Goal: Task Accomplishment & Management: Complete application form

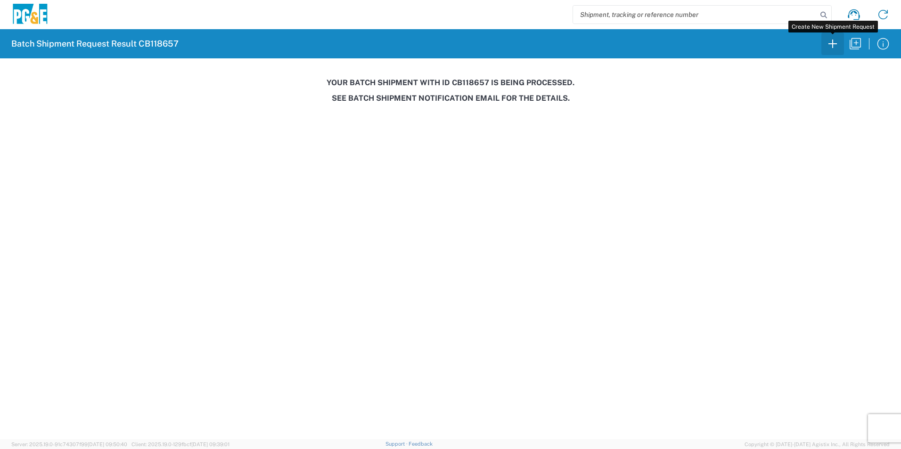
click at [837, 48] on icon "button" at bounding box center [832, 43] width 15 height 15
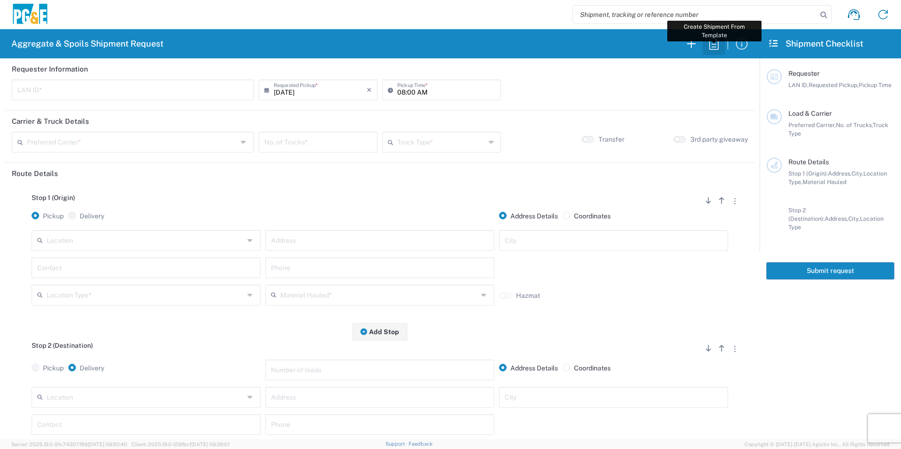
click at [710, 44] on icon "button" at bounding box center [713, 43] width 15 height 15
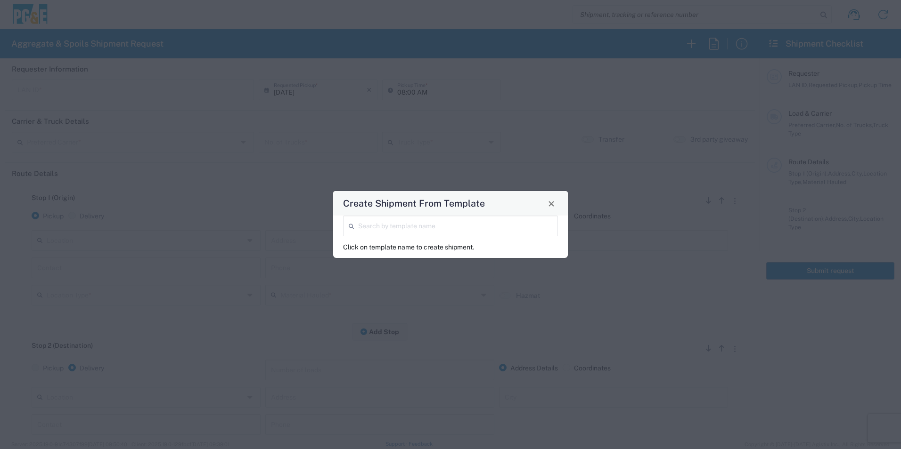
click at [702, 33] on button "button" at bounding box center [713, 44] width 23 height 23
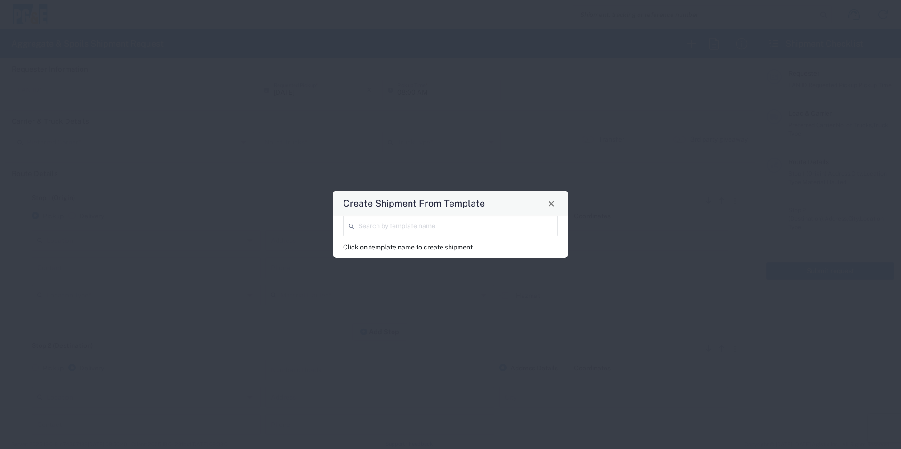
drag, startPoint x: 388, startPoint y: 333, endPoint x: 418, endPoint y: 343, distance: 32.2
click at [388, 333] on div "Create Shipment From Template Search by template name Click on template name to…" at bounding box center [450, 224] width 901 height 449
click at [552, 204] on span "Close" at bounding box center [551, 204] width 7 height 7
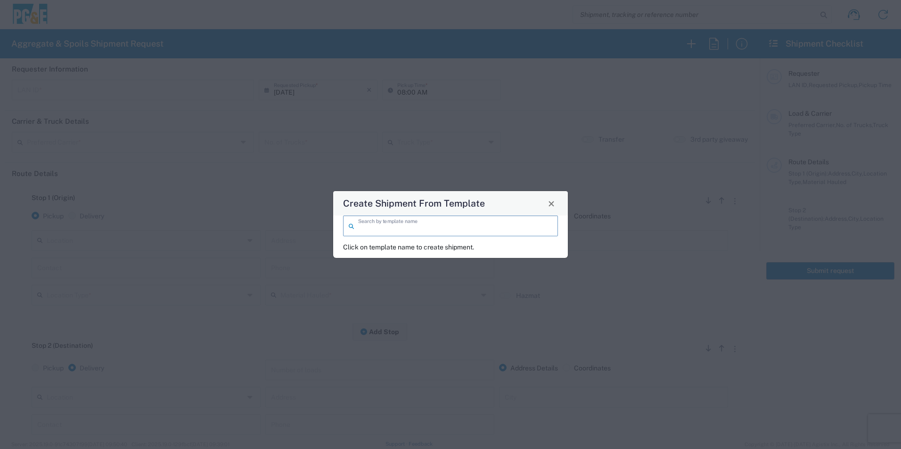
click at [445, 227] on input "search" at bounding box center [455, 225] width 194 height 16
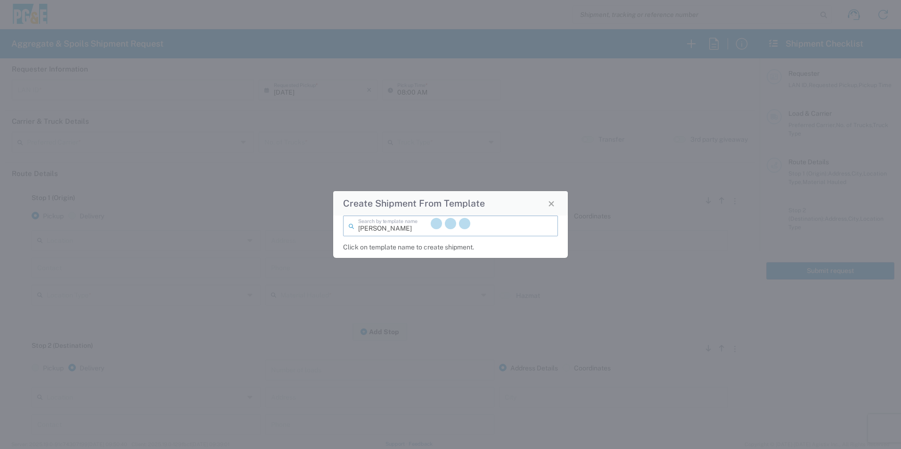
type input "alfredo"
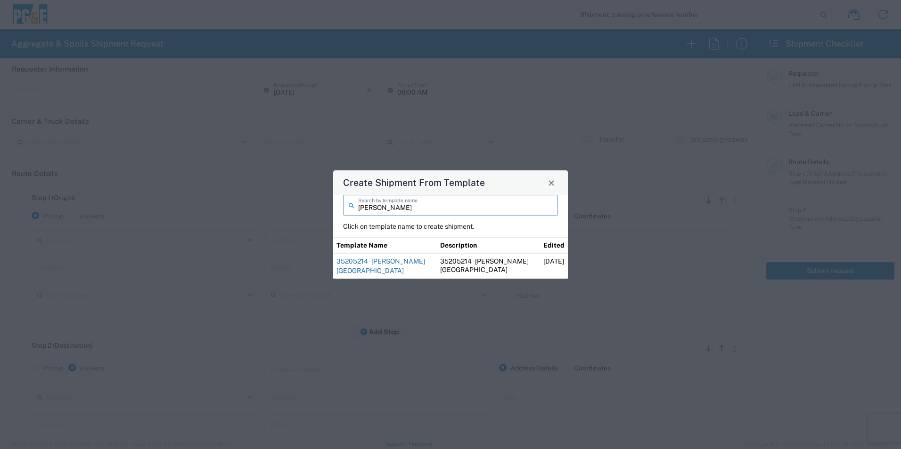
click at [390, 260] on link "35205214 - Alfredo Union City" at bounding box center [380, 266] width 89 height 17
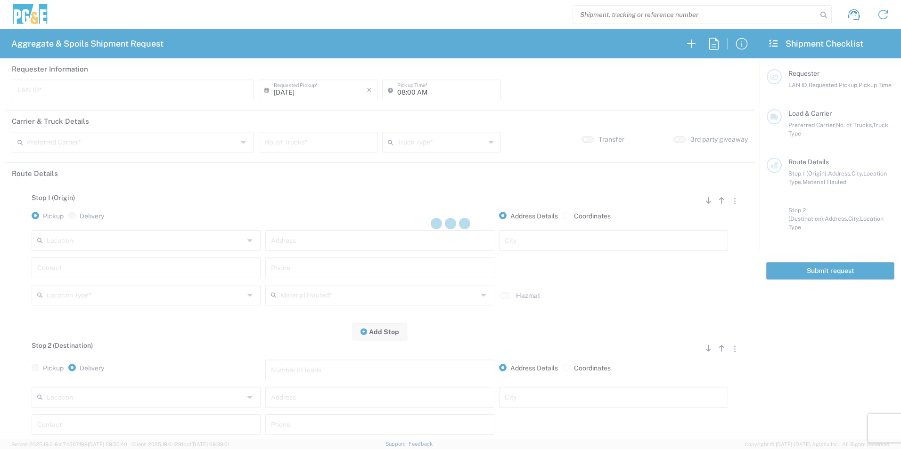
type input "RXIN"
type input "101 Trucking"
type input "20 Yard Dump Truck"
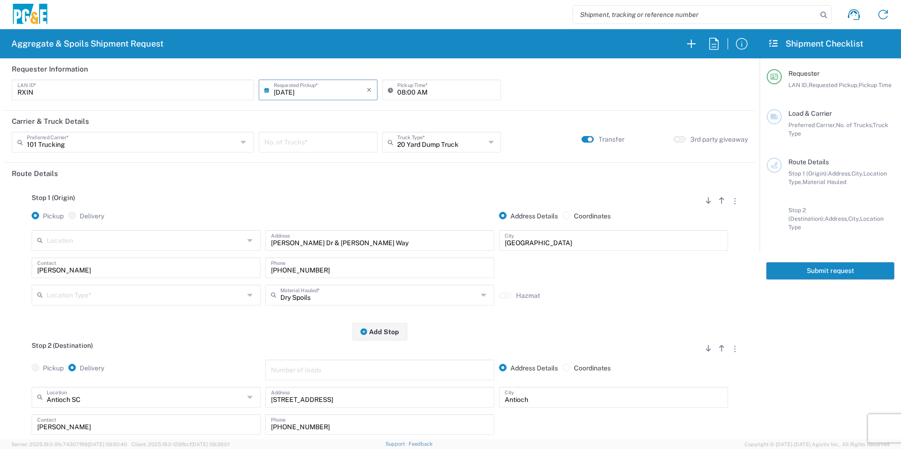
click at [322, 146] on input "number" at bounding box center [317, 141] width 107 height 16
type input "6"
drag, startPoint x: 137, startPoint y: 289, endPoint x: 157, endPoint y: 294, distance: 21.0
click at [136, 290] on input "text" at bounding box center [145, 294] width 197 height 16
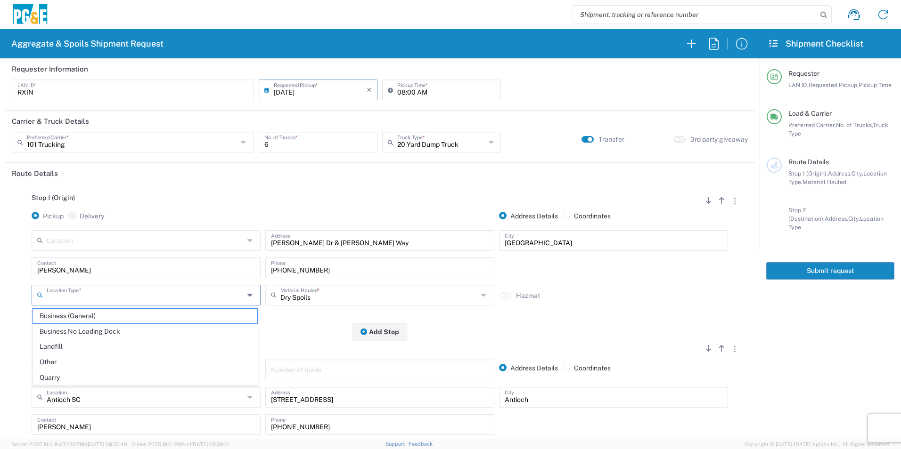
click at [94, 358] on span "Other" at bounding box center [145, 362] width 224 height 15
type input "Other"
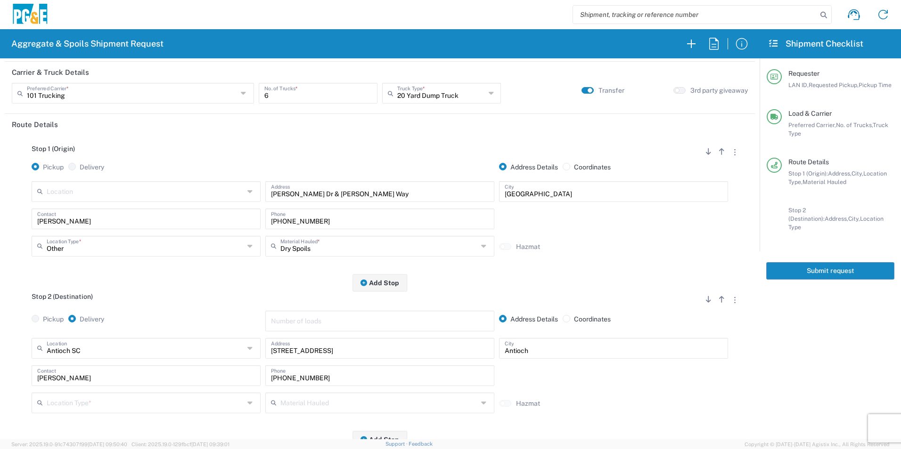
scroll to position [94, 0]
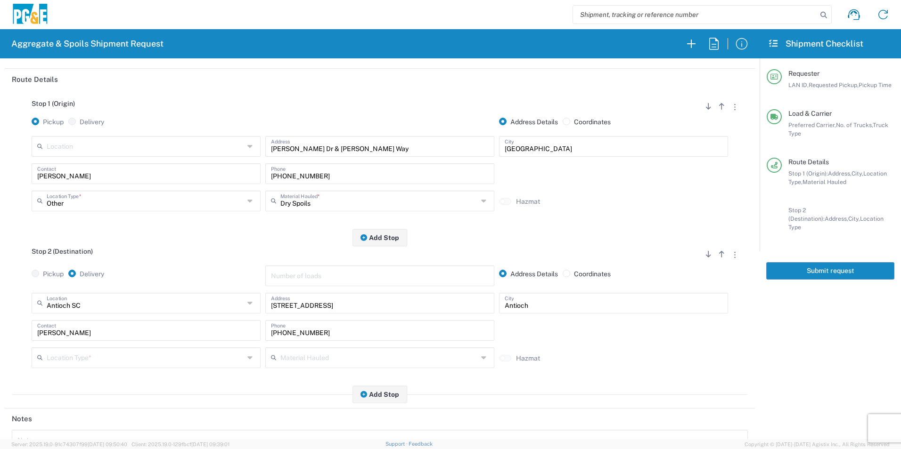
click at [86, 355] on input "text" at bounding box center [145, 357] width 197 height 16
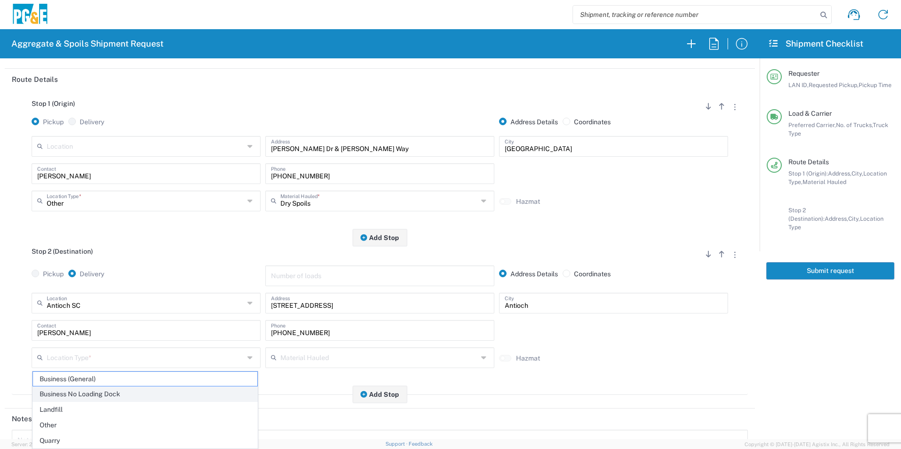
click at [85, 391] on span "Business No Loading Dock" at bounding box center [145, 394] width 224 height 15
type input "Business No Loading Dock"
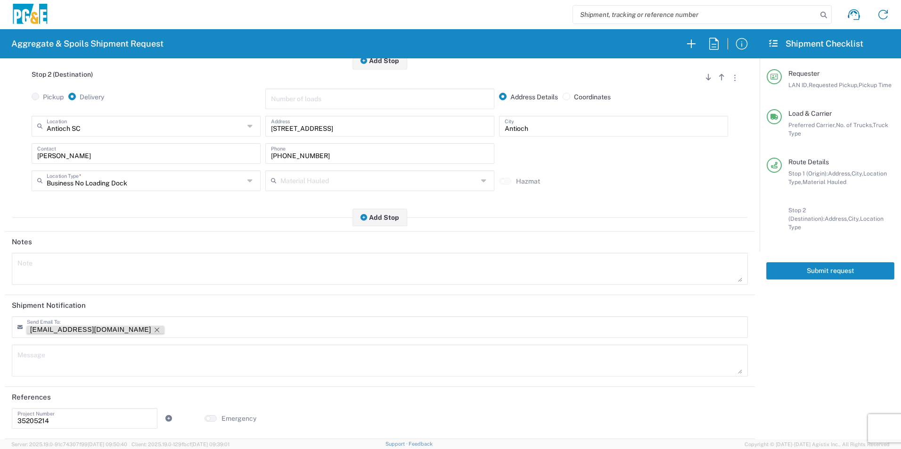
click at [153, 329] on icon "Remove tag" at bounding box center [157, 330] width 8 height 8
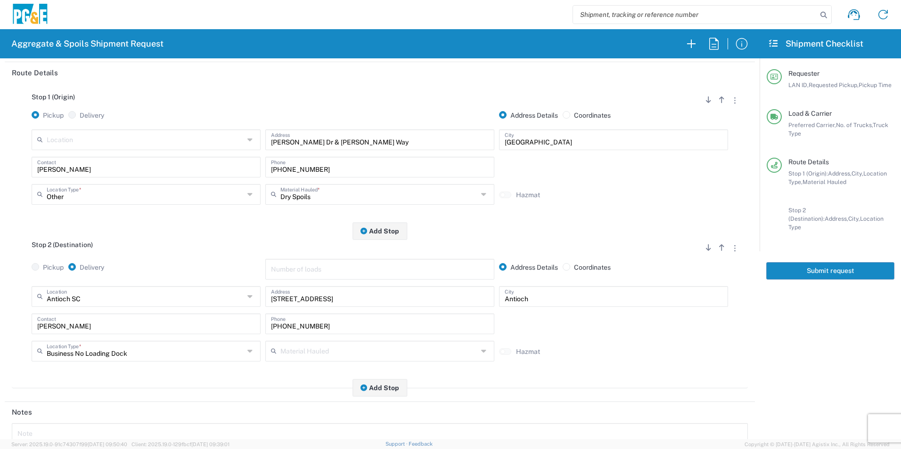
scroll to position [0, 0]
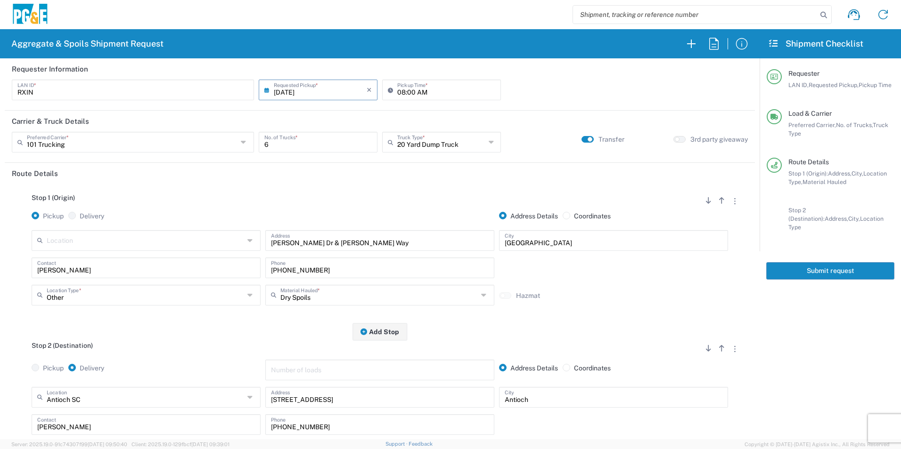
click at [785, 262] on button "Submit request" at bounding box center [830, 270] width 128 height 17
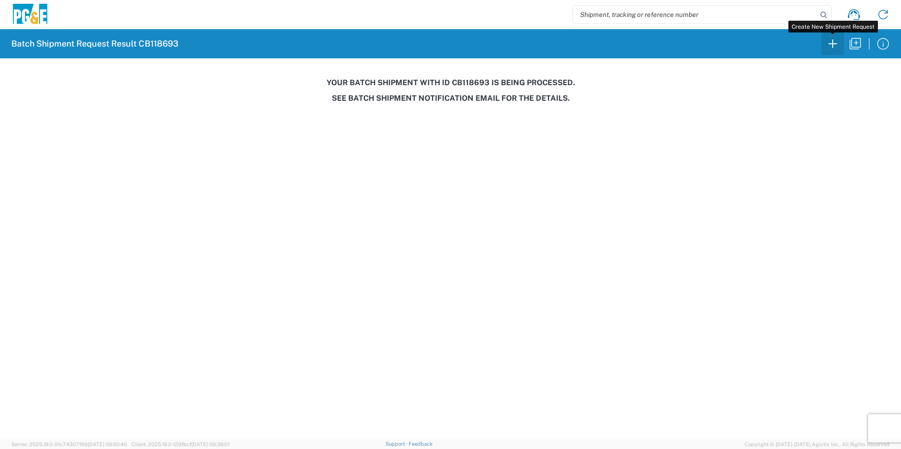
click at [830, 46] on icon "button" at bounding box center [832, 43] width 15 height 15
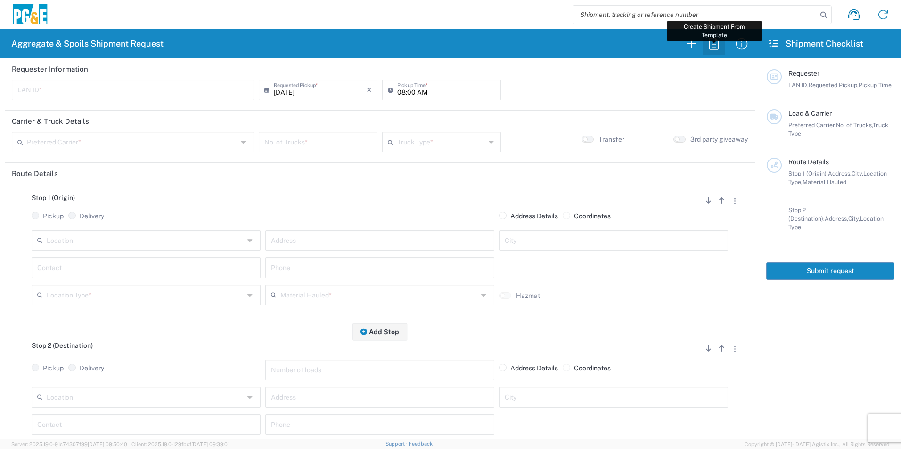
click at [713, 43] on icon "button" at bounding box center [713, 43] width 15 height 15
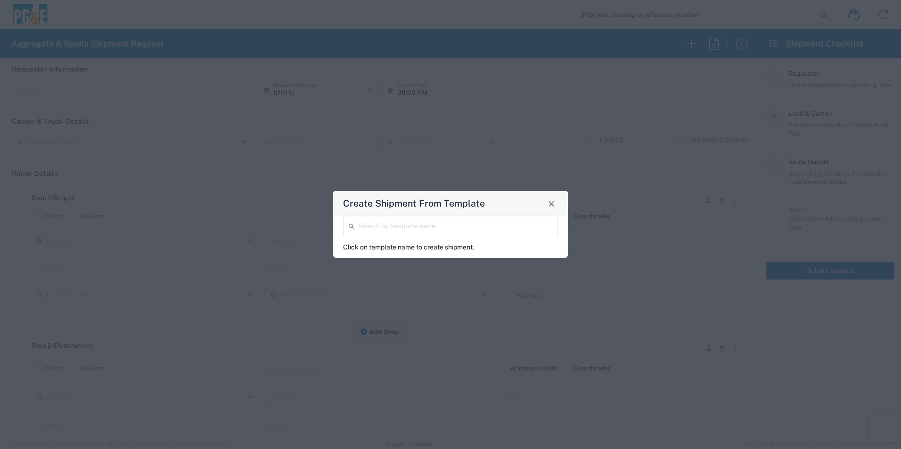
click at [468, 224] on input "search" at bounding box center [455, 225] width 194 height 16
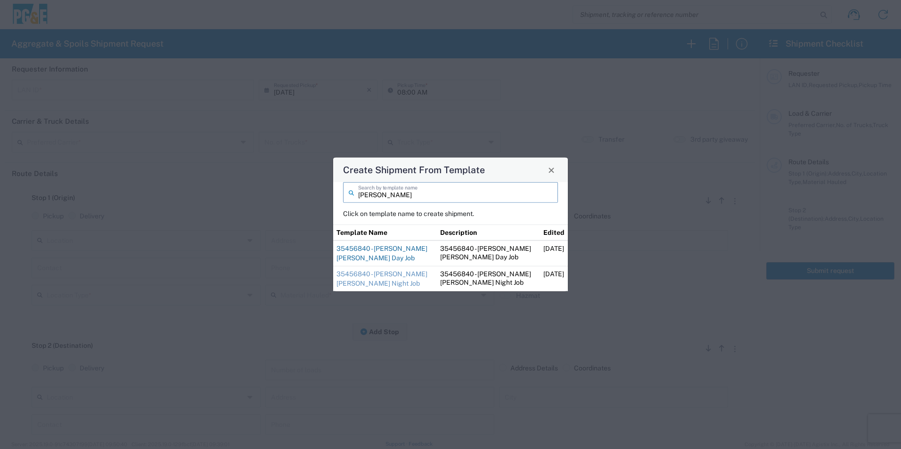
type input "jim"
click at [405, 248] on link "35456840 - Jim San Rafael Day Job" at bounding box center [381, 253] width 91 height 17
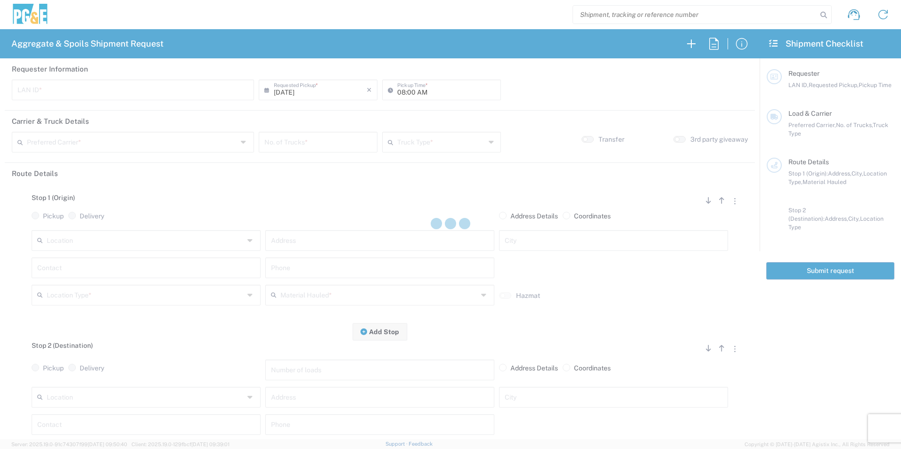
type input "CUSC"
type input "08:30 AM"
type input "[PERSON_NAME] Trucking"
type input "Super Dump"
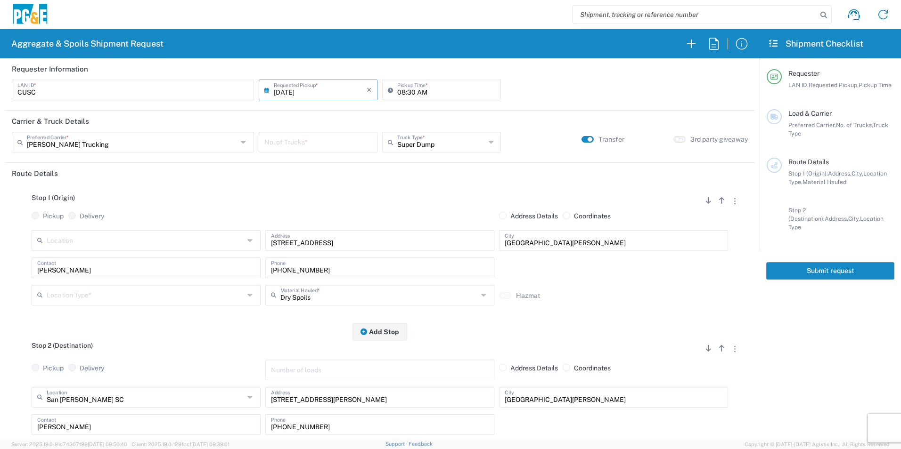
click at [354, 146] on input "number" at bounding box center [317, 141] width 107 height 16
type input "2"
click at [121, 285] on div "Location Type *" at bounding box center [146, 295] width 229 height 21
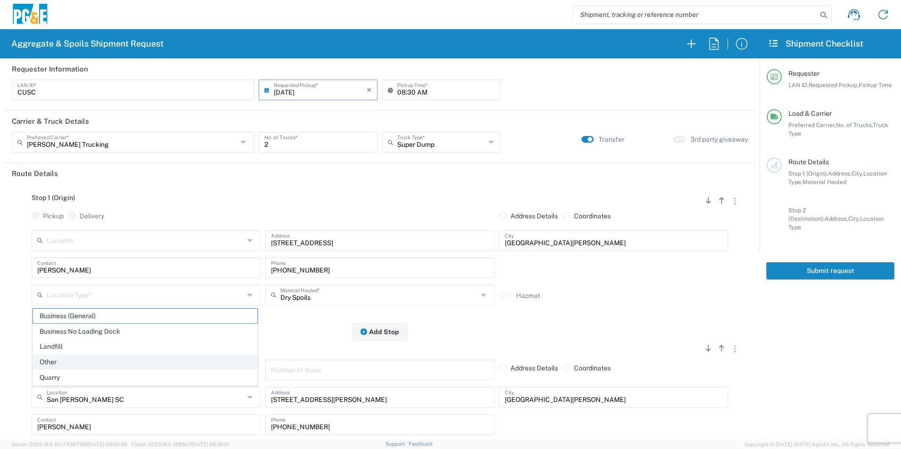
click at [83, 359] on span "Other" at bounding box center [145, 362] width 224 height 15
type input "Other"
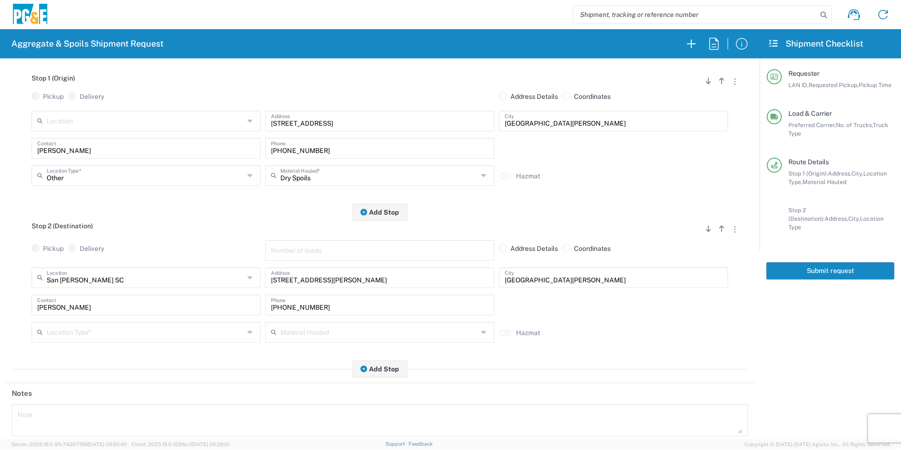
scroll to position [141, 0]
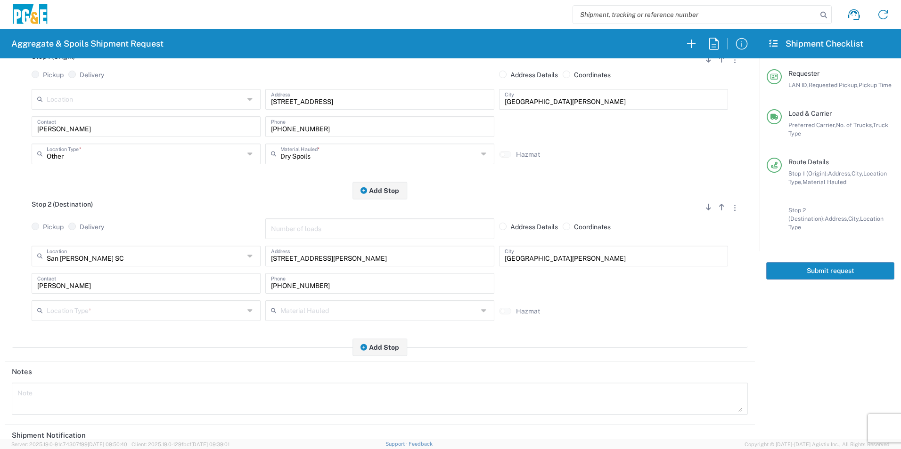
click at [116, 310] on input "text" at bounding box center [145, 310] width 197 height 16
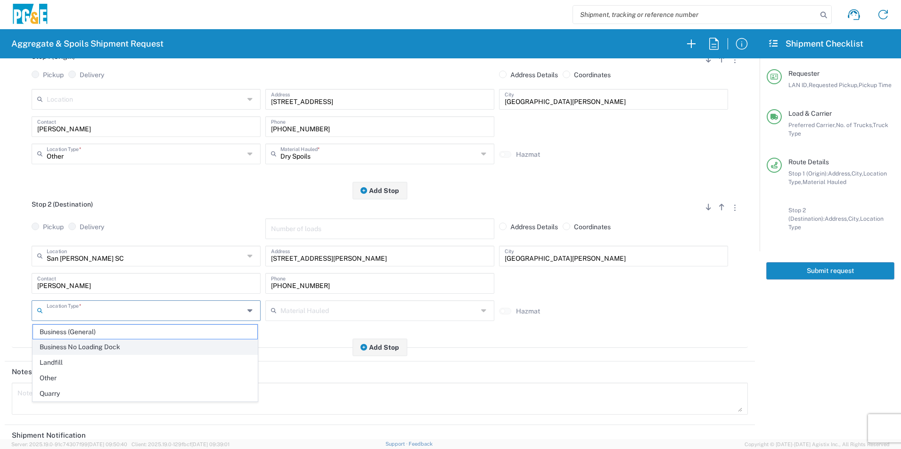
click at [137, 350] on span "Business No Loading Dock" at bounding box center [145, 347] width 224 height 15
type input "Business No Loading Dock"
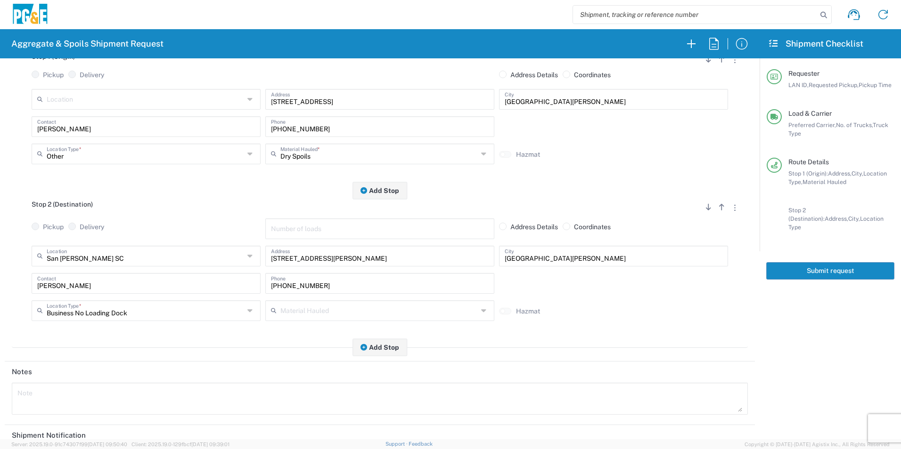
scroll to position [272, 0]
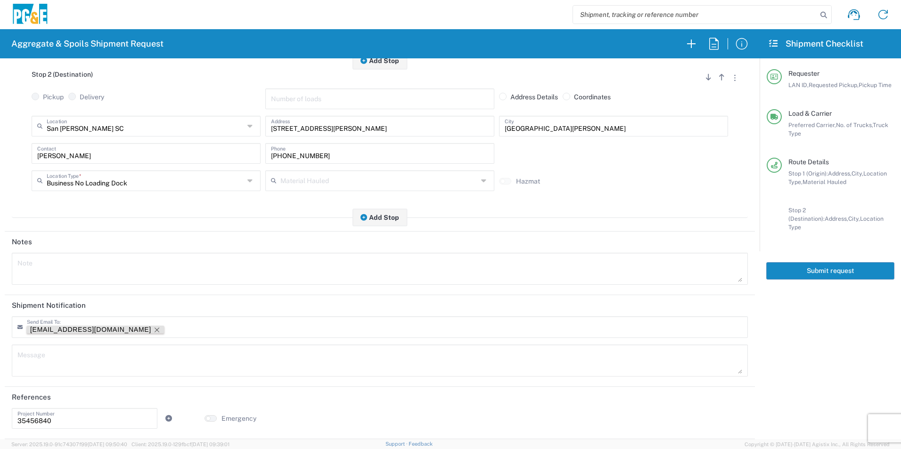
click at [153, 327] on icon "Remove tag" at bounding box center [157, 330] width 8 height 8
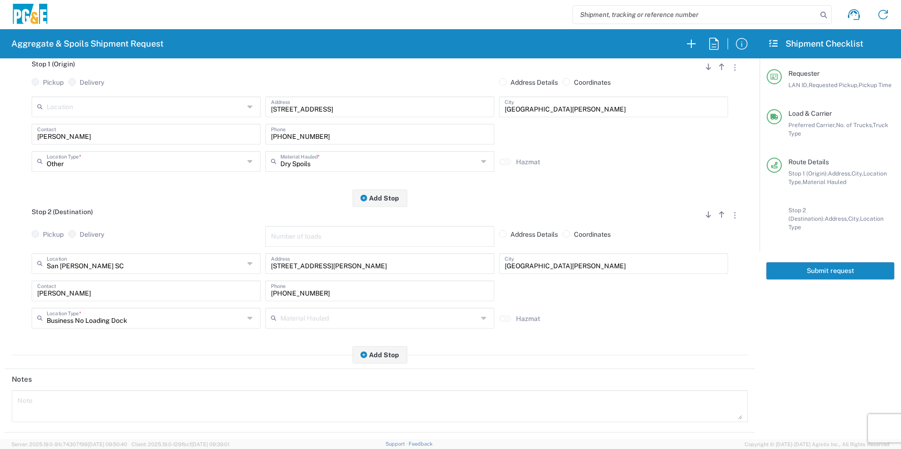
scroll to position [0, 0]
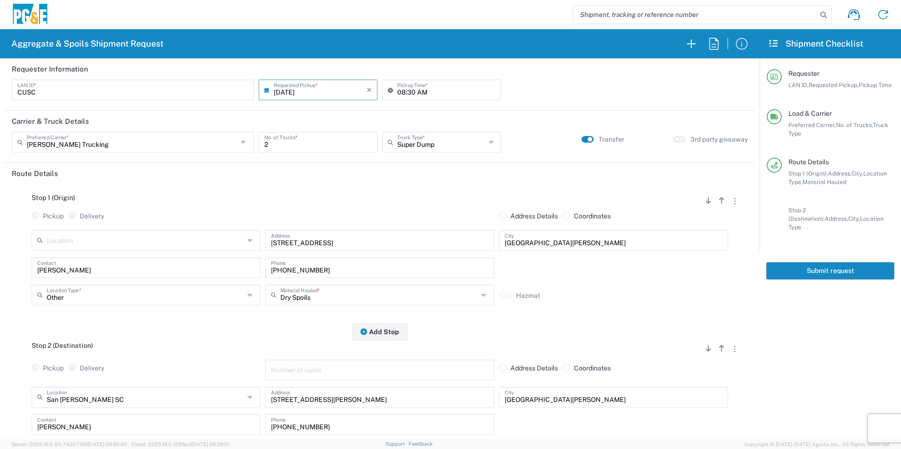
click at [855, 262] on button "Submit request" at bounding box center [830, 270] width 128 height 17
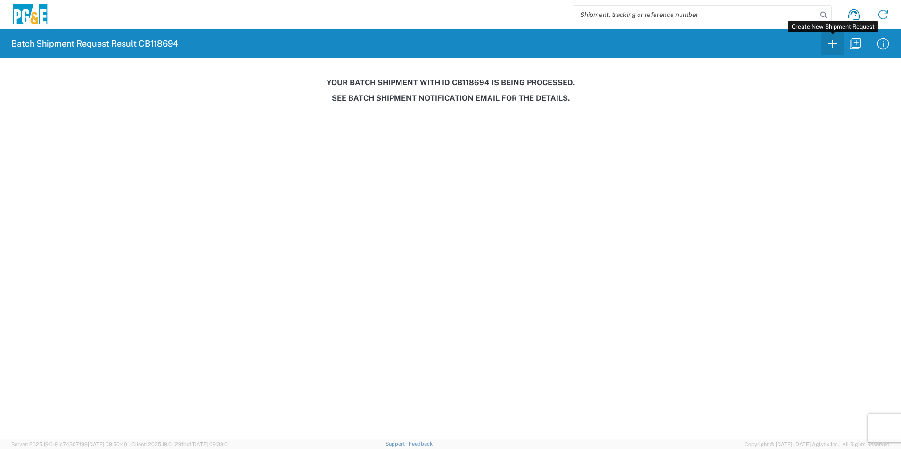
click at [828, 41] on icon "button" at bounding box center [832, 43] width 15 height 15
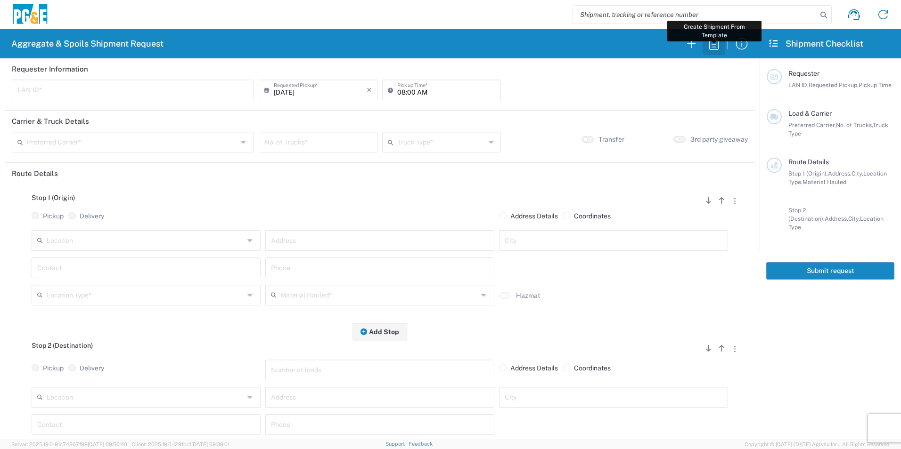
click at [711, 44] on icon "button" at bounding box center [713, 44] width 9 height 12
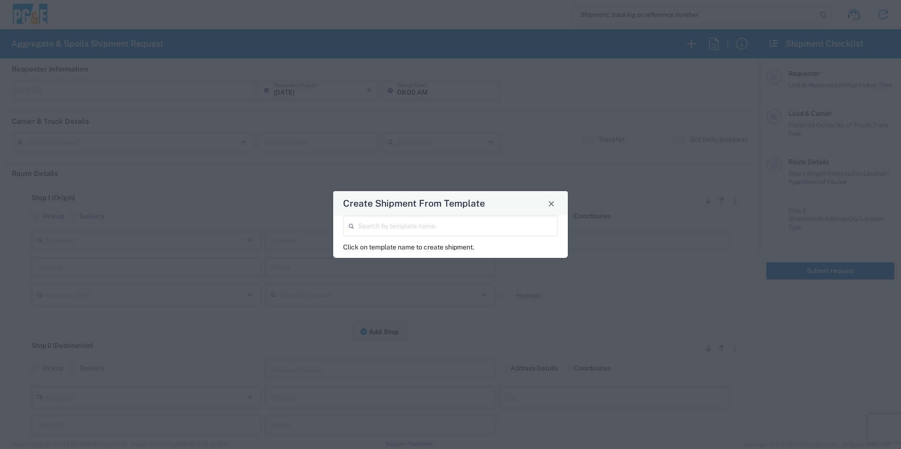
click at [502, 229] on input "search" at bounding box center [455, 225] width 194 height 16
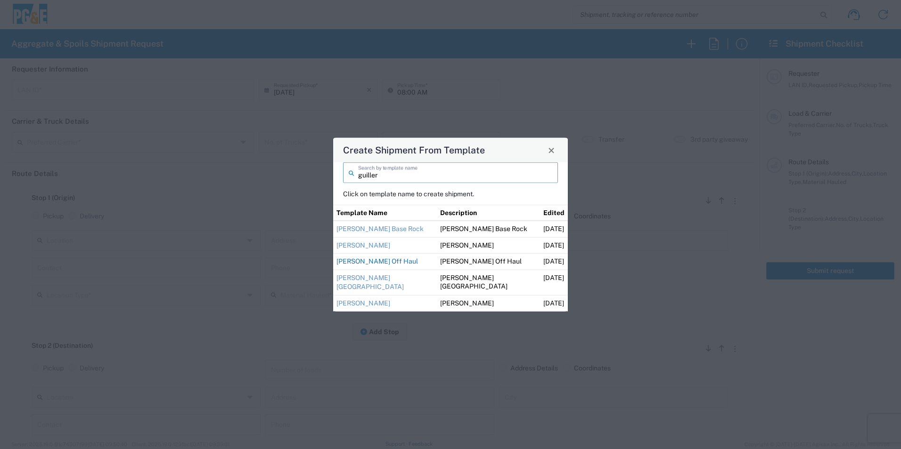
type input "guiller"
click at [377, 260] on link "Guillermo Off Haul" at bounding box center [376, 262] width 81 height 8
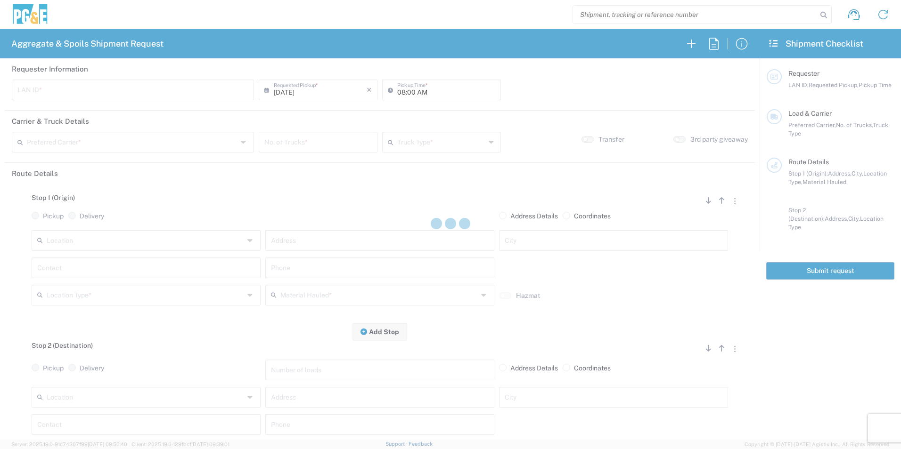
type input "M2DS"
type input "12:00 AM"
type input "[PERSON_NAME] Trucking"
type input "Super Dump"
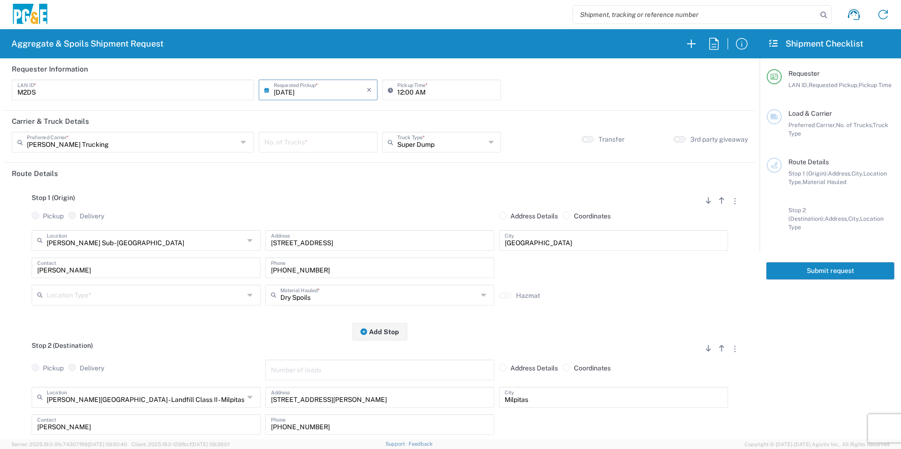
click at [397, 90] on input "12:00 AM" at bounding box center [446, 89] width 98 height 16
click at [407, 90] on input "06:00 AM" at bounding box center [446, 89] width 98 height 16
type input "06:15 AM"
click at [330, 133] on div "No. of Trucks *" at bounding box center [318, 142] width 119 height 21
type input "5"
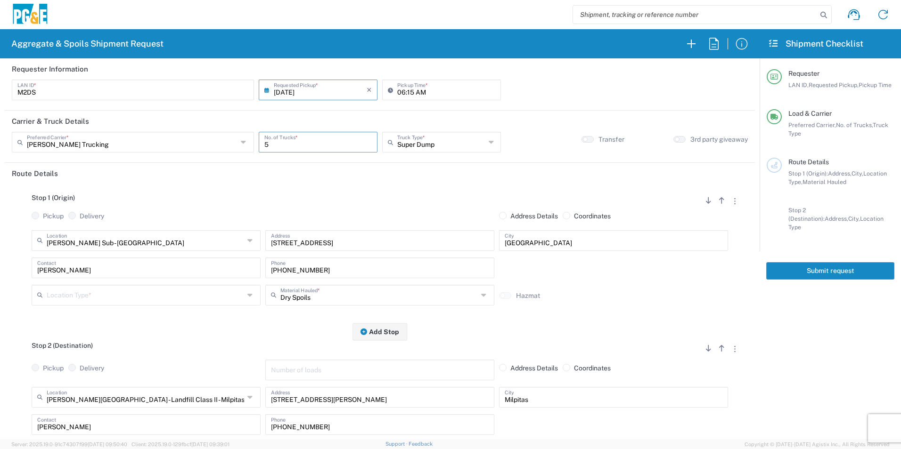
click at [122, 293] on input "text" at bounding box center [145, 294] width 197 height 16
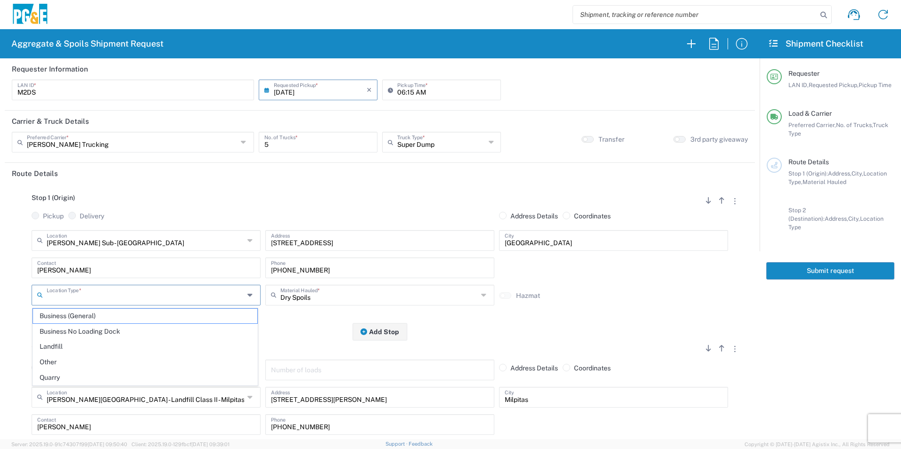
drag, startPoint x: 108, startPoint y: 331, endPoint x: 163, endPoint y: 315, distance: 56.9
click at [107, 331] on span "Business No Loading Dock" at bounding box center [145, 332] width 224 height 15
type input "Business No Loading Dock"
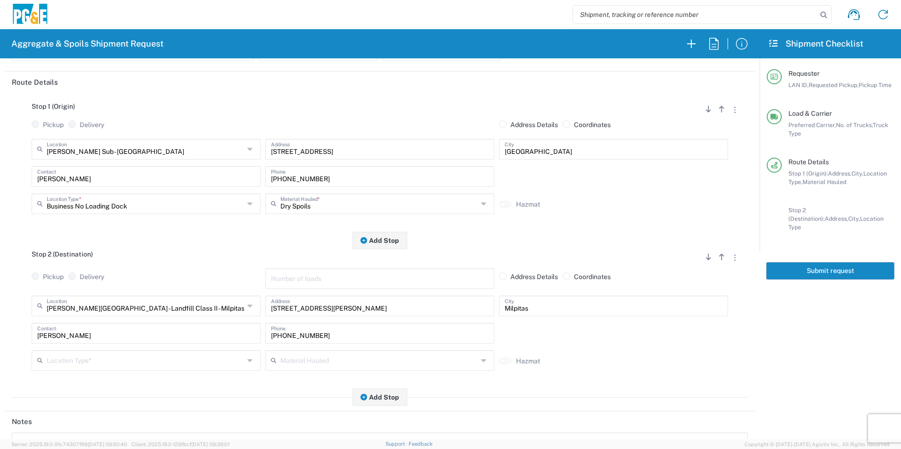
scroll to position [94, 0]
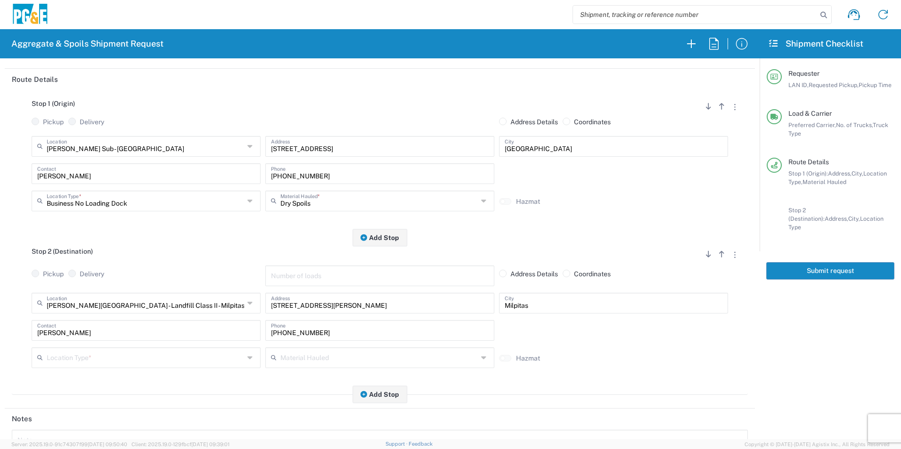
click at [91, 357] on input "text" at bounding box center [145, 357] width 197 height 16
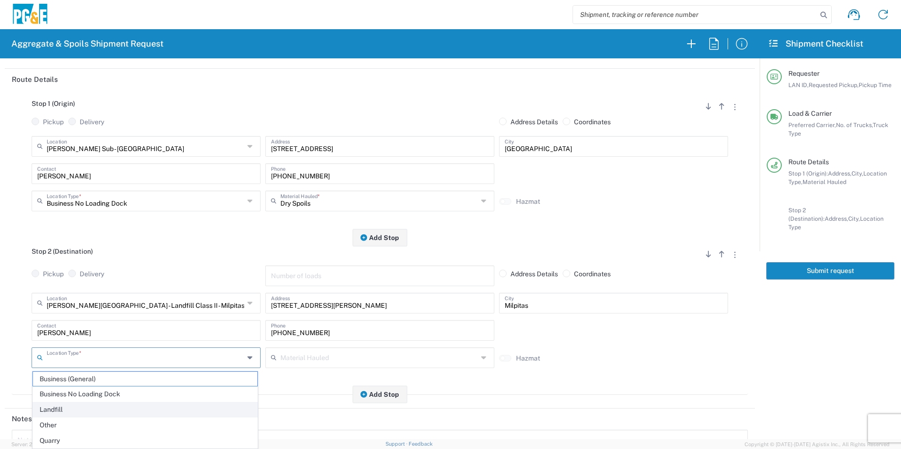
click at [86, 412] on span "Landfill" at bounding box center [145, 410] width 224 height 15
type input "Landfill"
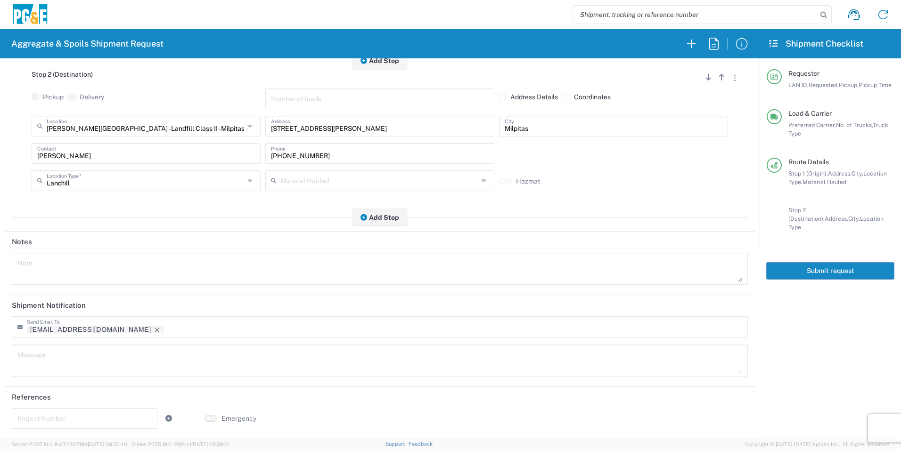
drag, startPoint x: 89, startPoint y: 329, endPoint x: 102, endPoint y: 328, distance: 13.7
click at [153, 329] on icon "Remove tag" at bounding box center [157, 330] width 8 height 8
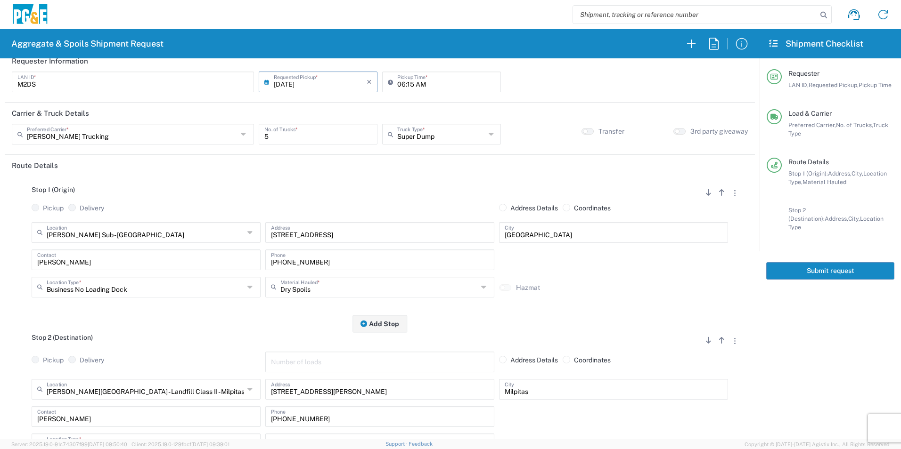
scroll to position [0, 0]
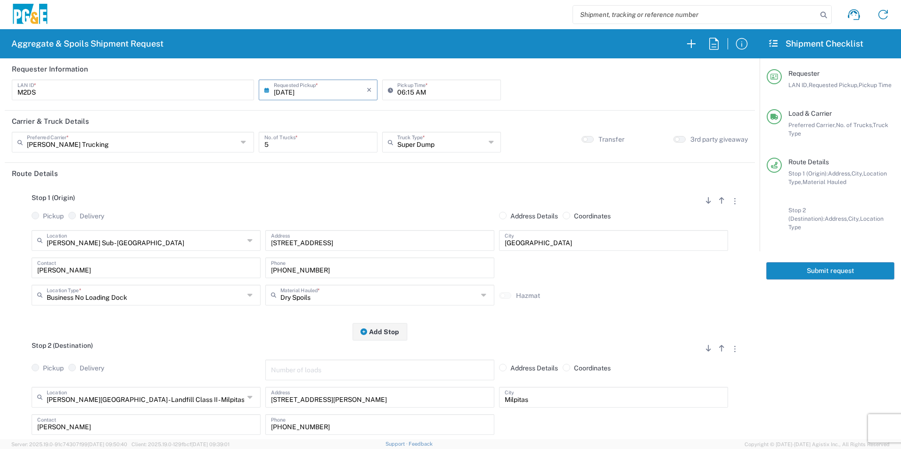
click at [796, 265] on button "Submit request" at bounding box center [830, 270] width 128 height 17
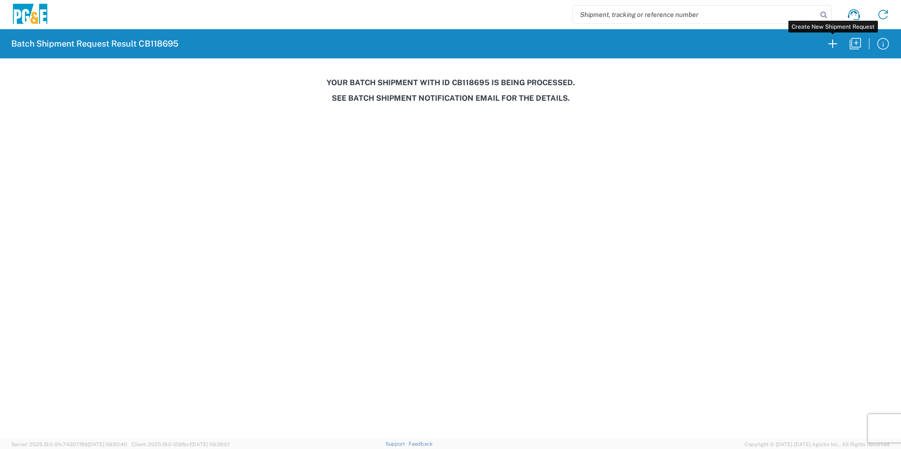
drag, startPoint x: 836, startPoint y: 46, endPoint x: 642, endPoint y: 26, distance: 195.6
click at [836, 46] on icon "button" at bounding box center [832, 43] width 15 height 15
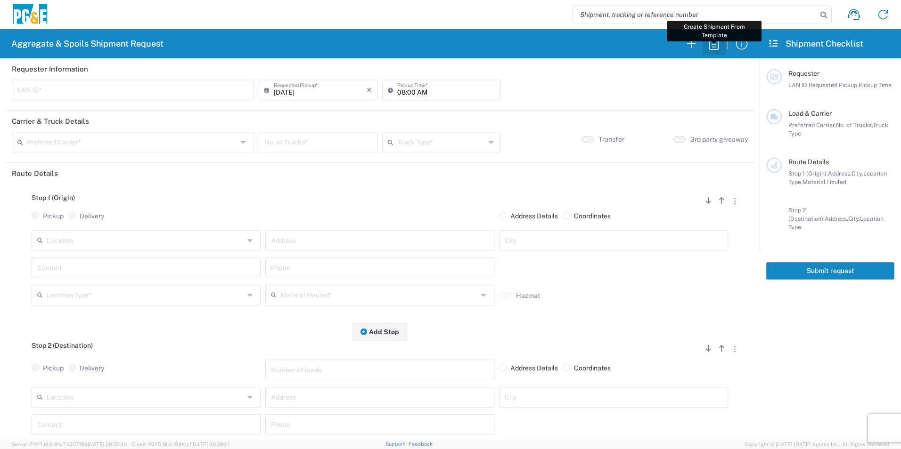
click at [711, 44] on icon "button" at bounding box center [713, 43] width 15 height 15
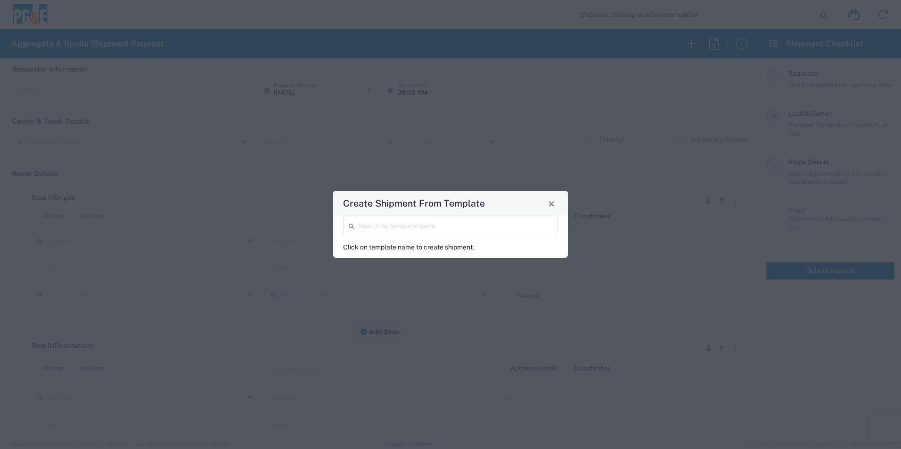
click at [456, 224] on input "search" at bounding box center [455, 225] width 194 height 16
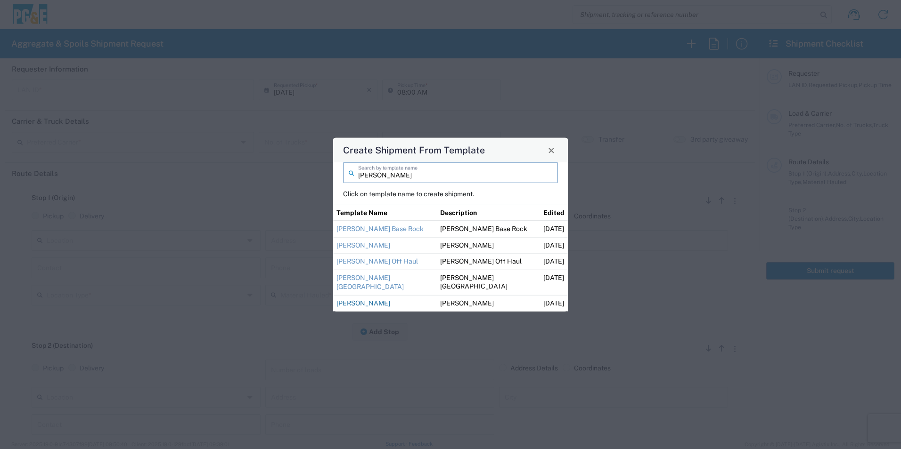
type input "guillermo"
click at [373, 305] on link "Guillermo Sand" at bounding box center [363, 304] width 54 height 8
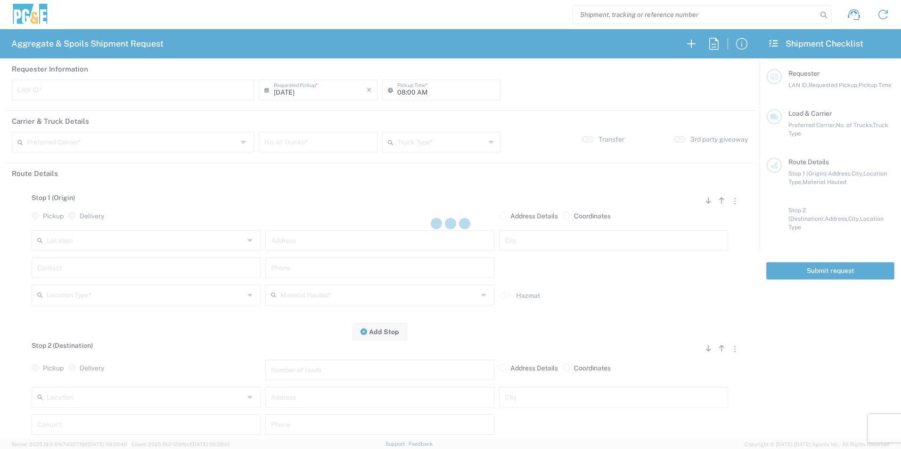
type input "M2DS"
type input "06:00 AM"
type input "[PERSON_NAME] Trucking"
type input "Super Dump"
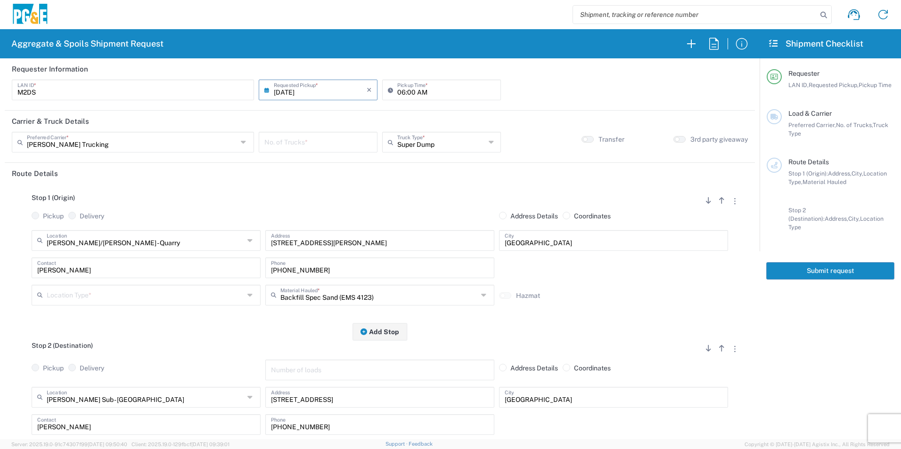
click at [318, 142] on input "number" at bounding box center [317, 141] width 107 height 16
type input "1"
click at [77, 298] on input "text" at bounding box center [145, 294] width 197 height 16
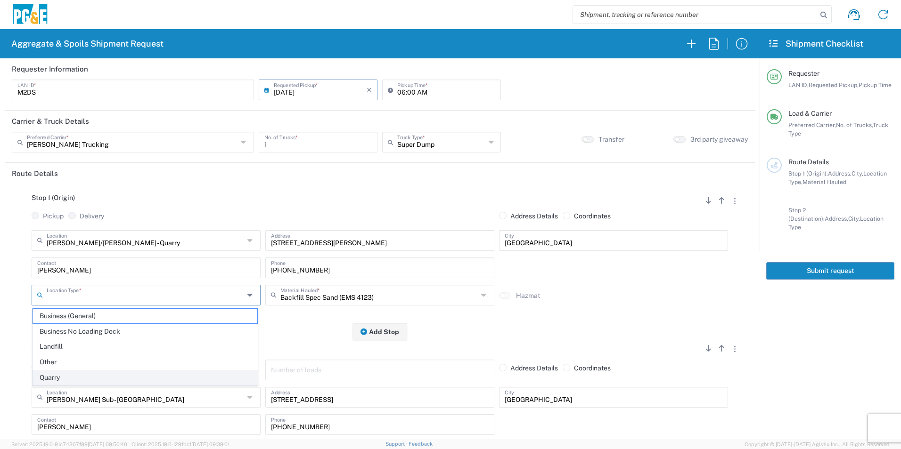
click at [59, 378] on span "Quarry" at bounding box center [145, 378] width 224 height 15
type input "Quarry"
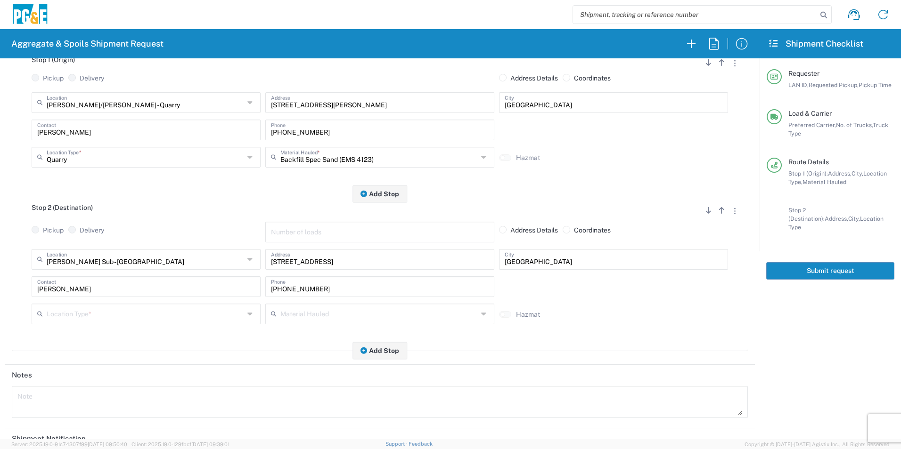
scroll to position [141, 0]
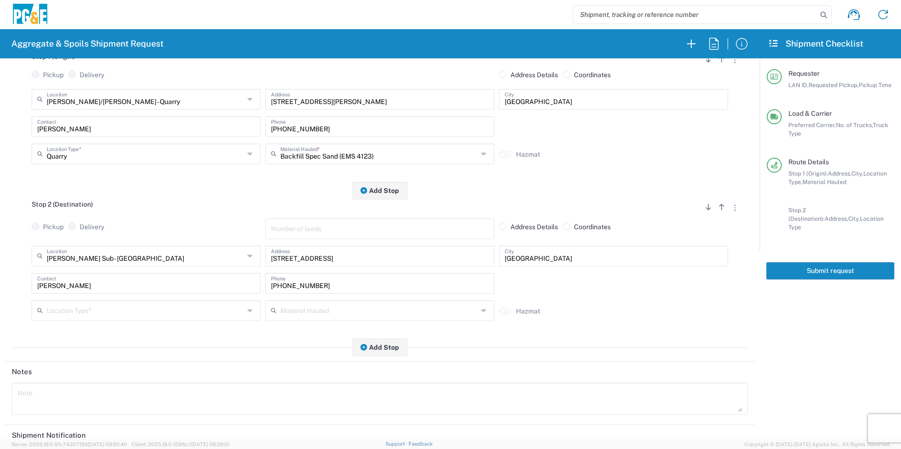
click at [70, 309] on input "text" at bounding box center [145, 310] width 197 height 16
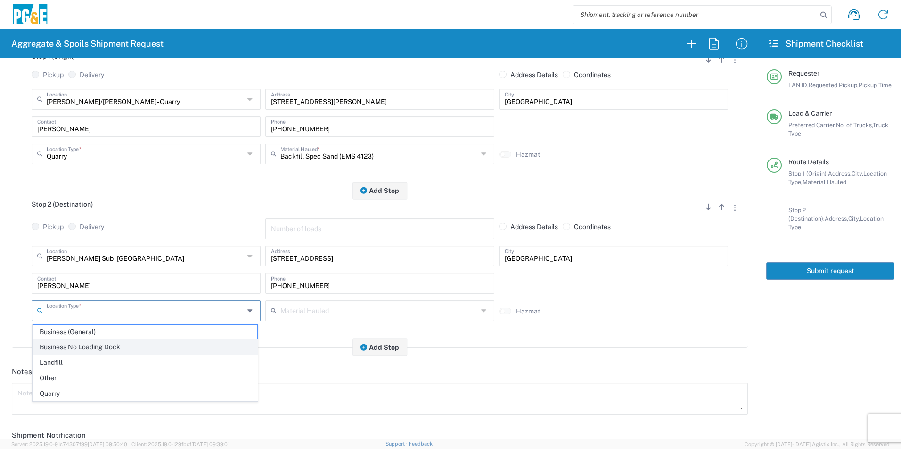
click at [67, 350] on span "Business No Loading Dock" at bounding box center [145, 347] width 224 height 15
type input "Business No Loading Dock"
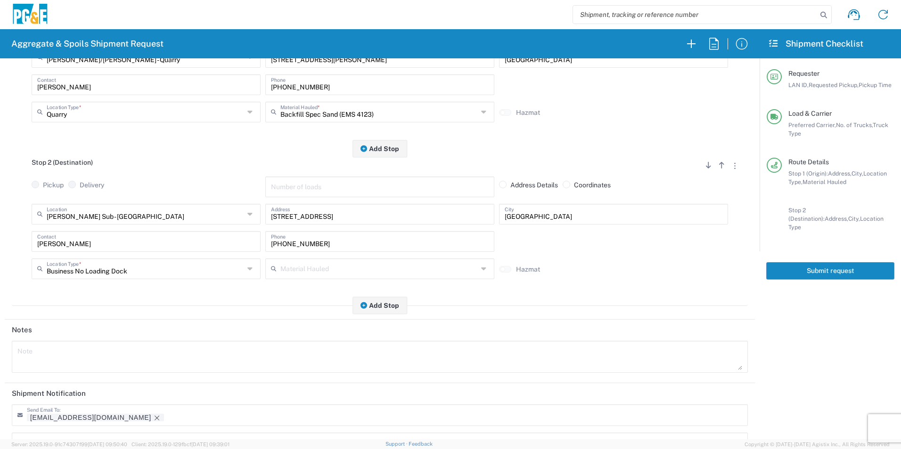
scroll to position [272, 0]
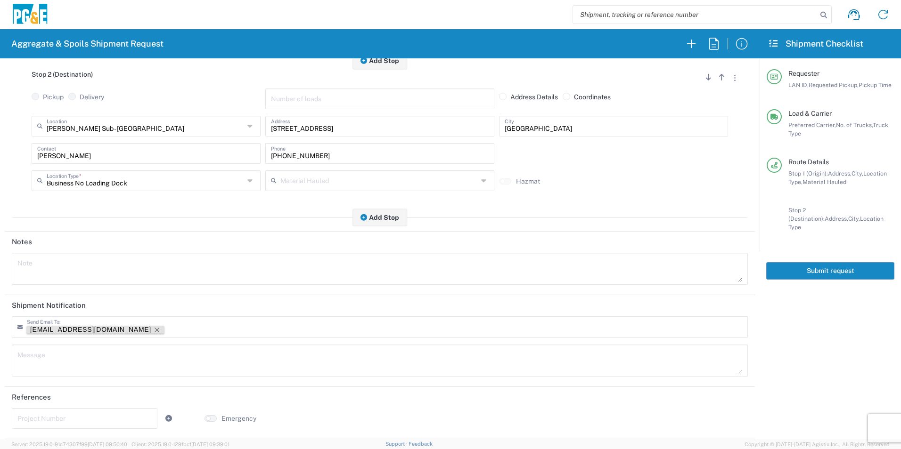
click at [153, 329] on icon "Remove tag" at bounding box center [157, 330] width 8 height 8
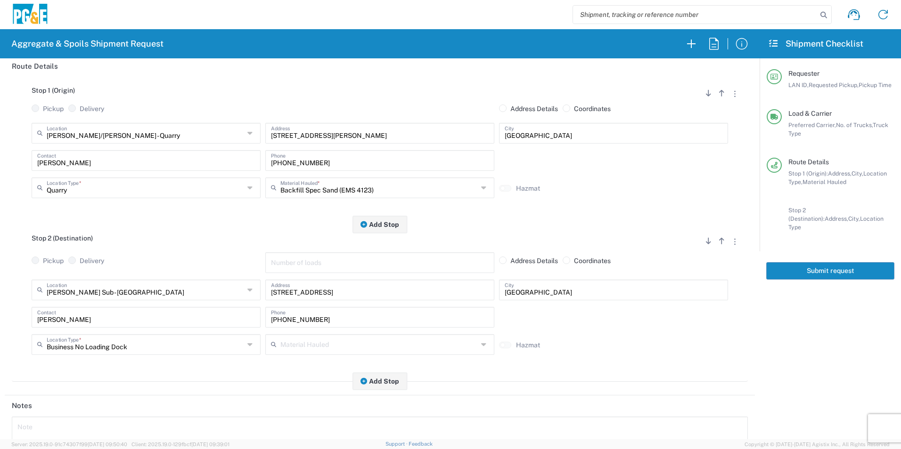
scroll to position [0, 0]
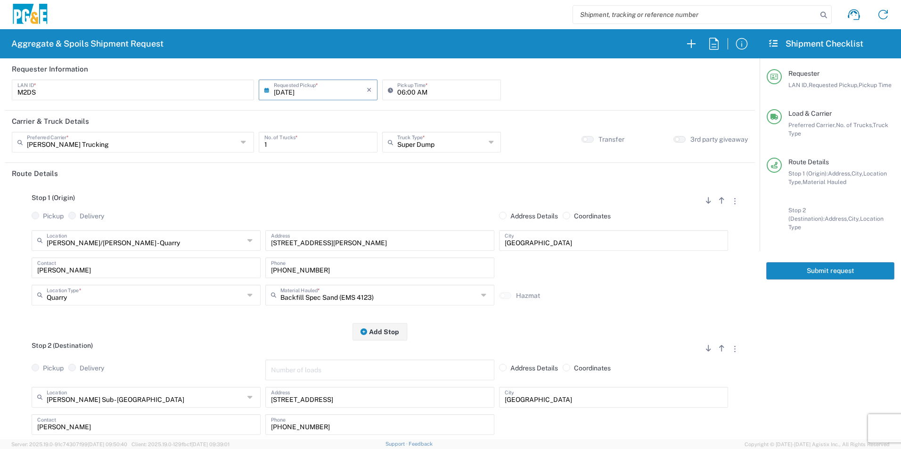
click at [802, 264] on button "Submit request" at bounding box center [830, 270] width 128 height 17
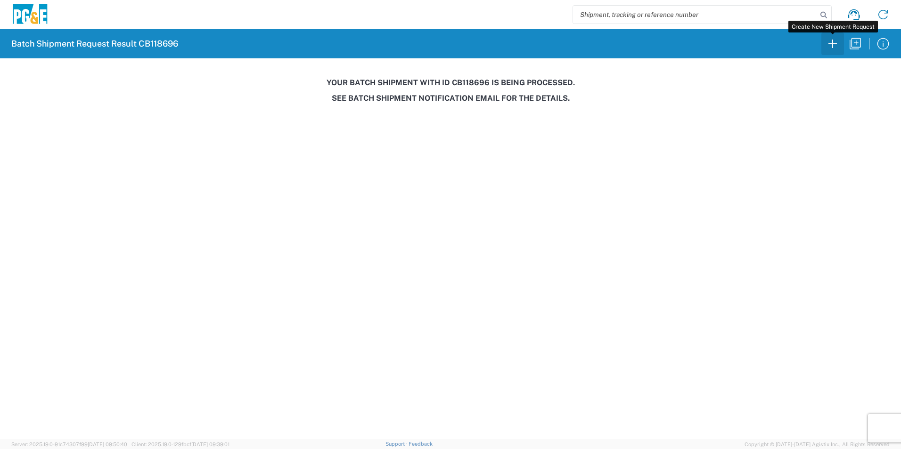
click at [828, 44] on icon "button" at bounding box center [832, 43] width 15 height 15
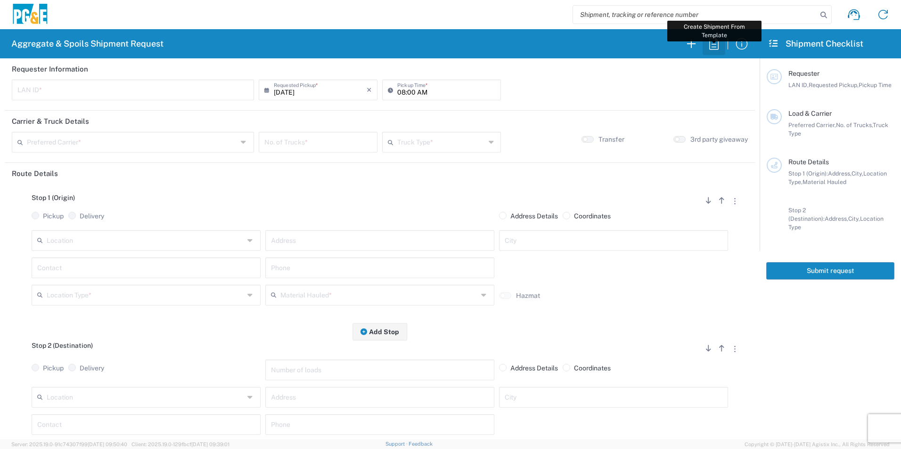
click at [710, 43] on icon "button" at bounding box center [713, 43] width 15 height 15
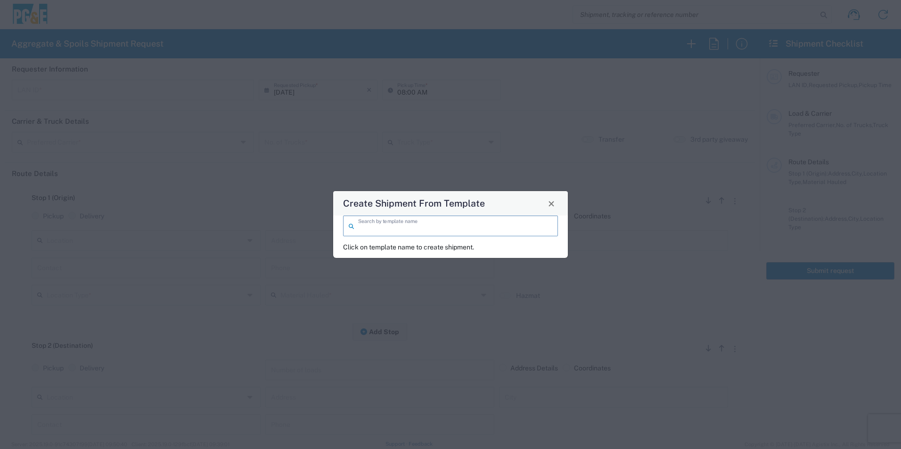
click at [490, 221] on input "search" at bounding box center [455, 225] width 194 height 16
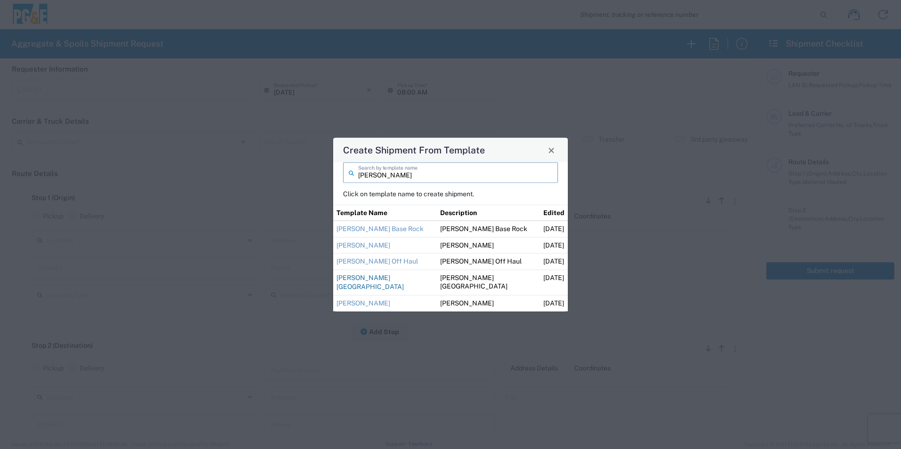
type input "guill"
click at [398, 277] on link "Guillermo Redwood City Base Rock" at bounding box center [369, 282] width 67 height 17
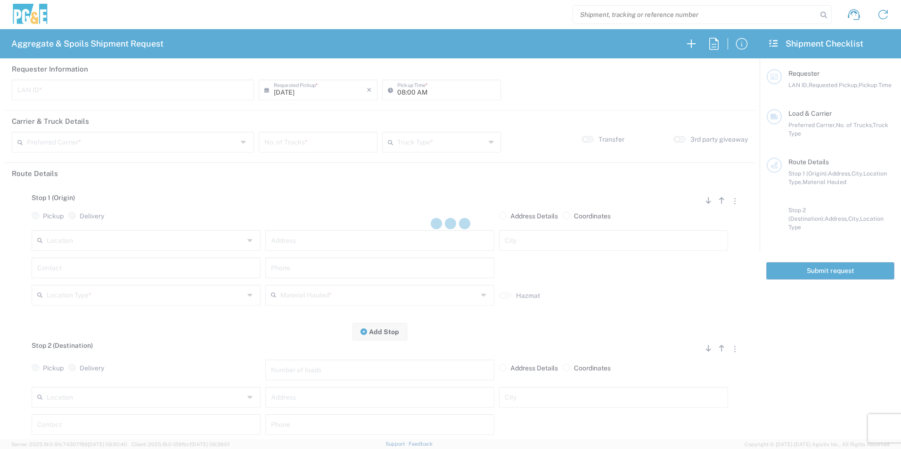
type input "M2DS"
type input "05:00 AM"
type input "[PERSON_NAME] Trucking"
type input "Super Dump"
type textarea "Please contact Guillermo after 1st load is delivered so he can direct from ther…"
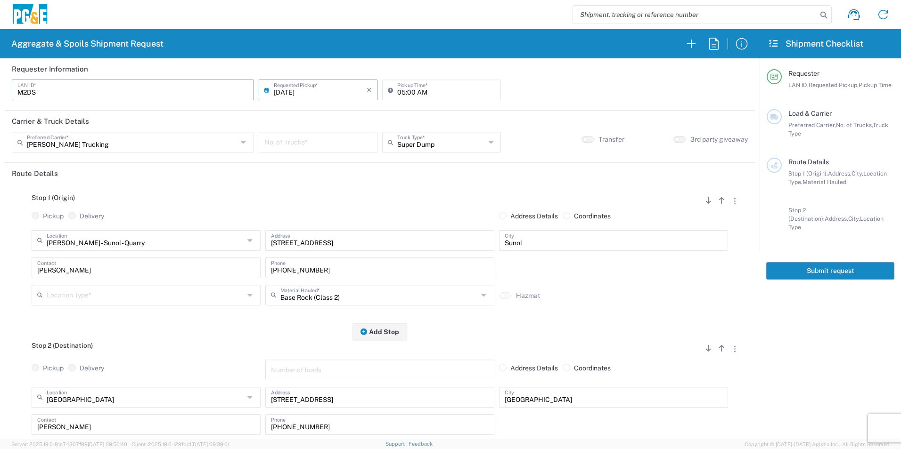
drag, startPoint x: 77, startPoint y: 88, endPoint x: -2, endPoint y: 77, distance: 79.5
click at [0, 77] on html "Aggregate & Spoils Shipment Request Requester Information M2DS LAN ID * 09/18/2…" at bounding box center [450, 224] width 901 height 449
type input "J4AB"
click at [331, 141] on input "number" at bounding box center [317, 141] width 107 height 16
type input "4"
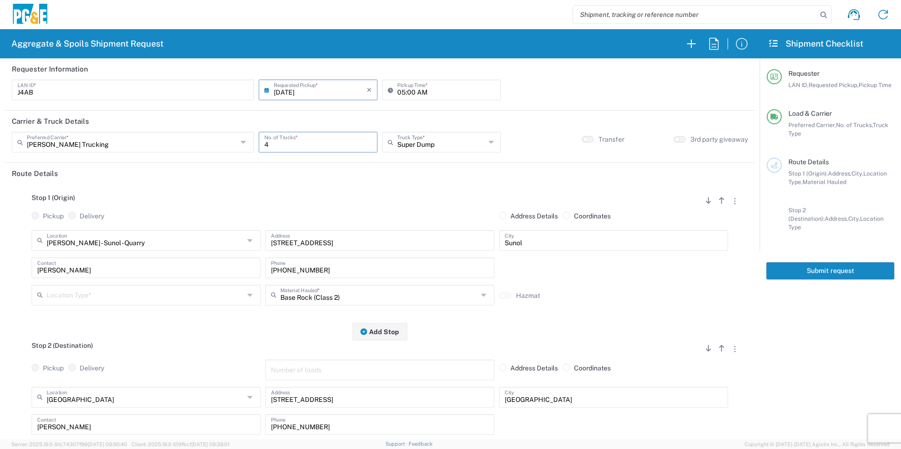
drag, startPoint x: 98, startPoint y: 295, endPoint x: 109, endPoint y: 291, distance: 11.9
click at [98, 294] on input "text" at bounding box center [145, 294] width 197 height 16
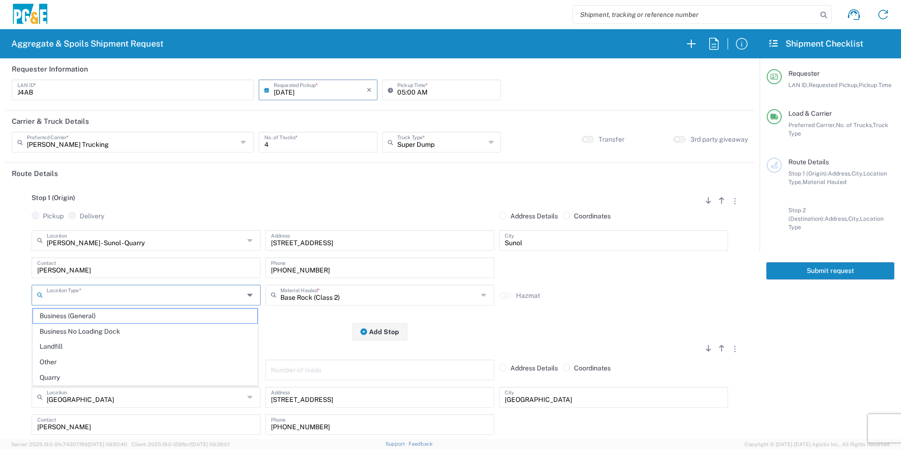
click at [65, 375] on span "Quarry" at bounding box center [145, 378] width 224 height 15
type input "Quarry"
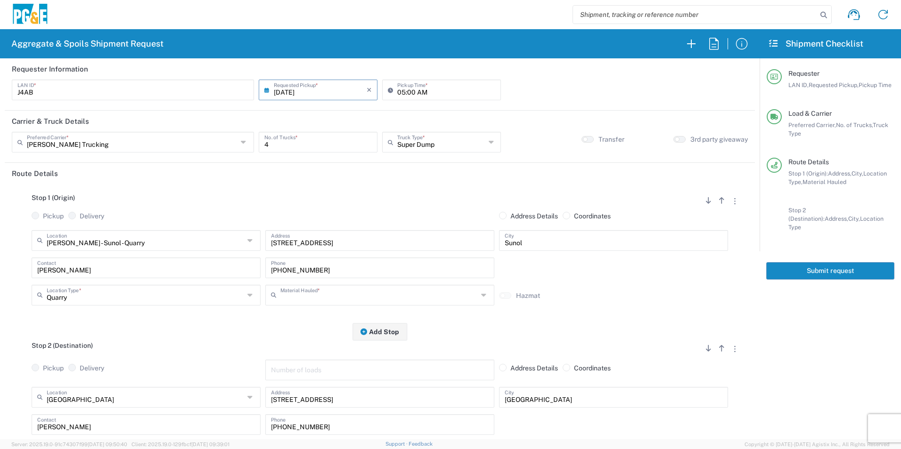
click at [360, 297] on input "text" at bounding box center [378, 294] width 197 height 16
click at [336, 330] on span "Backfill Spec Sand (EMS 4123)" at bounding box center [376, 332] width 224 height 15
type input "Backfill Spec Sand (EMS 4123)"
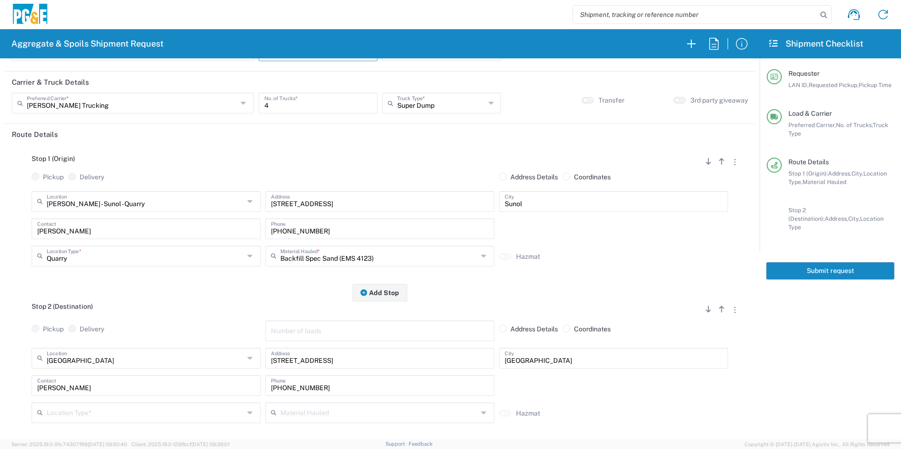
scroll to position [94, 0]
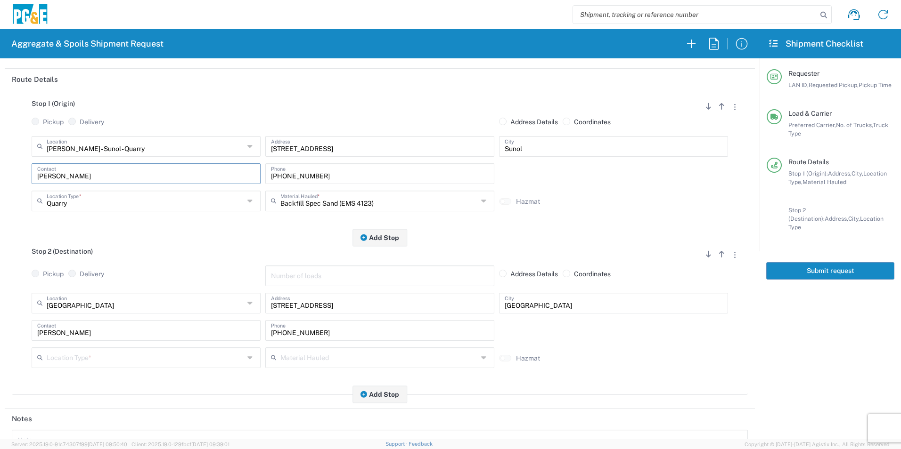
drag, startPoint x: 105, startPoint y: 175, endPoint x: -2, endPoint y: 165, distance: 106.9
click at [0, 165] on html "Aggregate & Spoils Shipment Request Requester Information J4AB LAN ID * 09/18/2…" at bounding box center [450, 224] width 901 height 449
click at [93, 198] on p "James Aton, 619-889-2915" at bounding box center [146, 197] width 217 height 12
type input "James Aton"
type input "619-889-2915"
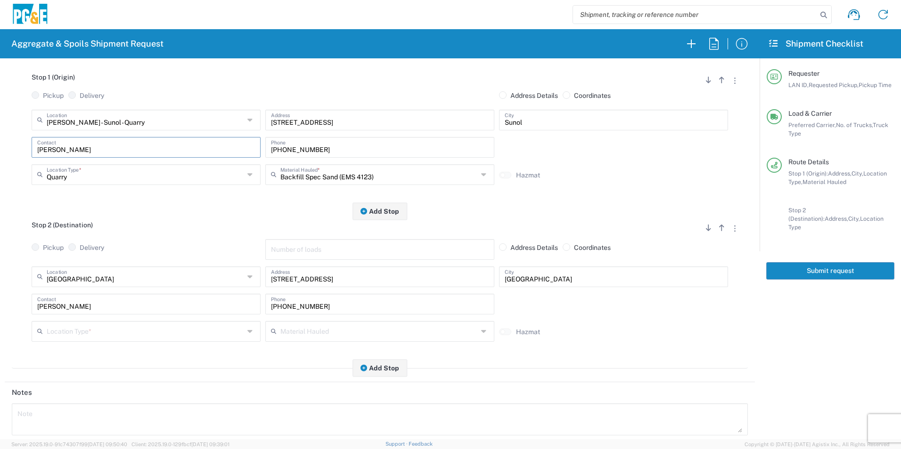
scroll to position [141, 0]
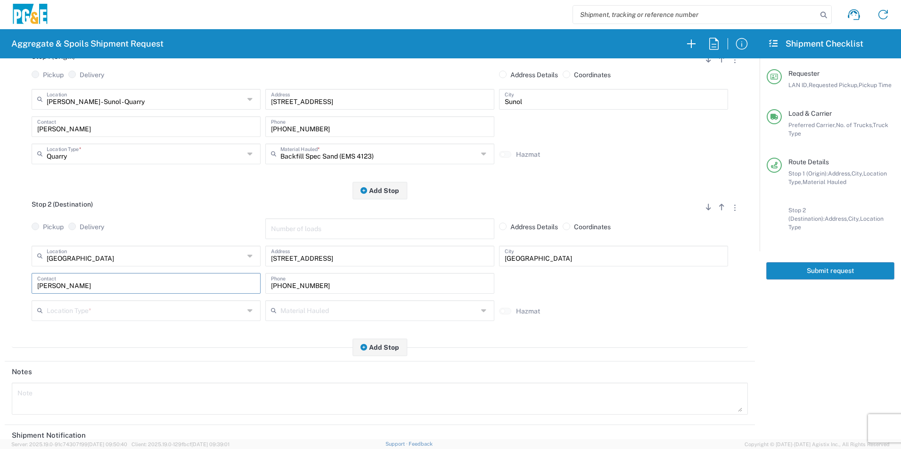
drag, startPoint x: 81, startPoint y: 283, endPoint x: 0, endPoint y: 270, distance: 82.5
click at [0, 271] on html "Aggregate & Spoils Shipment Request Requester Information J4AB LAN ID * 09/18/2…" at bounding box center [450, 224] width 901 height 449
click at [88, 307] on p "James Aton, 619-889-2915" at bounding box center [146, 307] width 217 height 12
type input "James Aton"
type input "619-889-2915"
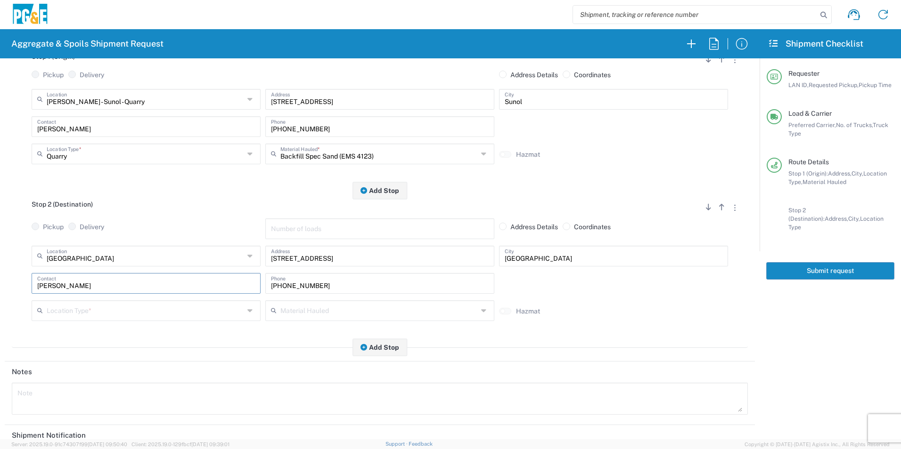
click at [144, 309] on input "text" at bounding box center [145, 310] width 197 height 16
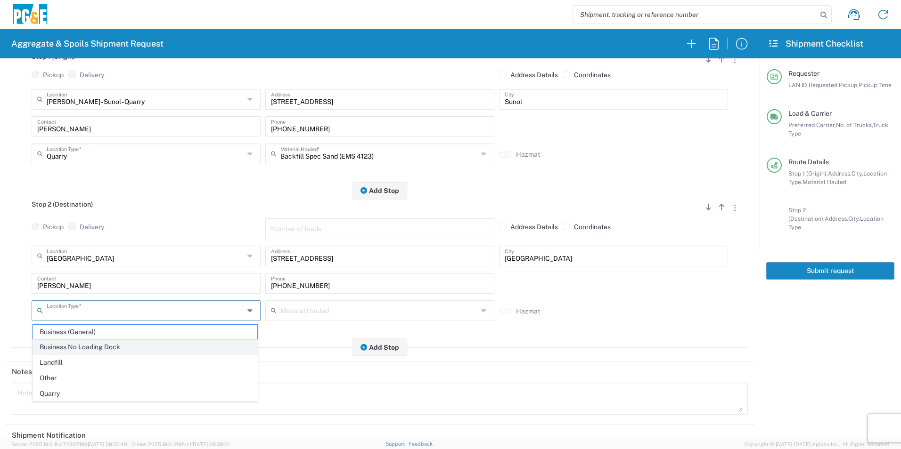
click at [98, 345] on span "Business No Loading Dock" at bounding box center [145, 347] width 224 height 15
type input "Business No Loading Dock"
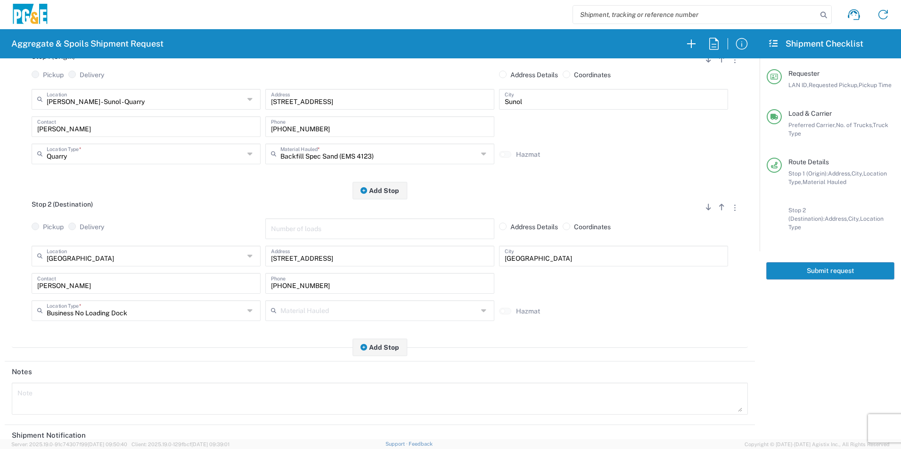
click at [312, 306] on input "text" at bounding box center [378, 310] width 197 height 16
click at [299, 294] on span "Dry Spoils" at bounding box center [376, 293] width 224 height 15
type input "Dry Spoils"
click at [391, 352] on button "Add Stop" at bounding box center [379, 347] width 55 height 17
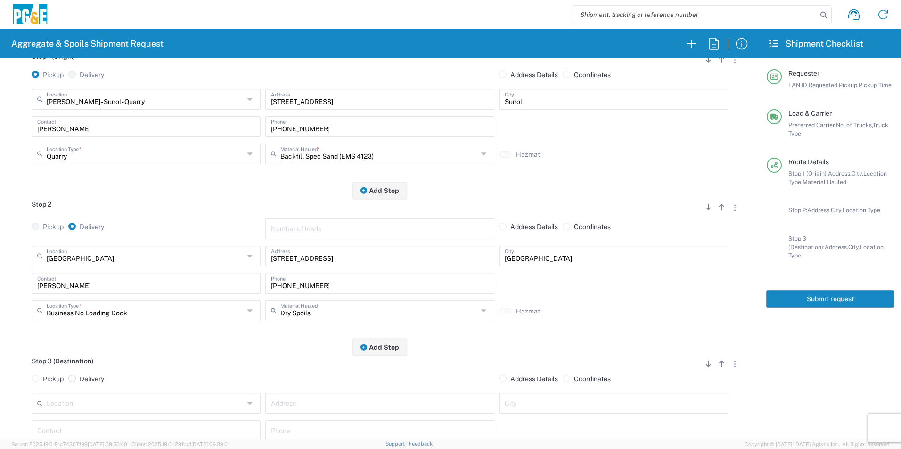
click at [73, 381] on span at bounding box center [72, 379] width 8 height 8
click at [80, 381] on input "Delivery" at bounding box center [83, 378] width 6 height 6
radio input "true"
radio input "false"
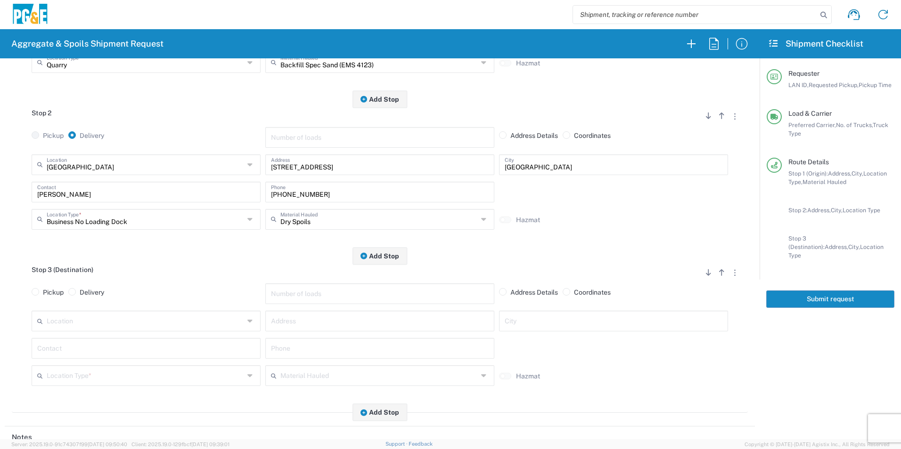
scroll to position [236, 0]
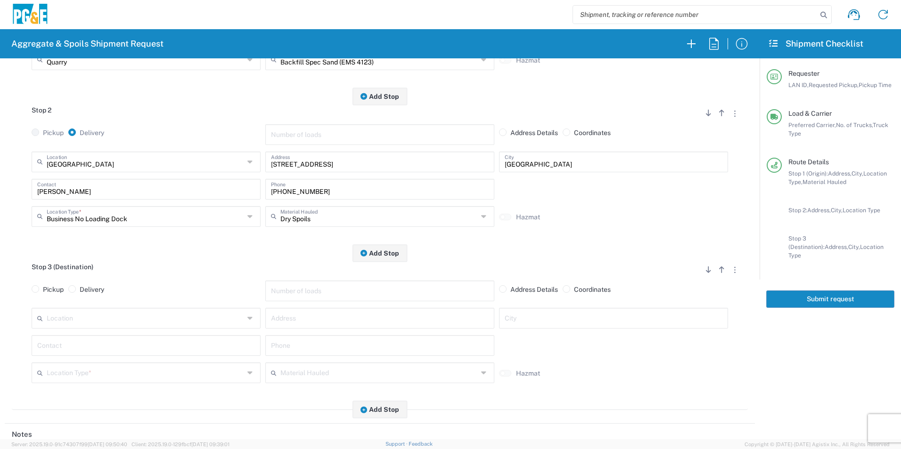
click at [125, 318] on input "text" at bounding box center [145, 317] width 197 height 16
drag, startPoint x: 128, startPoint y: 299, endPoint x: 119, endPoint y: 319, distance: 22.6
click at [128, 298] on span "[PERSON_NAME][GEOGRAPHIC_DATA] - Landfill Class II - Milpitas" at bounding box center [145, 301] width 224 height 15
type input "[PERSON_NAME][GEOGRAPHIC_DATA] - Landfill Class II - Milpitas"
type input "1601 Dixon Landing Rd"
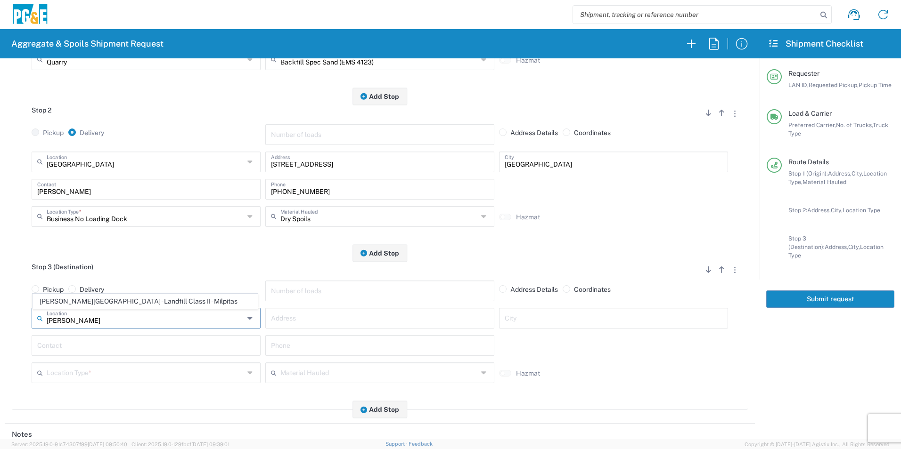
type input "Milpitas"
type input "Landfill"
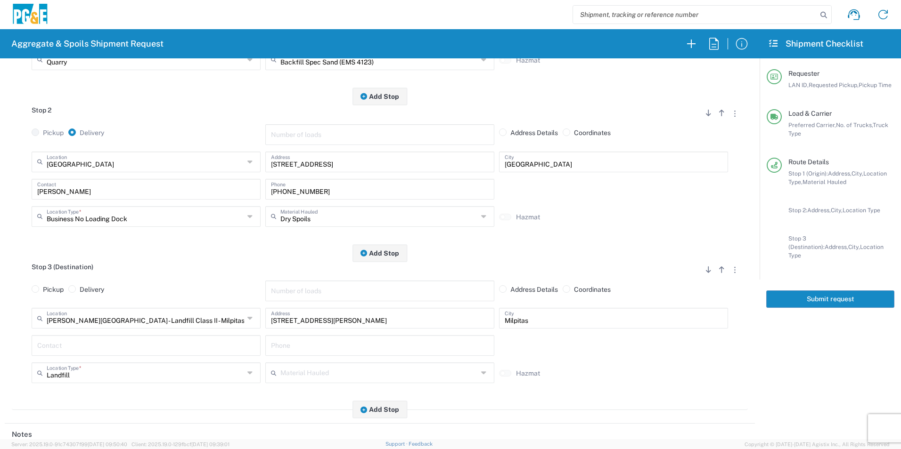
click at [92, 347] on input "text" at bounding box center [146, 345] width 218 height 16
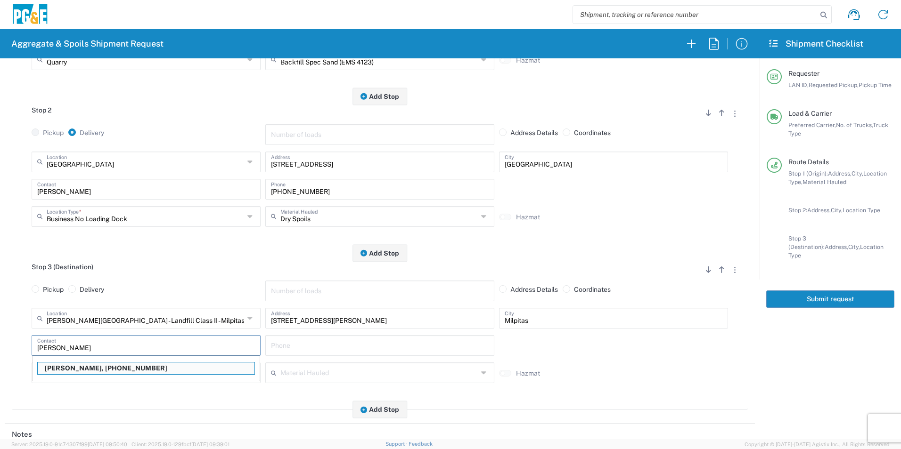
click at [109, 372] on p "James Aton, 619-889-2915" at bounding box center [146, 369] width 217 height 12
type input "James Aton"
type input "619-889-2915"
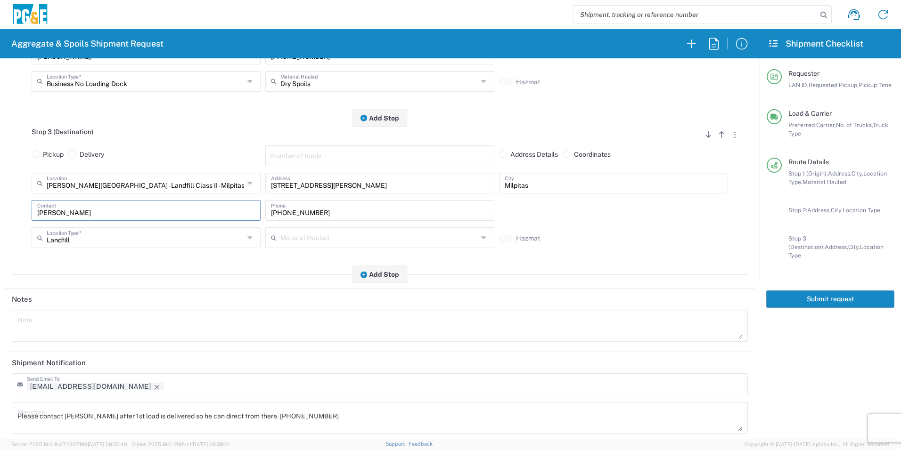
scroll to position [377, 0]
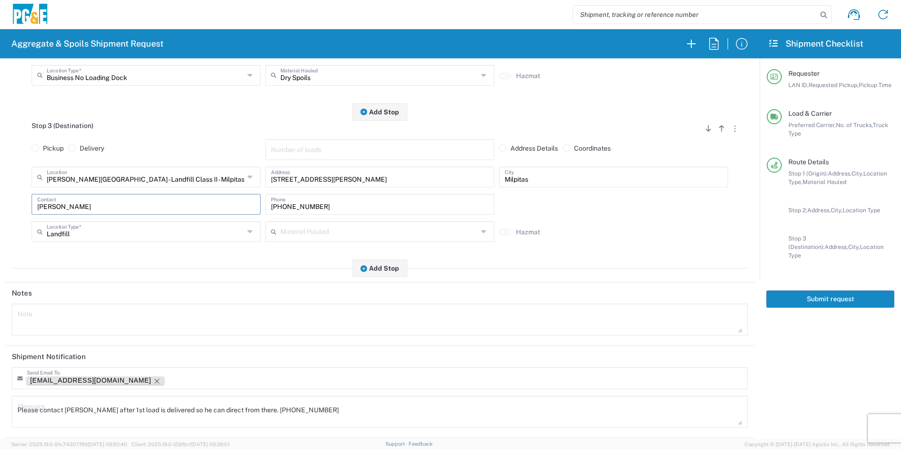
click at [153, 381] on icon "Remove tag" at bounding box center [157, 382] width 8 height 8
drag, startPoint x: 337, startPoint y: 413, endPoint x: 0, endPoint y: 426, distance: 337.1
click at [0, 425] on html "Aggregate & Spoils Shipment Request Requester Information J4AB LAN ID * 09/18/2…" at bounding box center [450, 224] width 901 height 449
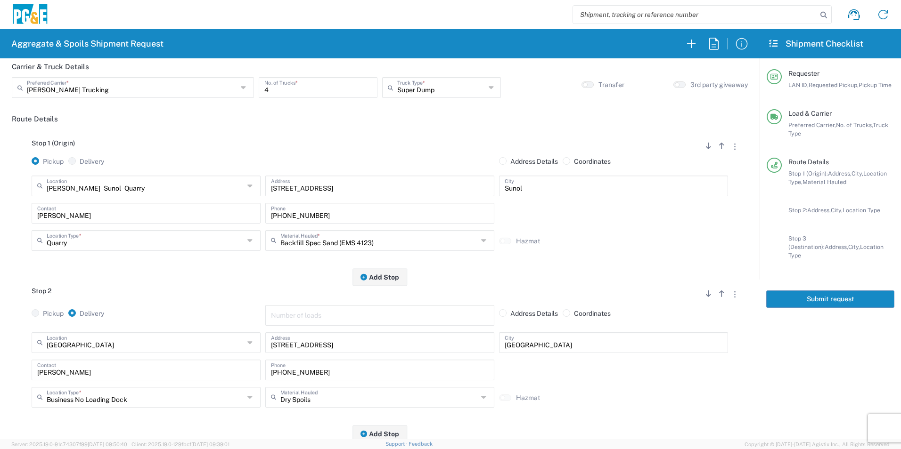
scroll to position [0, 0]
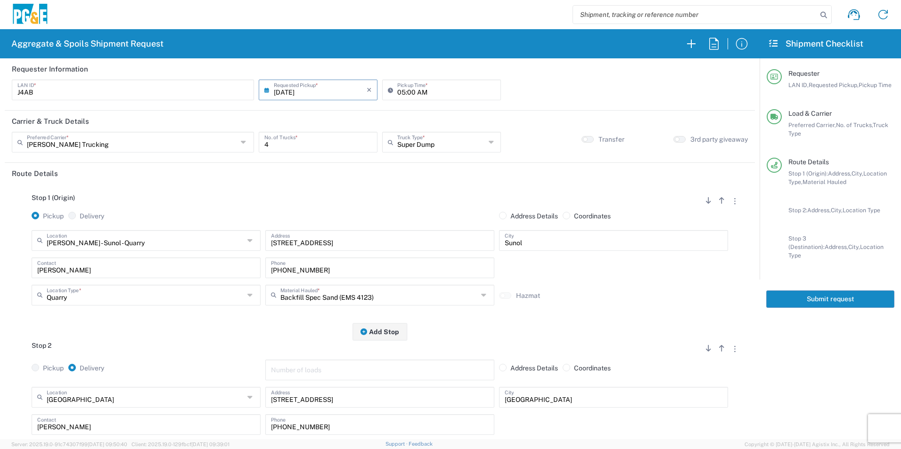
click at [862, 291] on button "Submit request" at bounding box center [830, 299] width 128 height 17
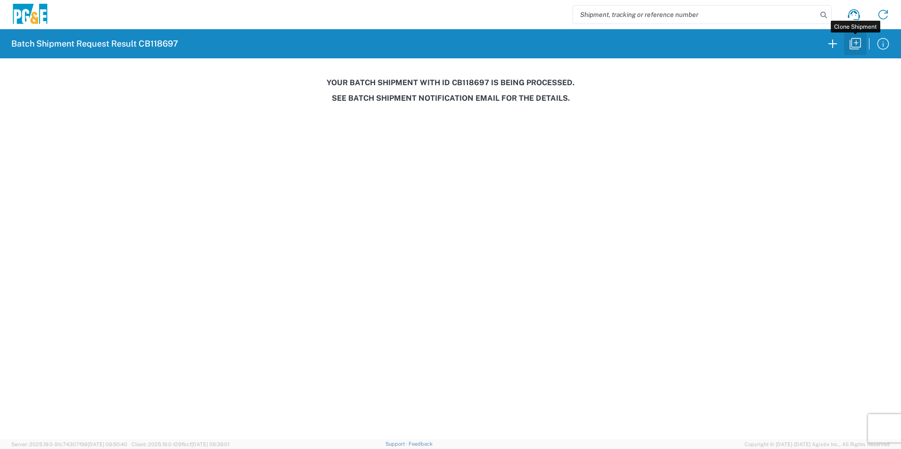
click at [858, 42] on icon "button" at bounding box center [854, 43] width 15 height 15
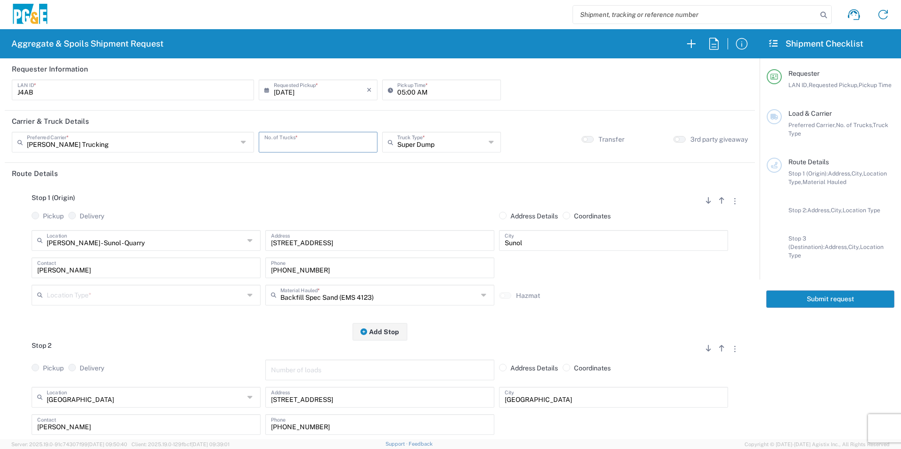
click at [328, 142] on input "number" at bounding box center [317, 141] width 107 height 16
type input "2"
drag, startPoint x: 95, startPoint y: 296, endPoint x: 103, endPoint y: 297, distance: 7.6
click at [95, 296] on input "text" at bounding box center [145, 294] width 197 height 16
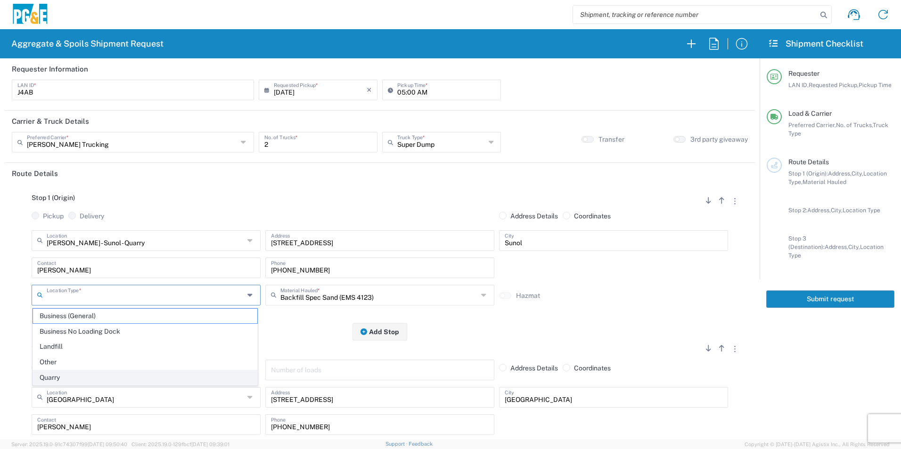
click at [69, 376] on span "Quarry" at bounding box center [145, 378] width 224 height 15
type input "Quarry"
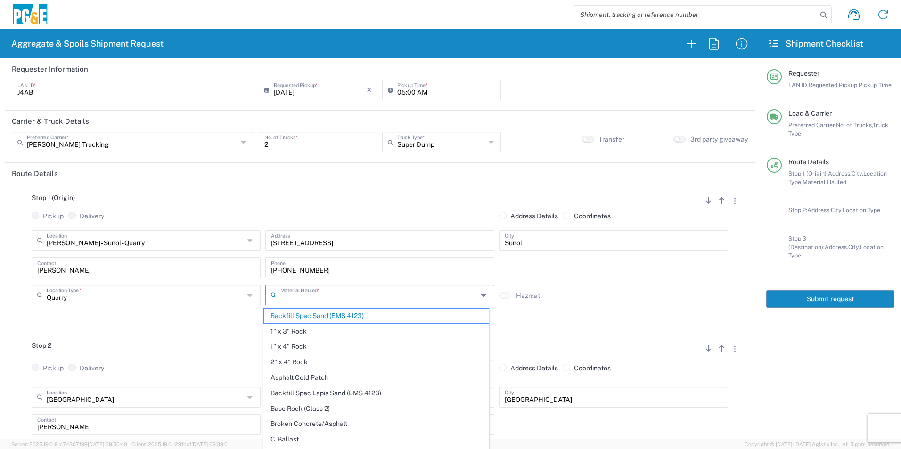
click at [383, 301] on input "text" at bounding box center [378, 294] width 197 height 16
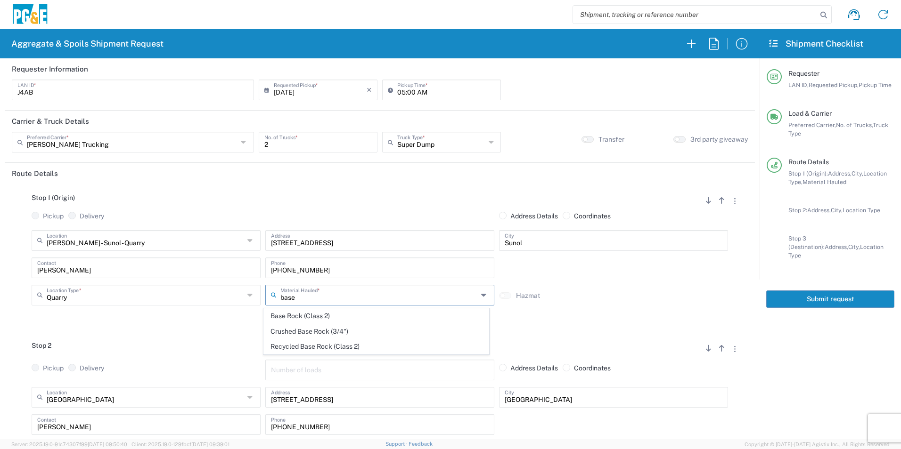
drag, startPoint x: 327, startPoint y: 318, endPoint x: 276, endPoint y: 352, distance: 61.5
click at [326, 318] on span "Base Rock (Class 2)" at bounding box center [376, 316] width 224 height 15
type input "Base Rock (Class 2)"
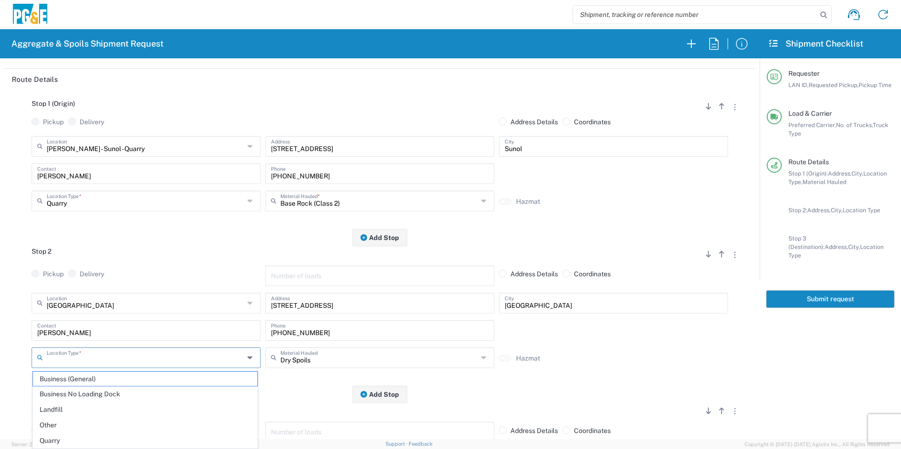
click at [89, 358] on input "text" at bounding box center [145, 357] width 197 height 16
click at [69, 391] on span "Business No Loading Dock" at bounding box center [145, 394] width 224 height 15
type input "Business No Loading Dock"
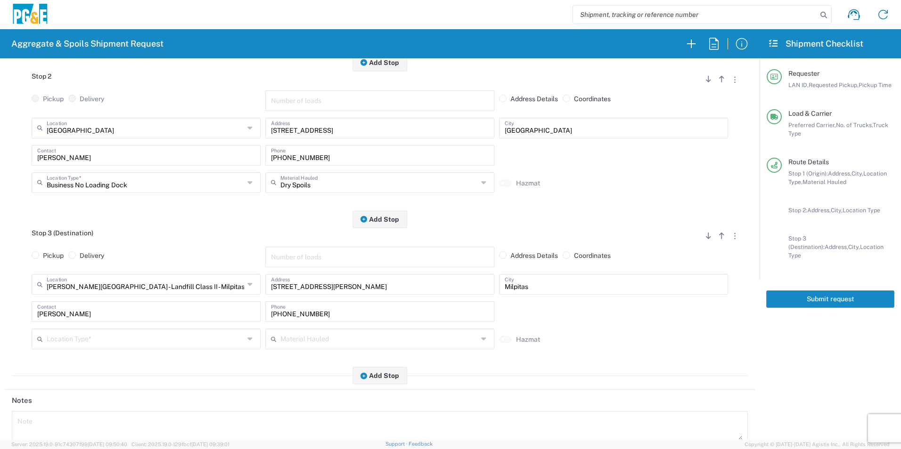
scroll to position [283, 0]
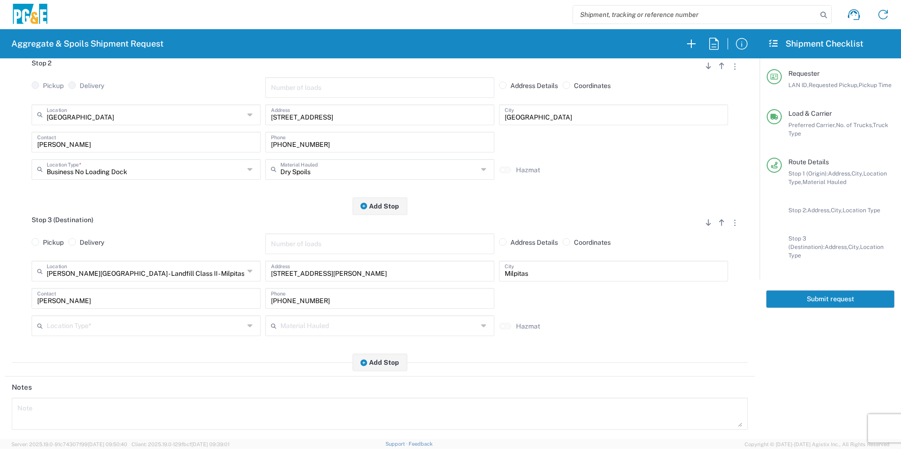
click at [94, 328] on input "text" at bounding box center [145, 325] width 197 height 16
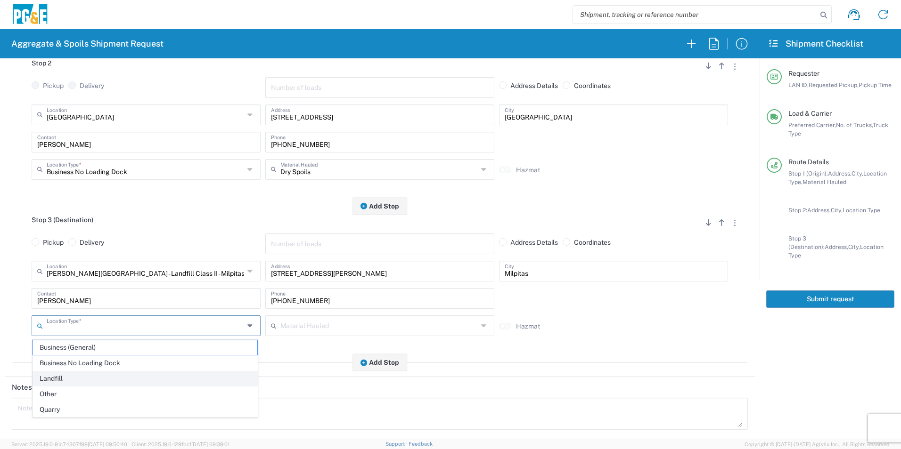
click at [78, 380] on span "Landfill" at bounding box center [145, 379] width 224 height 15
type input "Landfill"
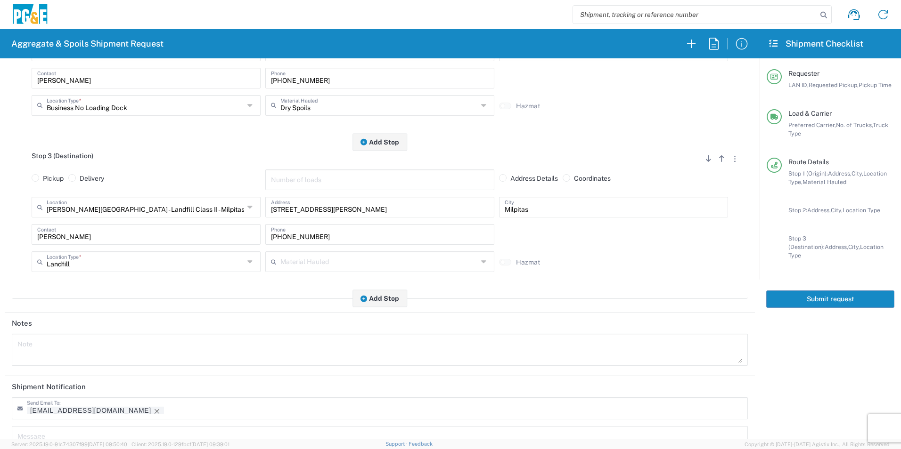
scroll to position [430, 0]
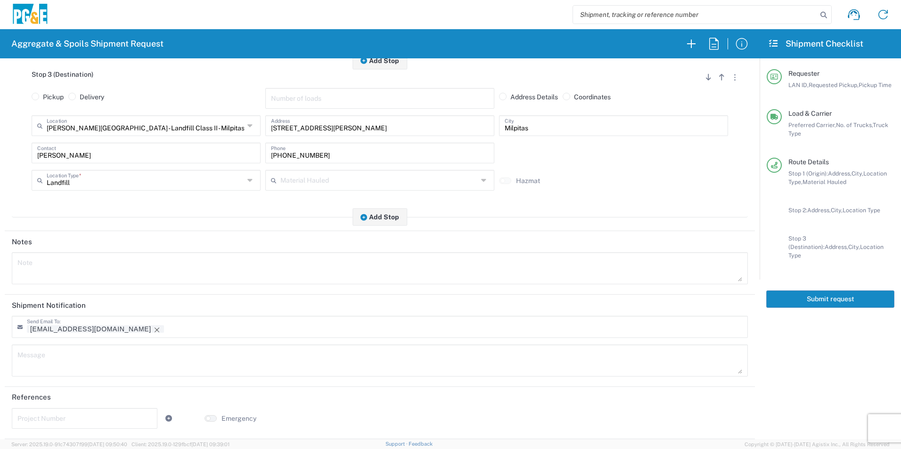
drag, startPoint x: 86, startPoint y: 328, endPoint x: 108, endPoint y: 335, distance: 23.1
click at [153, 328] on icon "Remove tag" at bounding box center [157, 330] width 8 height 8
click at [861, 295] on button "Submit request" at bounding box center [830, 299] width 128 height 17
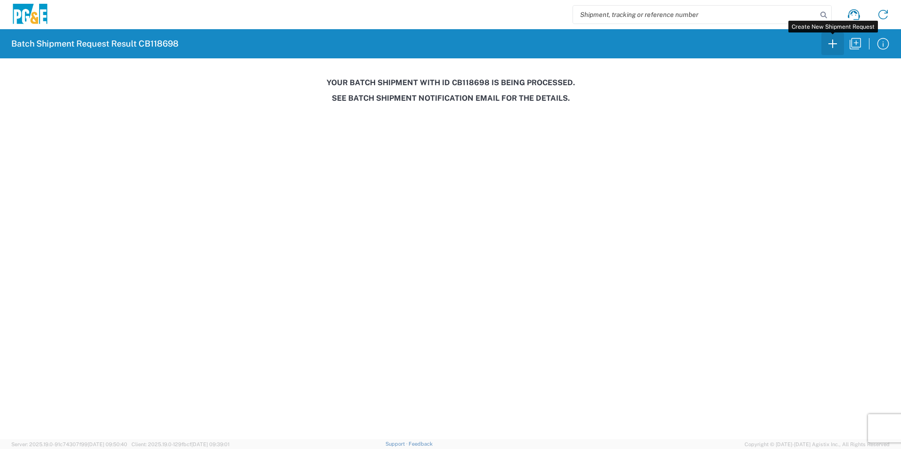
click at [829, 41] on icon "button" at bounding box center [832, 43] width 15 height 15
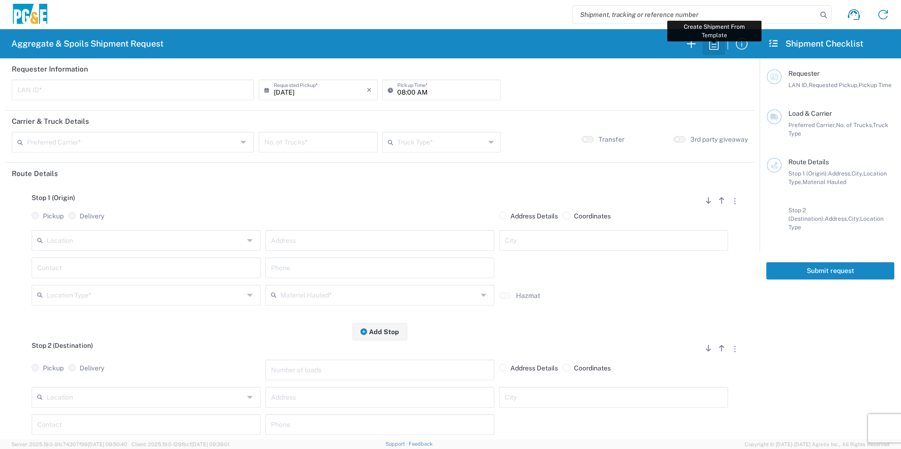
click at [709, 41] on icon "button" at bounding box center [713, 44] width 9 height 12
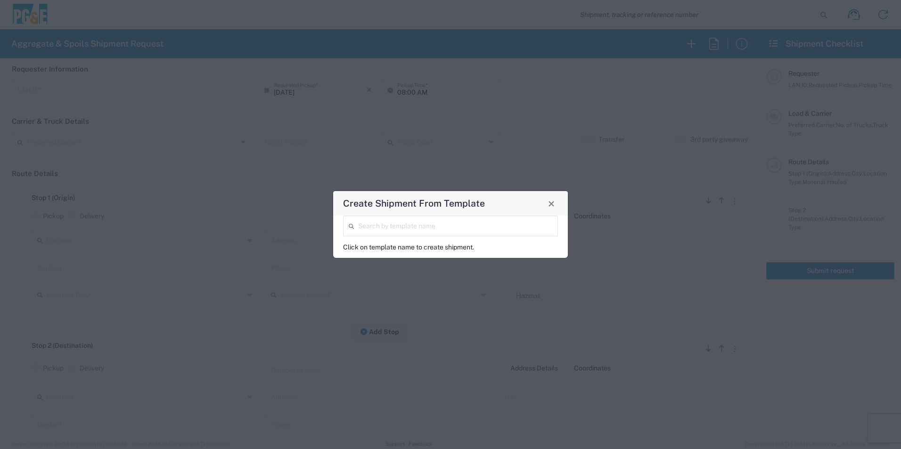
click at [450, 234] on div "Search by template name" at bounding box center [450, 226] width 215 height 21
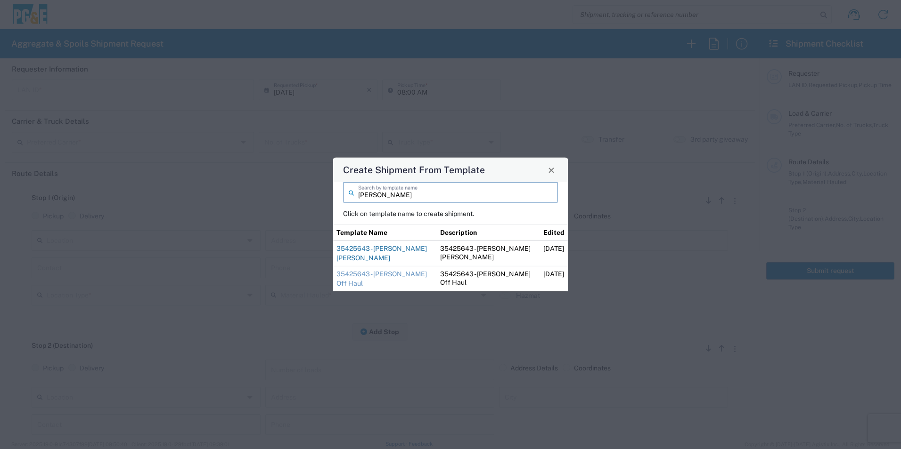
type input "sean"
click at [394, 247] on link "35425643 - Sean Angwin Hay Rd" at bounding box center [381, 253] width 90 height 17
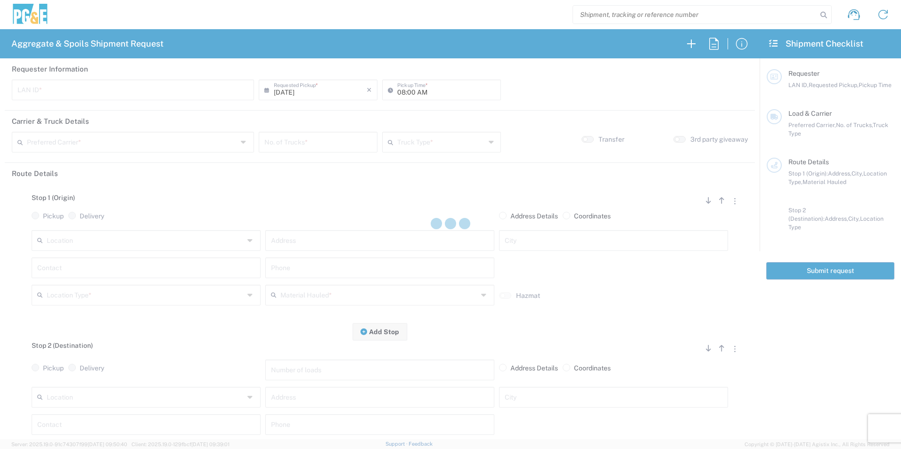
type input "CSGA"
type input "06:30 AM"
type input "[PERSON_NAME] Trucking"
type input "Super Dump"
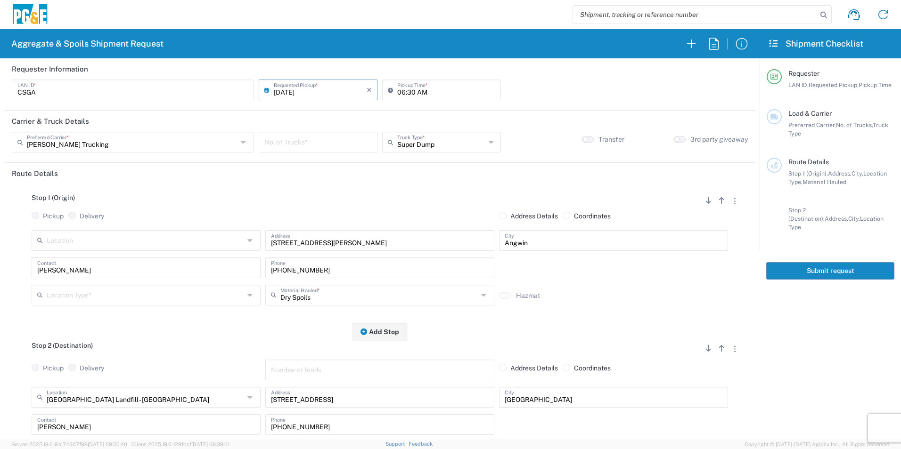
click at [305, 138] on input "number" at bounding box center [317, 141] width 107 height 16
type input "6"
click at [73, 293] on input "text" at bounding box center [145, 294] width 197 height 16
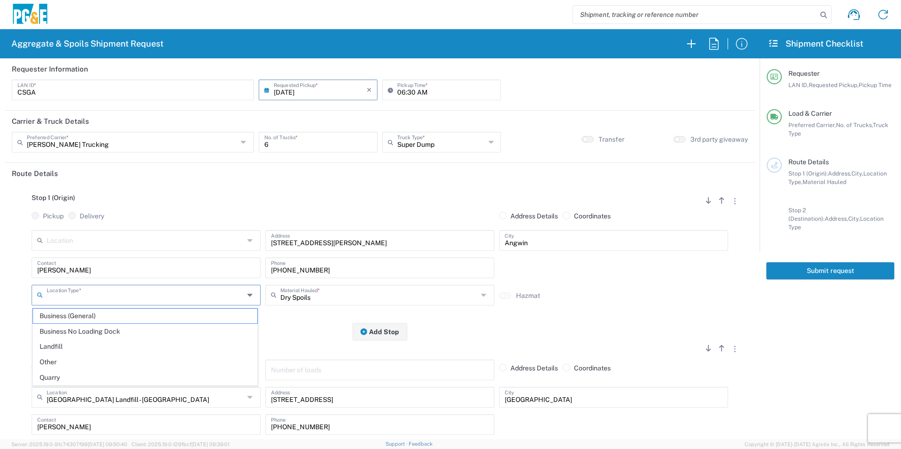
click at [405, 90] on input "06:30 AM" at bounding box center [446, 89] width 98 height 16
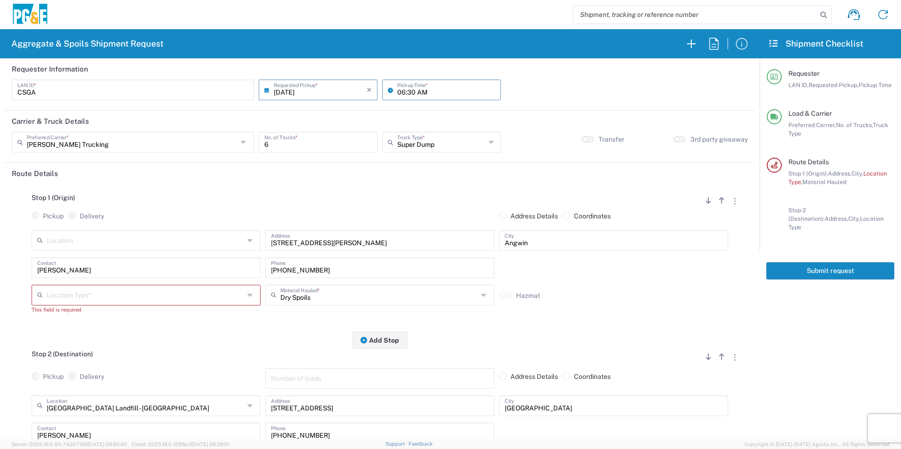
click at [409, 89] on input "06:30 AM" at bounding box center [446, 89] width 98 height 16
type input "06:45 AM"
click at [59, 297] on input "text" at bounding box center [145, 294] width 197 height 16
click at [61, 358] on span "Other" at bounding box center [145, 362] width 224 height 15
type input "Other"
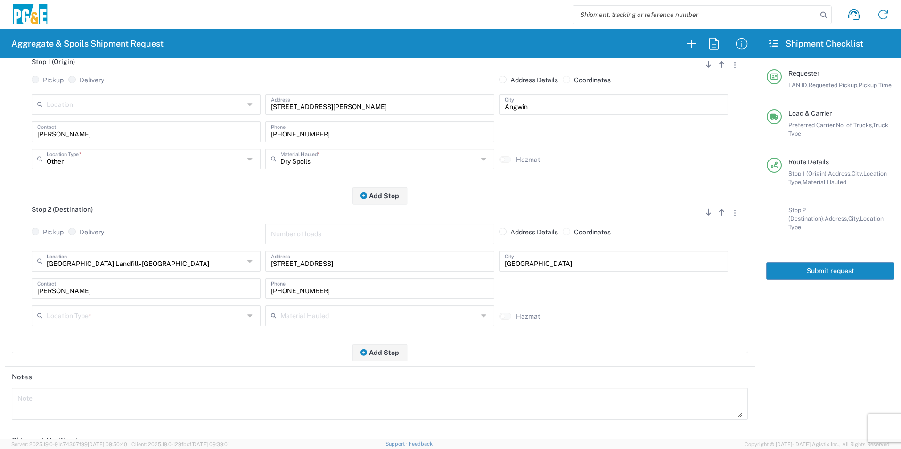
scroll to position [141, 0]
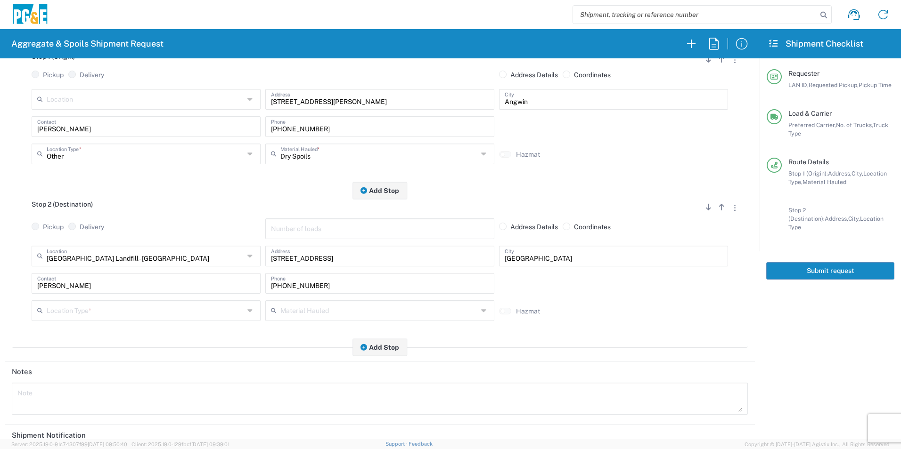
click at [72, 310] on input "text" at bounding box center [145, 310] width 197 height 16
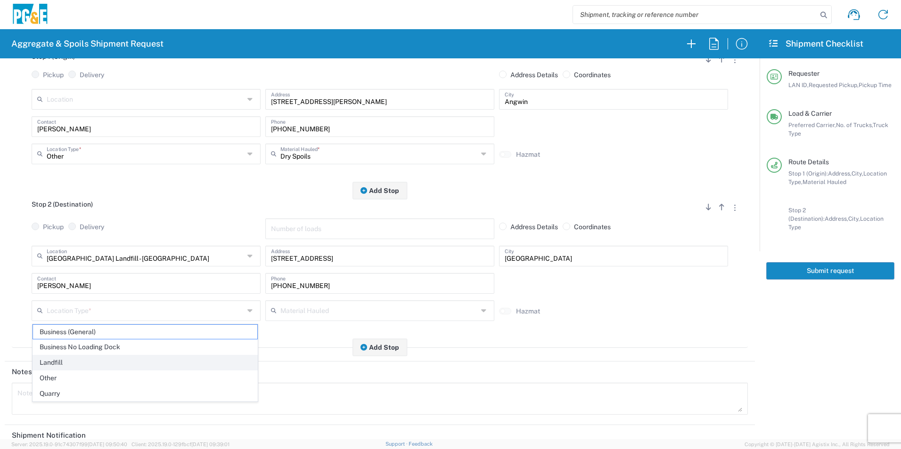
click at [71, 357] on span "Landfill" at bounding box center [145, 363] width 224 height 15
type input "Landfill"
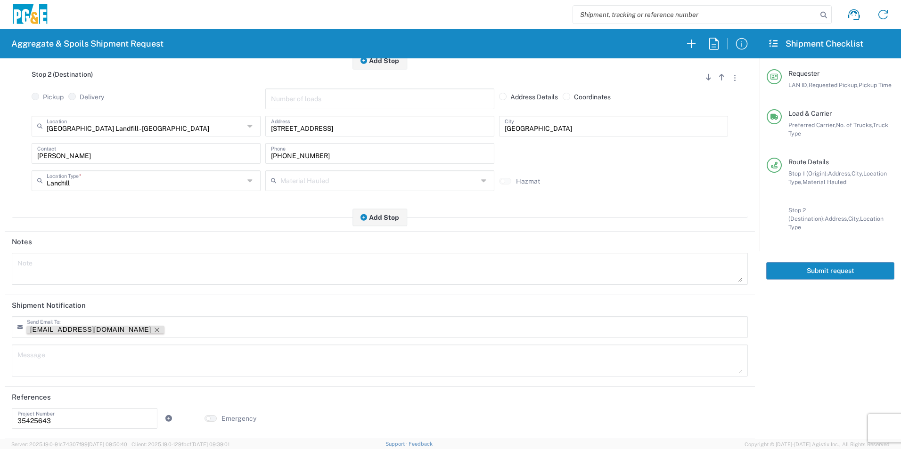
click at [153, 328] on icon "Remove tag" at bounding box center [157, 330] width 8 height 8
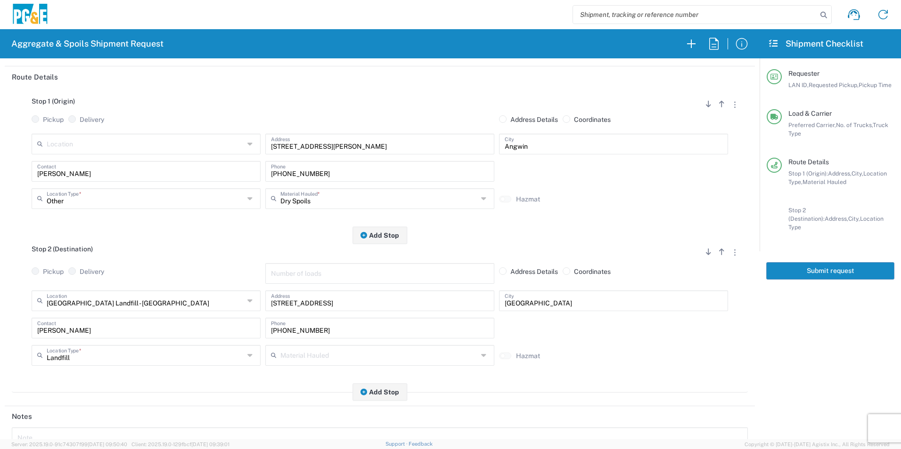
scroll to position [0, 0]
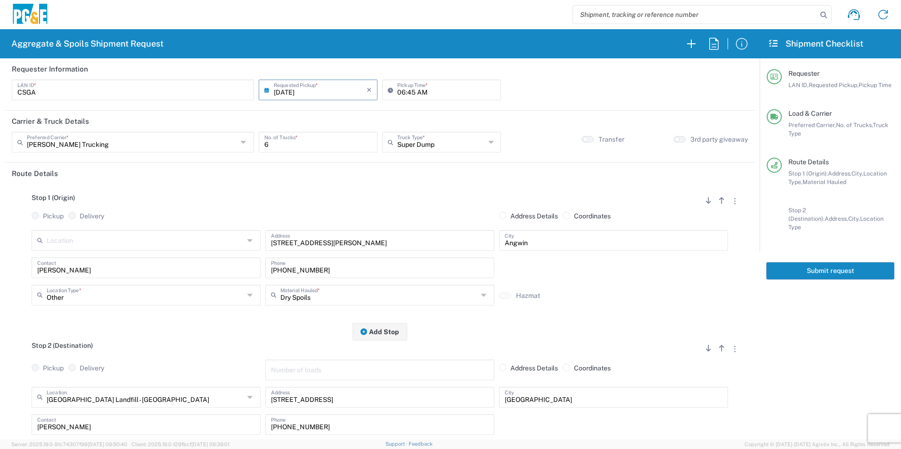
click at [831, 262] on button "Submit request" at bounding box center [830, 270] width 128 height 17
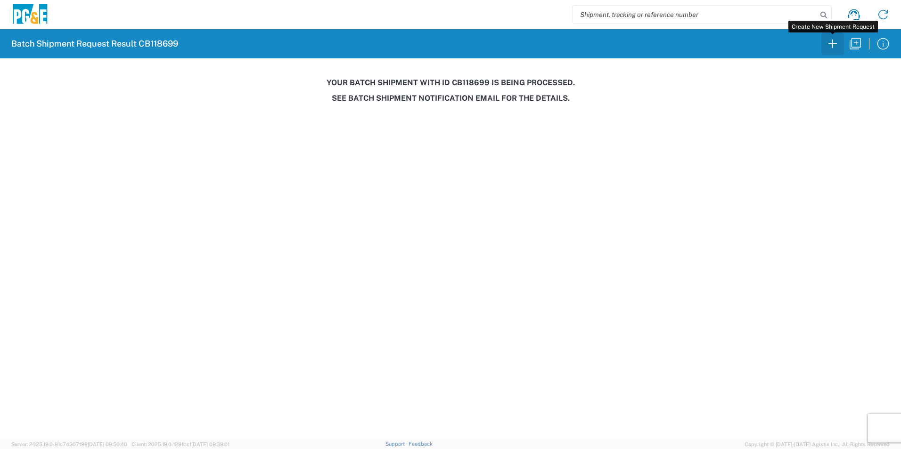
click at [833, 45] on icon "button" at bounding box center [832, 43] width 15 height 15
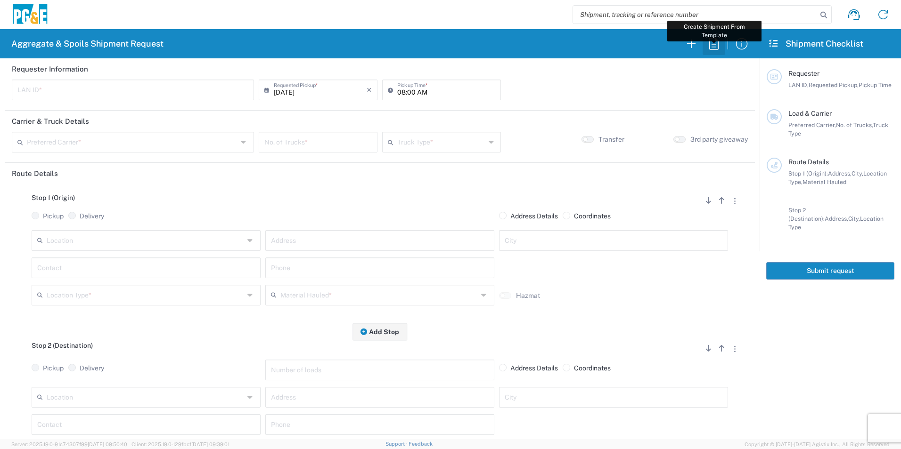
click at [710, 44] on icon "button" at bounding box center [713, 43] width 15 height 15
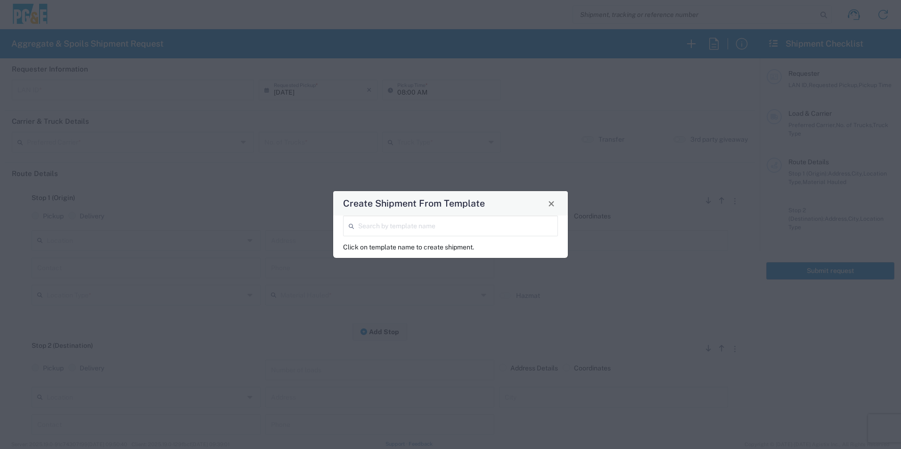
click at [393, 227] on input "search" at bounding box center [455, 225] width 194 height 16
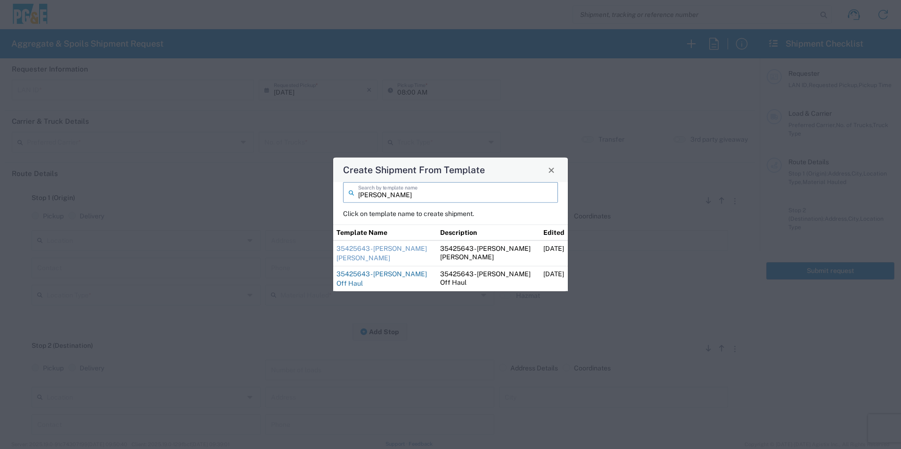
type input "sean"
drag, startPoint x: 363, startPoint y: 271, endPoint x: 362, endPoint y: 252, distance: 19.8
click at [362, 271] on link "35425643 - Sean Angwin Off Haul" at bounding box center [381, 278] width 90 height 17
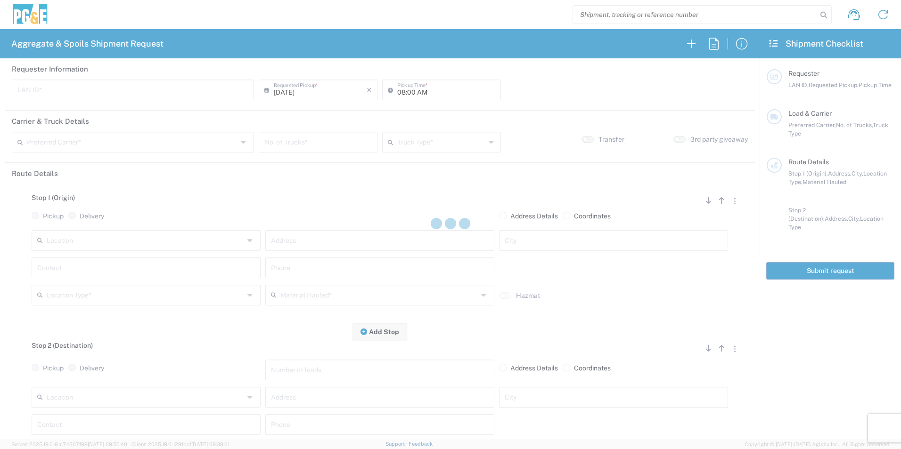
type input "CSGA"
type input "07:00 AM"
type input "[PERSON_NAME] Trucking"
type input "10 Yard Dump Truck"
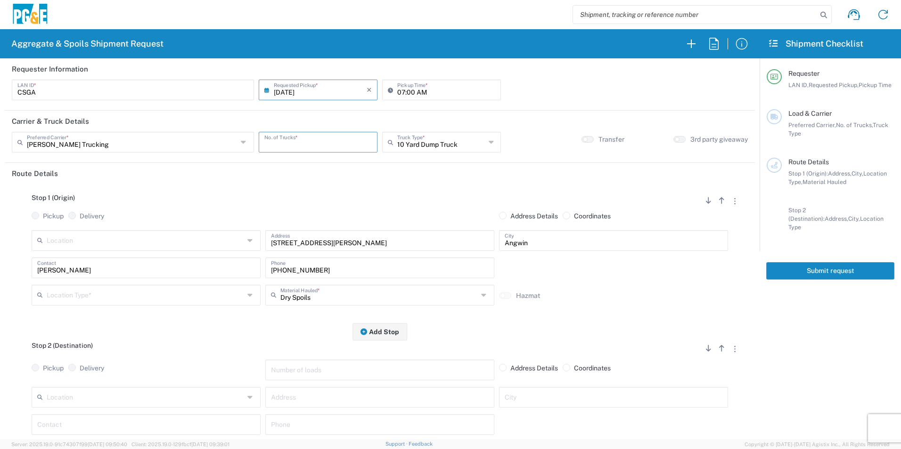
click at [282, 143] on input "number" at bounding box center [317, 141] width 107 height 16
type input "4"
click at [715, 350] on button "button" at bounding box center [721, 348] width 13 height 13
radio input "false"
radio input "true"
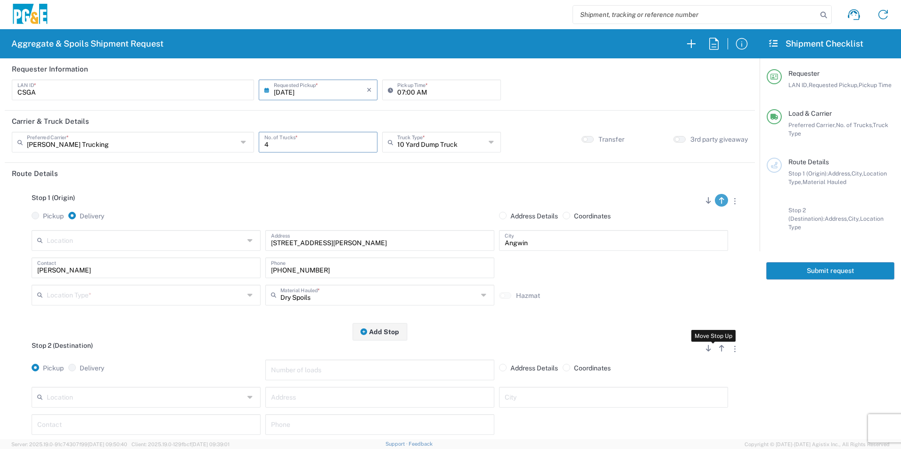
radio input "true"
radio input "false"
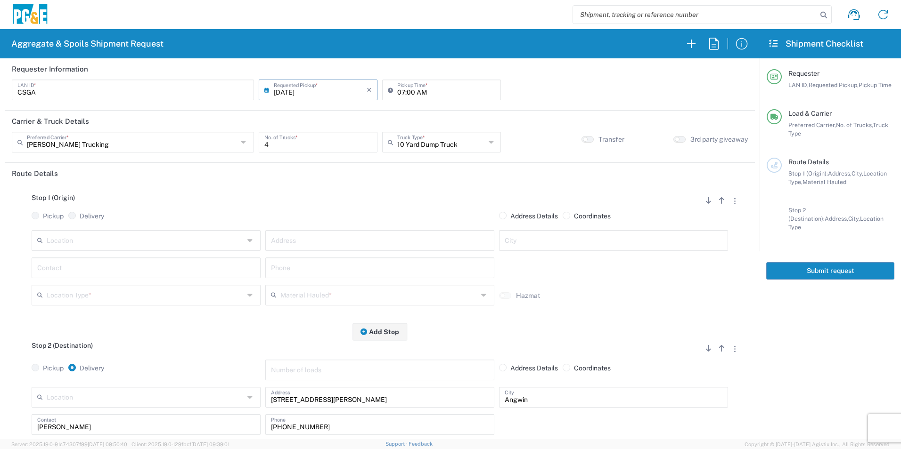
click at [105, 236] on input "text" at bounding box center [145, 240] width 197 height 16
click at [82, 262] on span "[PERSON_NAME] Quarry" at bounding box center [145, 261] width 224 height 15
type input "[PERSON_NAME] Quarry"
type input "4611 Porter Creek Rd"
type input "Santa [PERSON_NAME]"
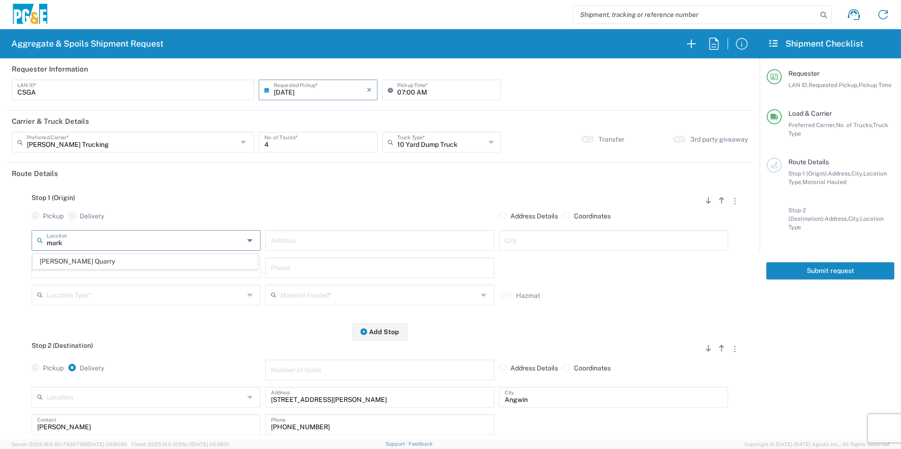
type input "Quarry"
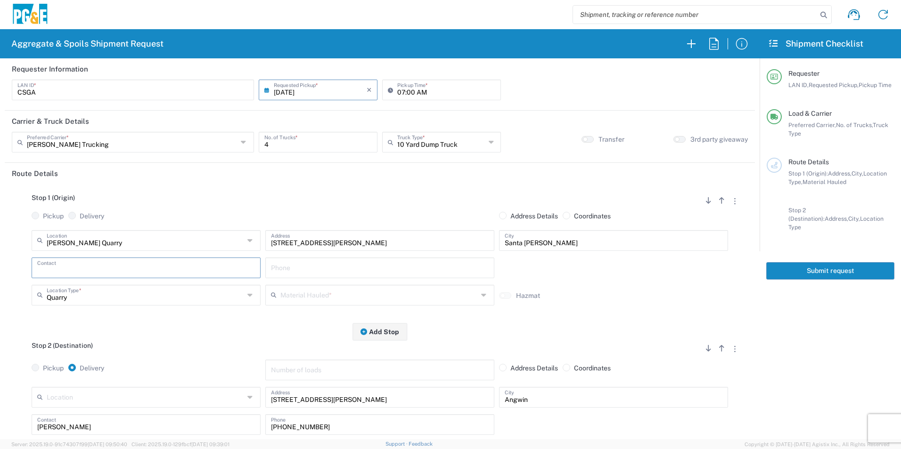
click at [72, 268] on input "text" at bounding box center [146, 267] width 218 height 16
type input "Sean"
drag, startPoint x: 357, startPoint y: 432, endPoint x: 104, endPoint y: 421, distance: 253.7
click at [110, 421] on div "Sean Contact 916-588-0988 Phone" at bounding box center [379, 428] width 701 height 27
click at [301, 267] on input "text" at bounding box center [380, 267] width 218 height 16
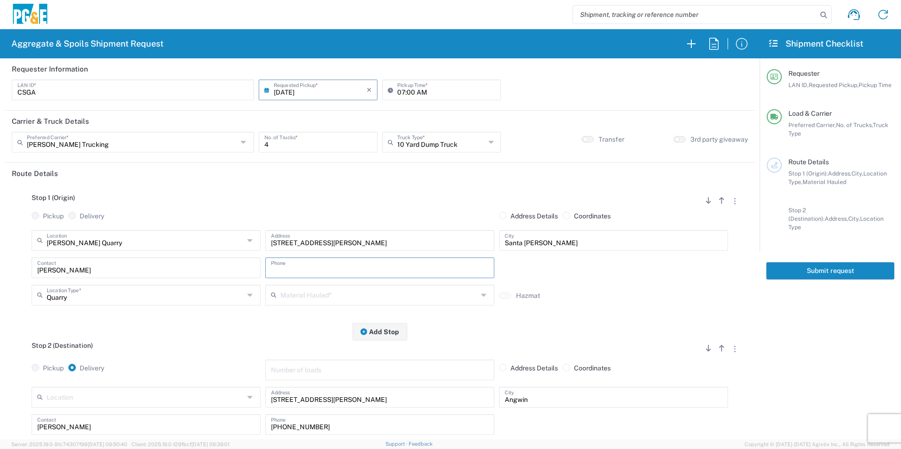
paste input "916-588-0988"
type input "916-588-0988"
click at [305, 291] on input "text" at bounding box center [378, 294] width 197 height 16
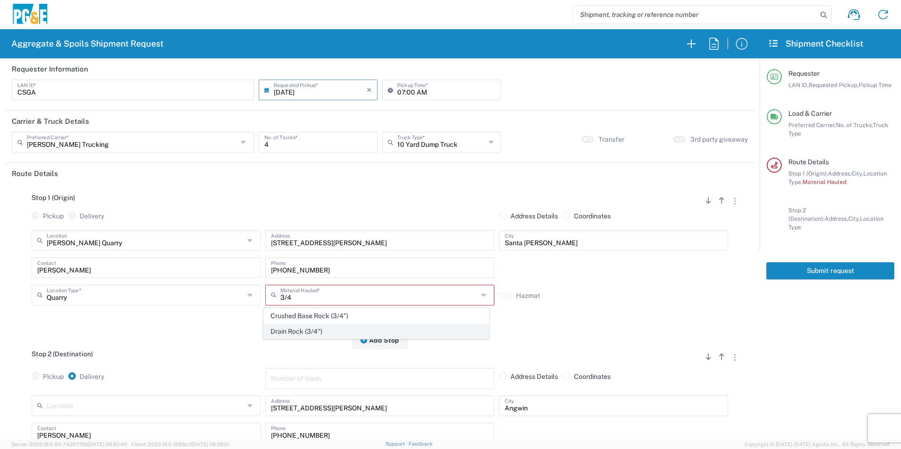
click at [321, 334] on span "Drain Rock (3/4")" at bounding box center [376, 332] width 224 height 15
type input "Drain Rock (3/4")"
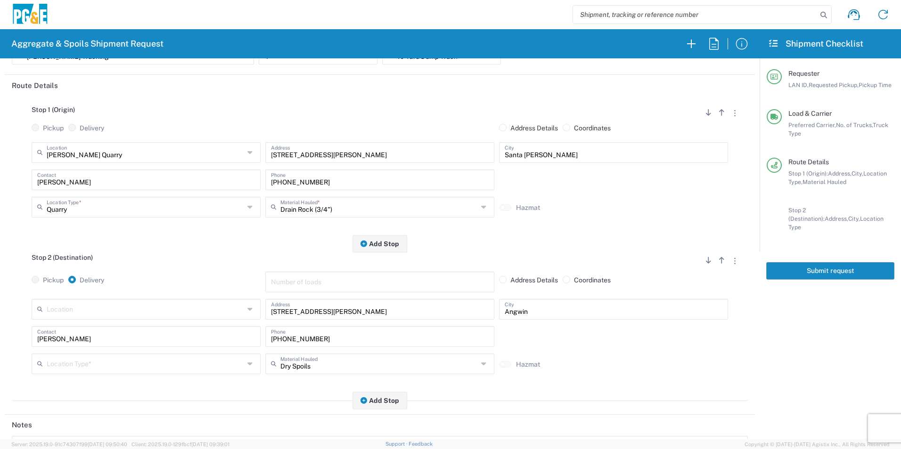
scroll to position [94, 0]
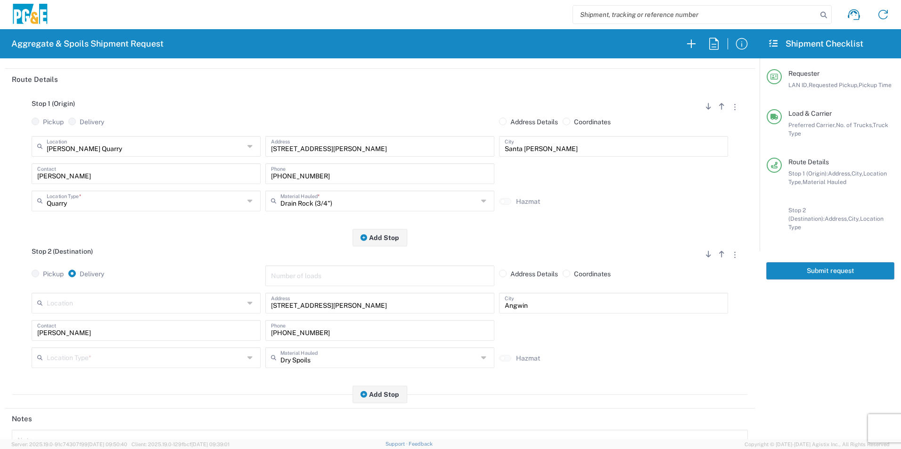
click at [57, 364] on input "text" at bounding box center [145, 357] width 197 height 16
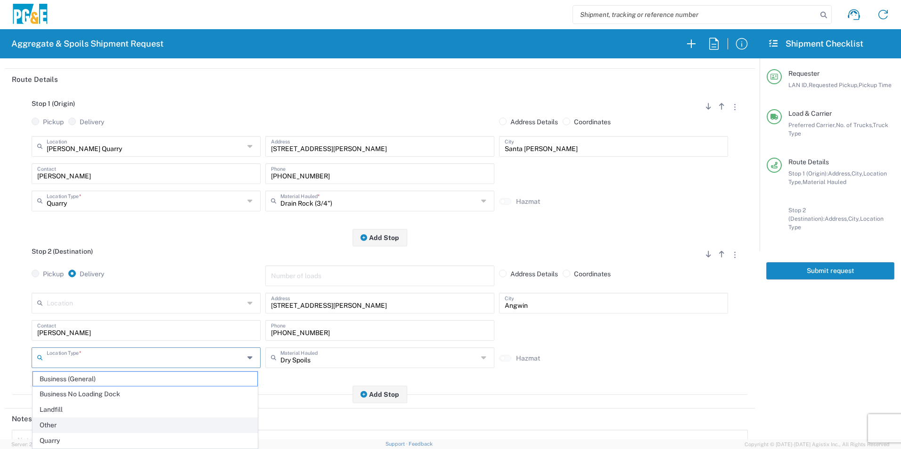
click at [61, 424] on span "Other" at bounding box center [145, 425] width 224 height 15
type input "Other"
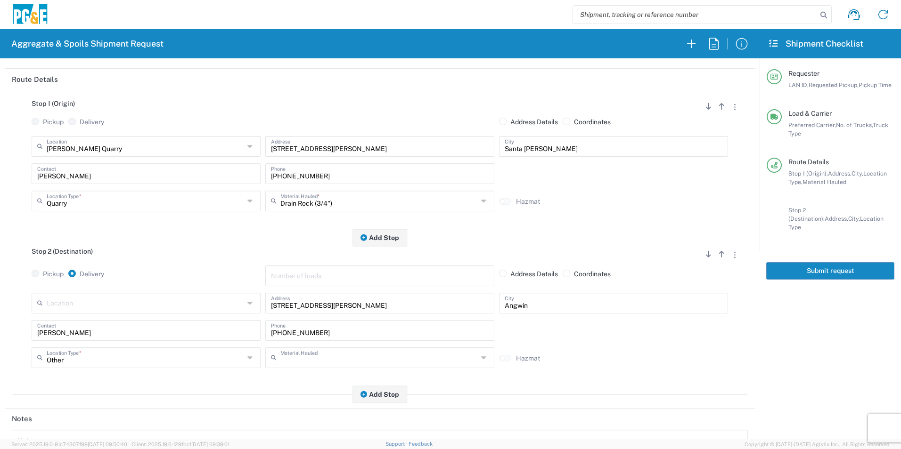
click at [423, 362] on input "text" at bounding box center [378, 357] width 197 height 16
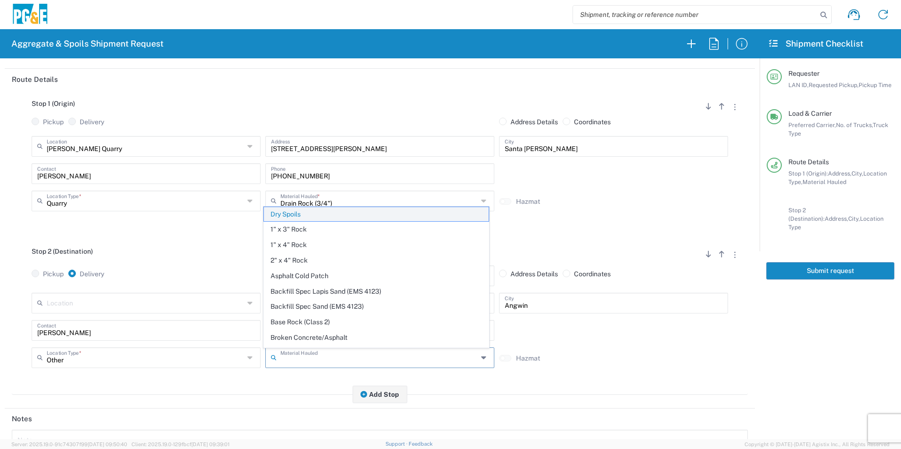
click at [293, 214] on span "Dry Spoils" at bounding box center [376, 214] width 224 height 15
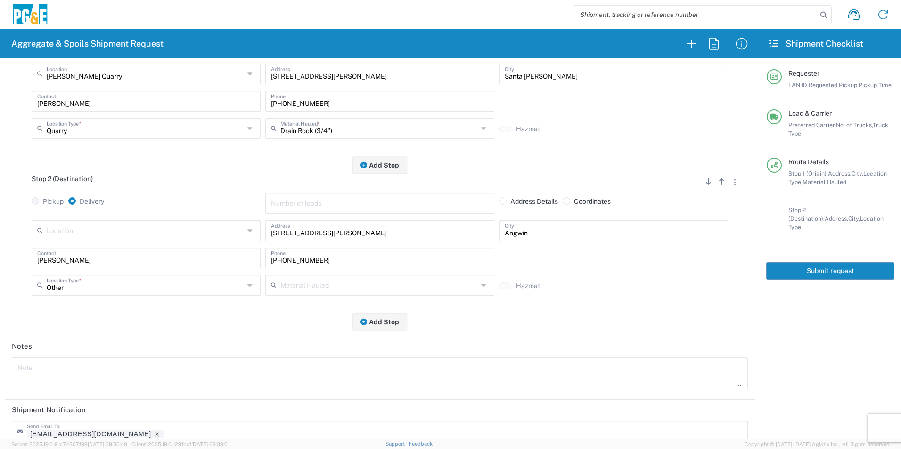
scroll to position [236, 0]
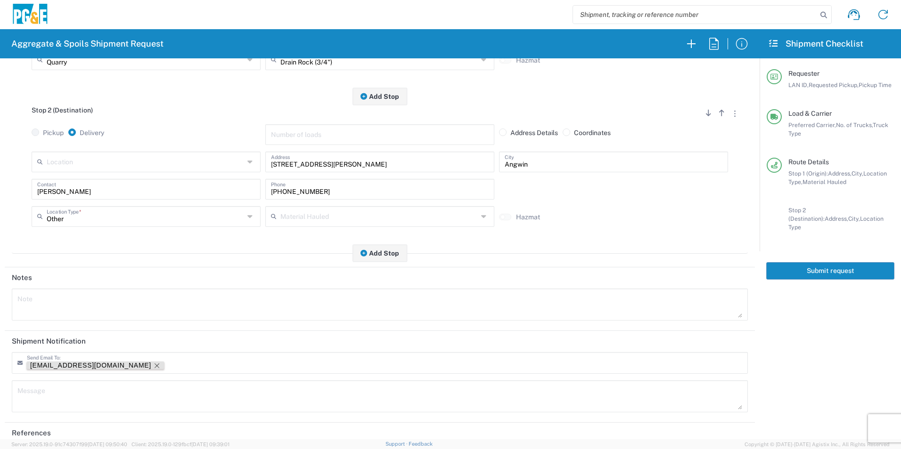
click at [153, 368] on icon "Remove tag" at bounding box center [157, 366] width 8 height 8
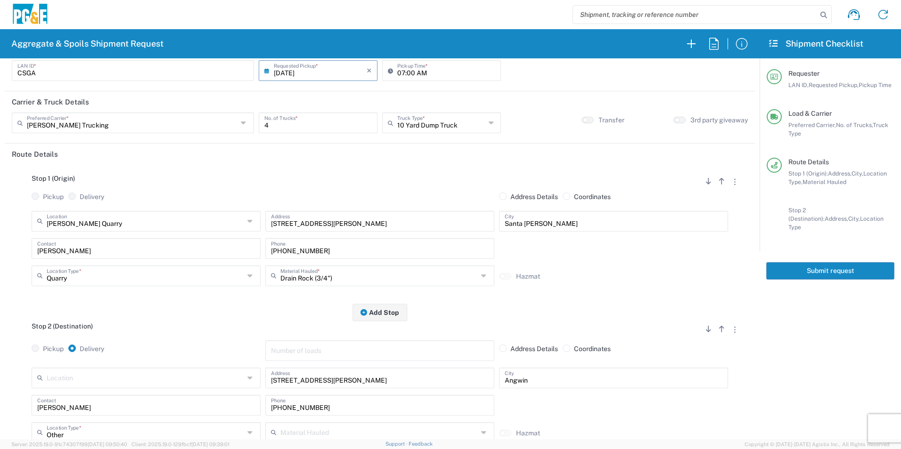
scroll to position [0, 0]
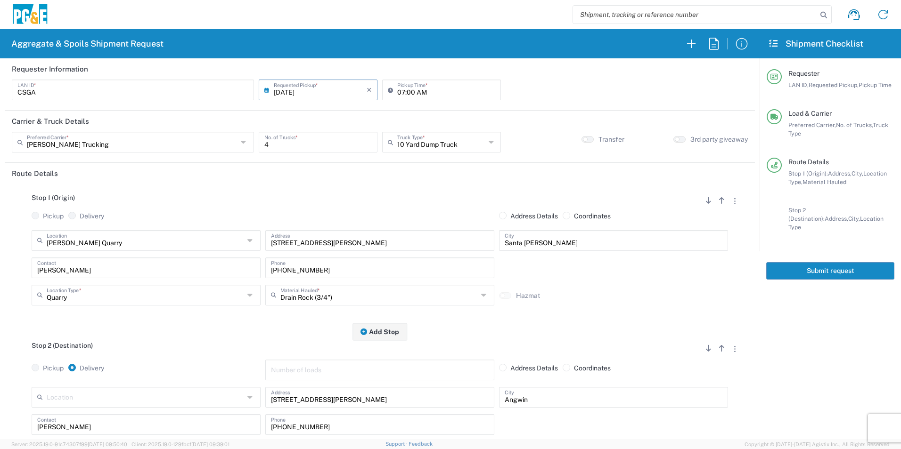
click at [833, 267] on button "Submit request" at bounding box center [830, 270] width 128 height 17
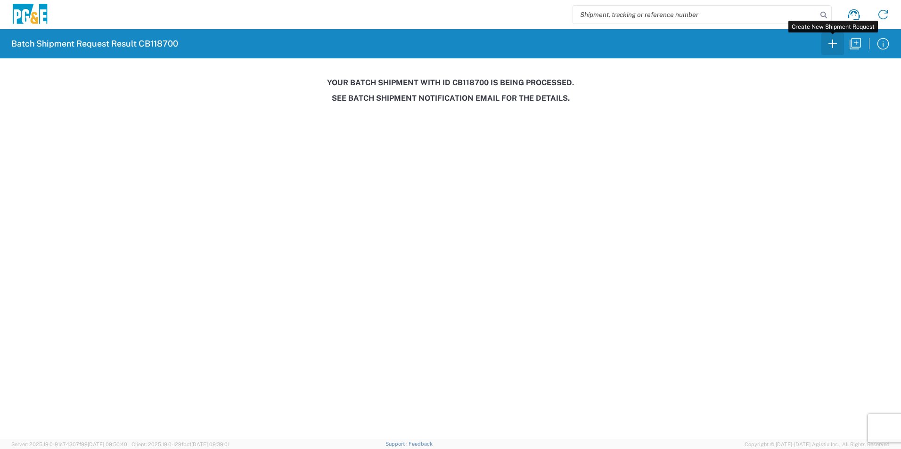
click at [839, 48] on icon "button" at bounding box center [832, 43] width 15 height 15
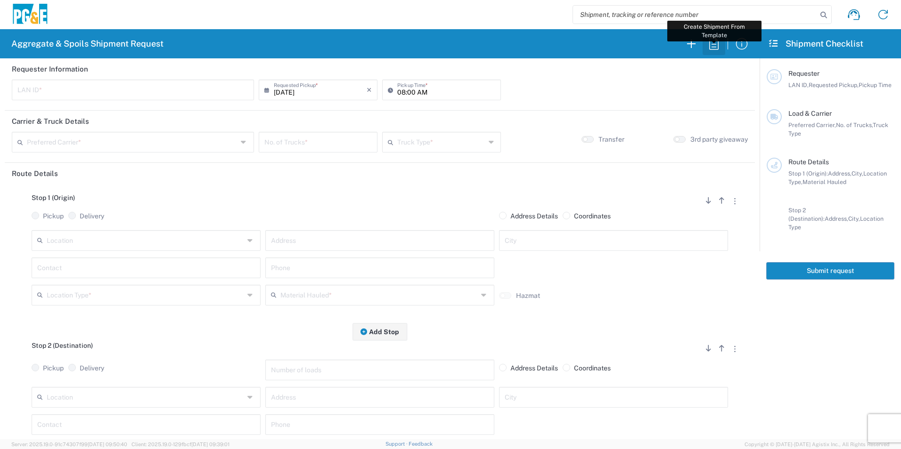
click at [711, 48] on icon "button" at bounding box center [713, 43] width 15 height 15
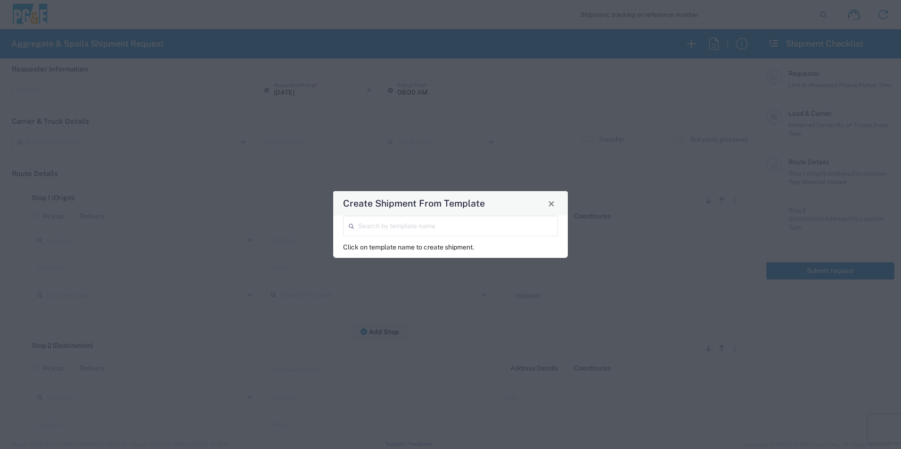
click at [421, 222] on input "search" at bounding box center [455, 225] width 194 height 16
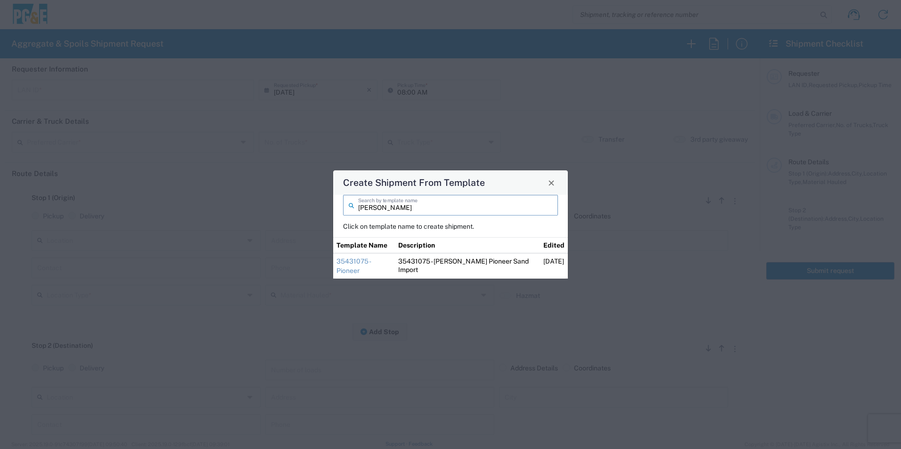
type input "troy"
click at [370, 266] on link "35431075 - Pioneer" at bounding box center [353, 266] width 34 height 17
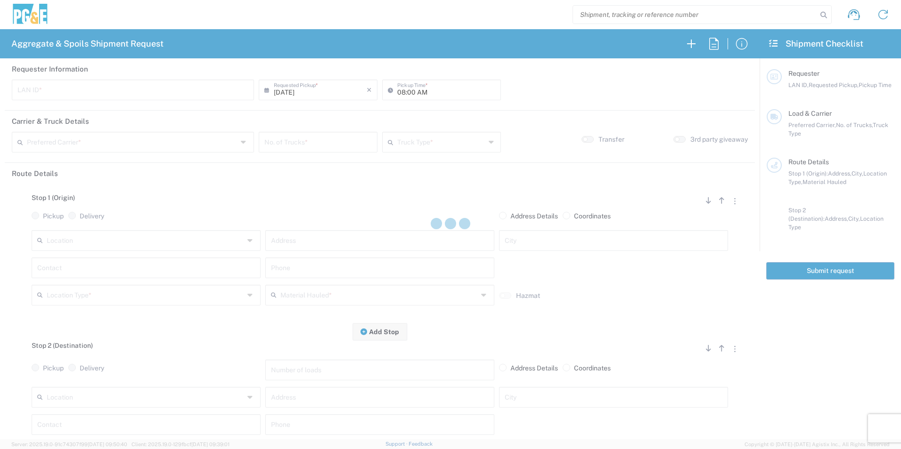
type input "TXTG"
type input "06:00 AM"
type input "[PERSON_NAME] & Sons Trucking, Inc"
type input "20 Yard Dump Truck"
type textarea "Start with 1 load of Sand. Troy will direct from there."
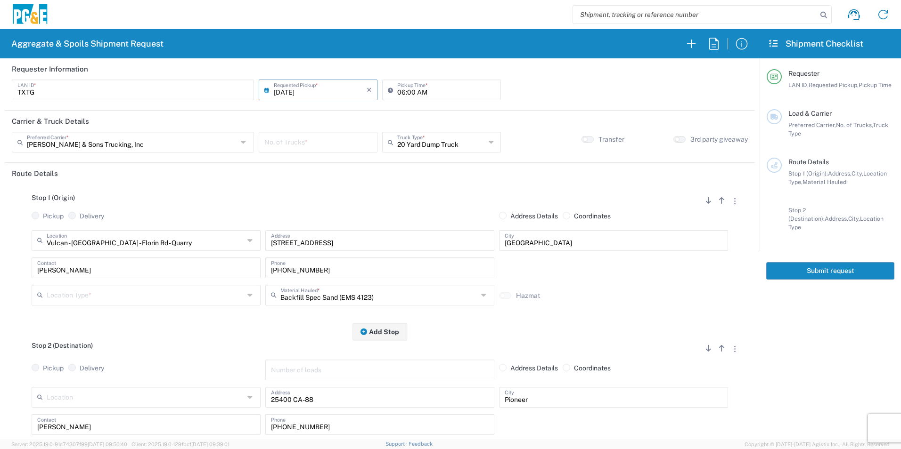
click at [292, 145] on input "number" at bounding box center [317, 141] width 107 height 16
type input "1"
click at [397, 91] on input "06:00 AM" at bounding box center [446, 89] width 98 height 16
type input "07:00 AM"
click at [171, 242] on input "text" at bounding box center [145, 240] width 197 height 16
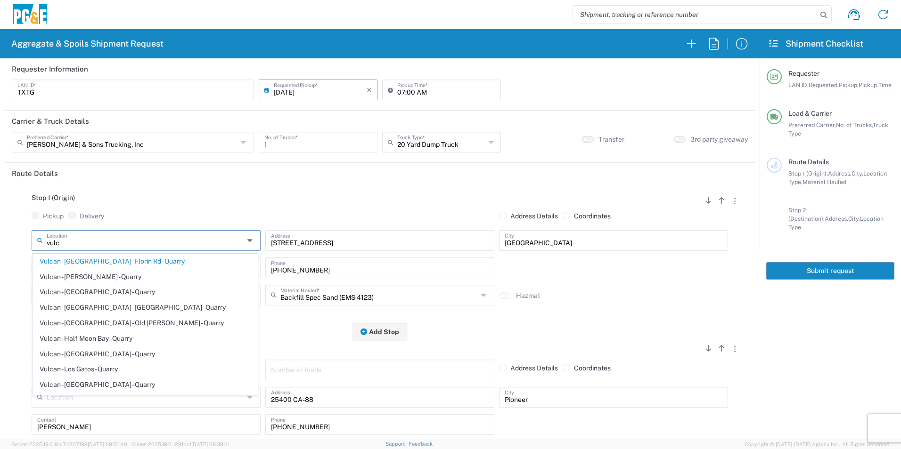
click at [140, 280] on span "Vulcan - [PERSON_NAME] - Quarry" at bounding box center [145, 277] width 224 height 15
type input "Vulcan - [PERSON_NAME] - Quarry"
type input "2701 CA-104"
type input "Ione"
type input "Quarry"
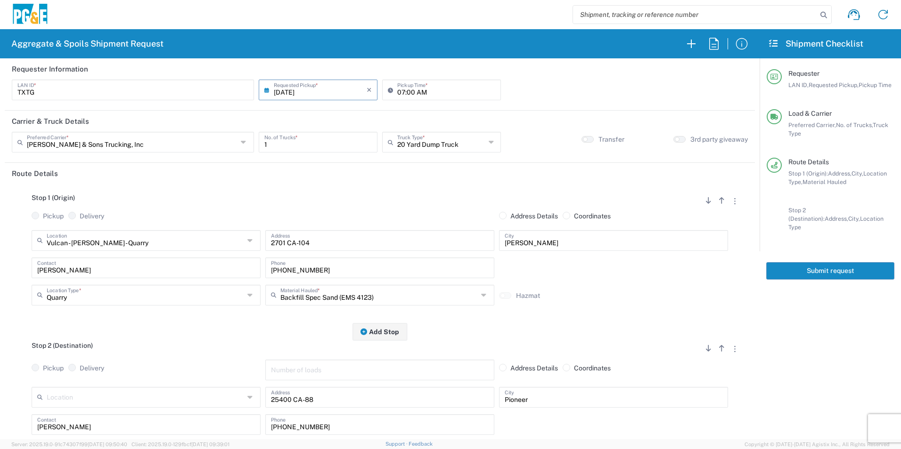
click at [393, 305] on div "Backfill Spec Sand (EMS 4123) Material Hauled *" at bounding box center [379, 295] width 229 height 21
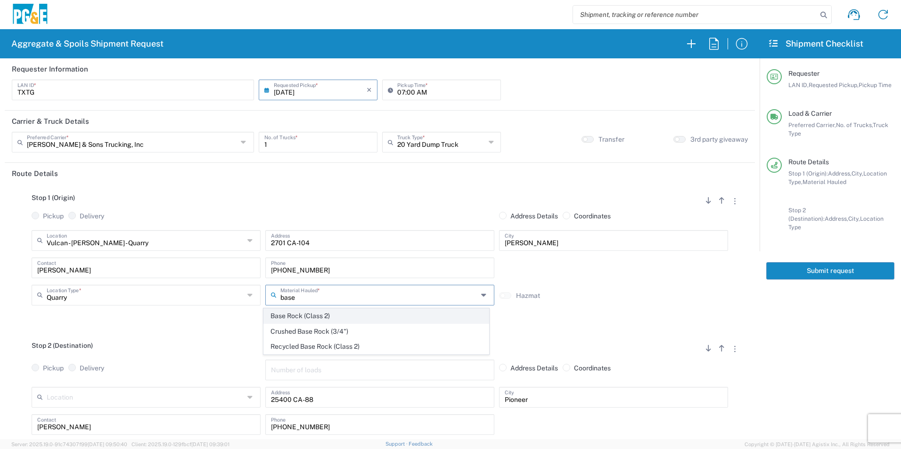
click at [320, 313] on span "Base Rock (Class 2)" at bounding box center [376, 316] width 224 height 15
type input "Base Rock (Class 2)"
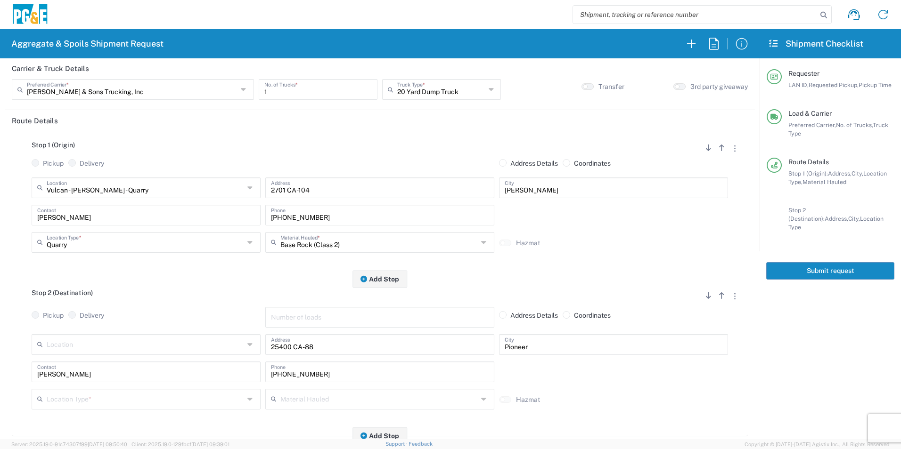
scroll to position [141, 0]
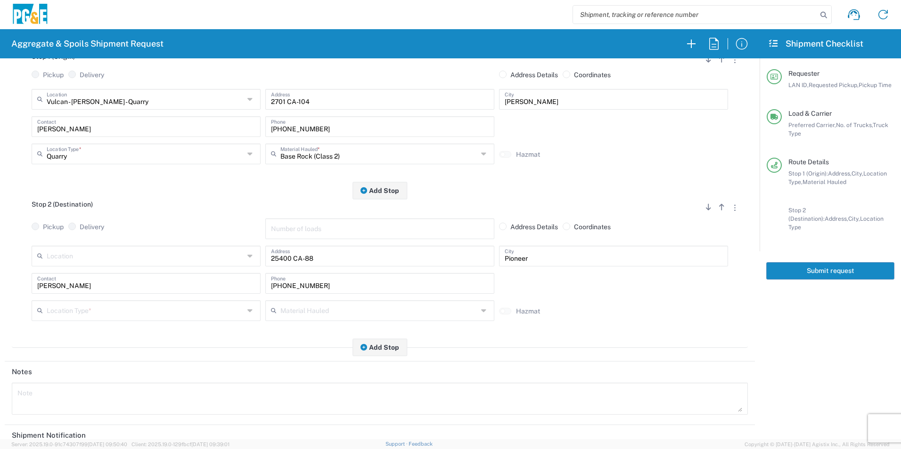
click at [71, 307] on input "text" at bounding box center [145, 310] width 197 height 16
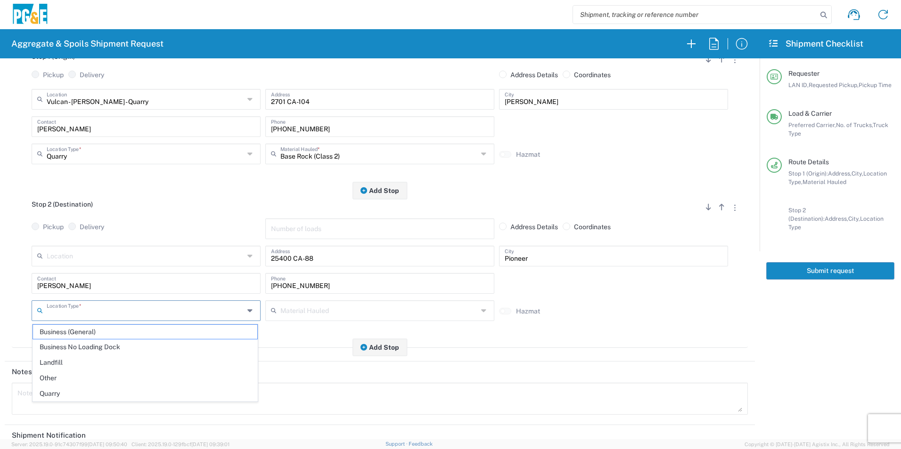
drag, startPoint x: 57, startPoint y: 373, endPoint x: 71, endPoint y: 366, distance: 15.8
click at [57, 373] on span "Other" at bounding box center [145, 378] width 224 height 15
type input "Other"
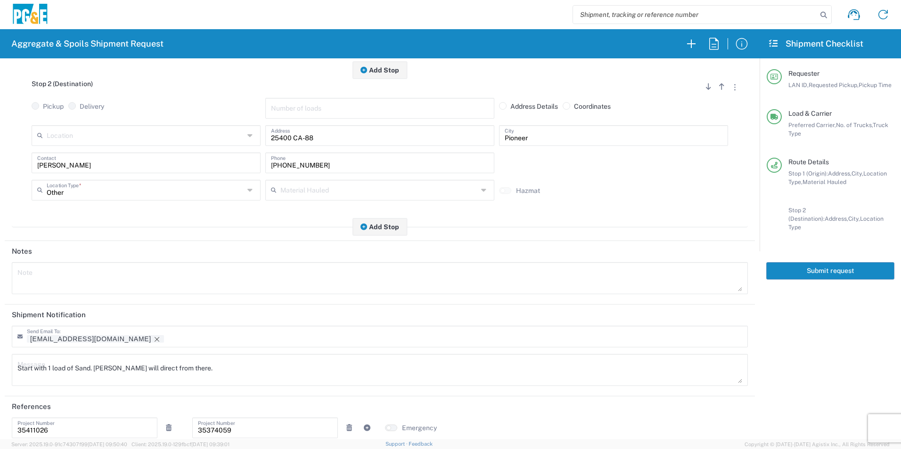
scroll to position [272, 0]
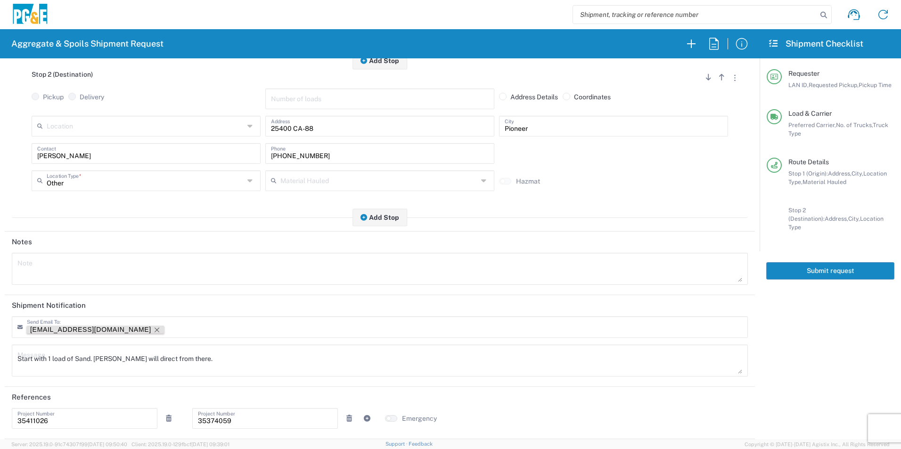
click at [153, 331] on icon "Remove tag" at bounding box center [157, 330] width 8 height 8
drag, startPoint x: 225, startPoint y: 361, endPoint x: -2, endPoint y: 344, distance: 227.7
click at [0, 344] on html "Aggregate & Spoils Shipment Request Requester Information TXTG LAN ID * 09/18/2…" at bounding box center [450, 224] width 901 height 449
click at [168, 417] on icon at bounding box center [168, 418] width 8 height 7
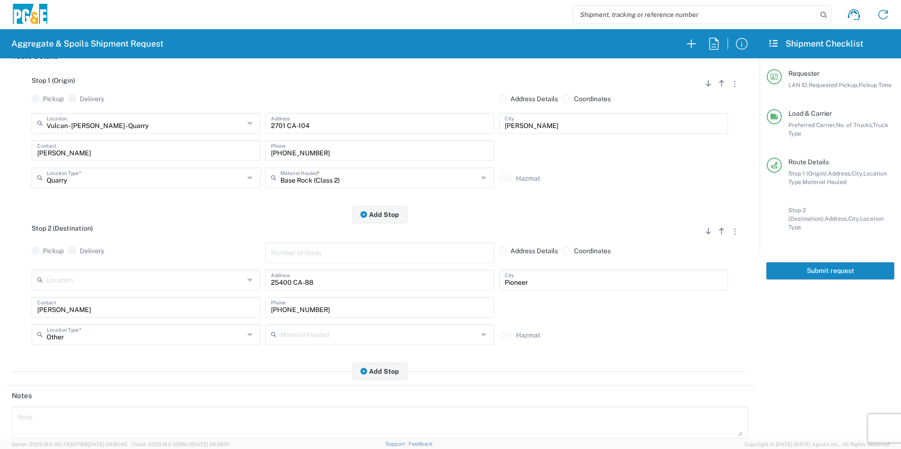
scroll to position [0, 0]
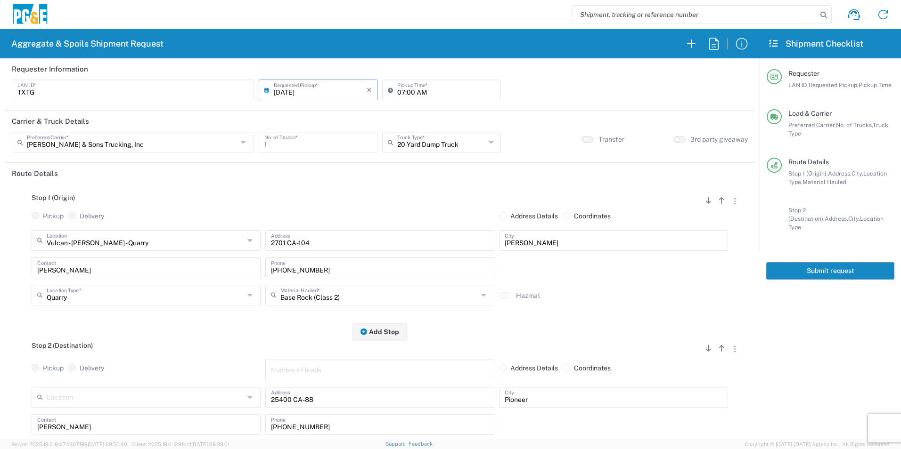
click at [841, 262] on button "Submit request" at bounding box center [830, 270] width 128 height 17
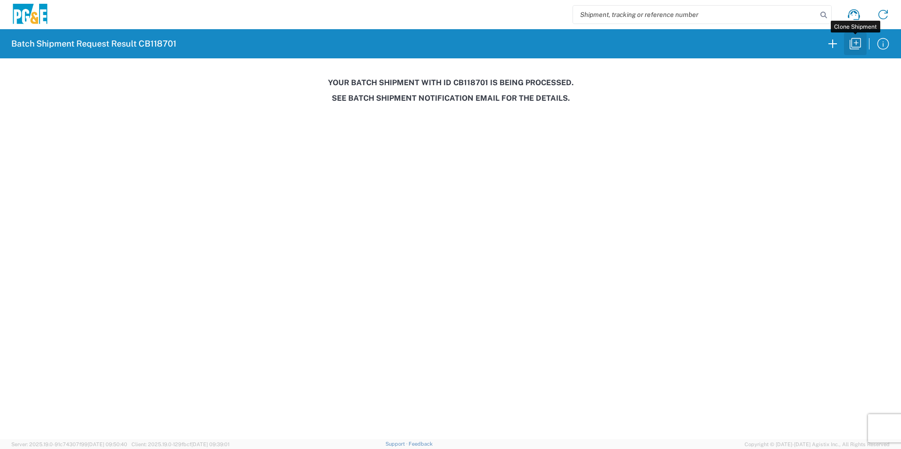
click at [848, 43] on icon "button" at bounding box center [854, 43] width 15 height 15
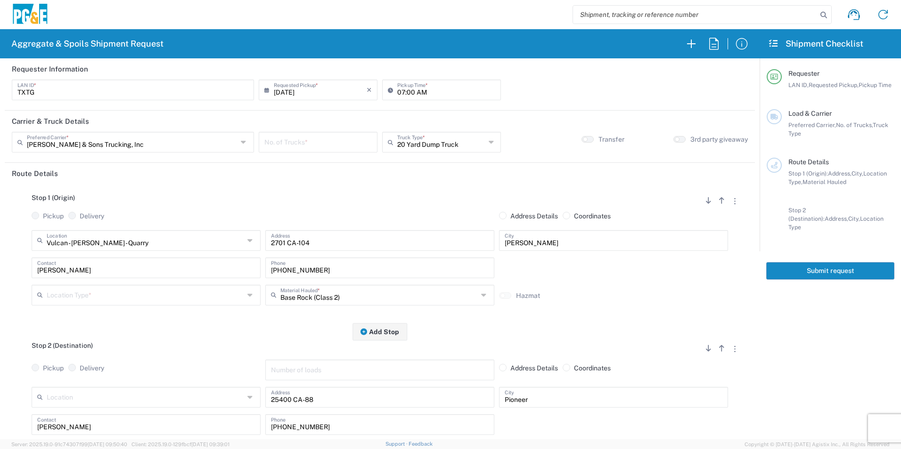
click at [300, 92] on input "09/18/2025" at bounding box center [320, 89] width 93 height 16
click at [345, 163] on span "19" at bounding box center [345, 161] width 13 height 13
type input "[DATE]"
click at [328, 140] on input "number" at bounding box center [317, 141] width 107 height 16
type input "1"
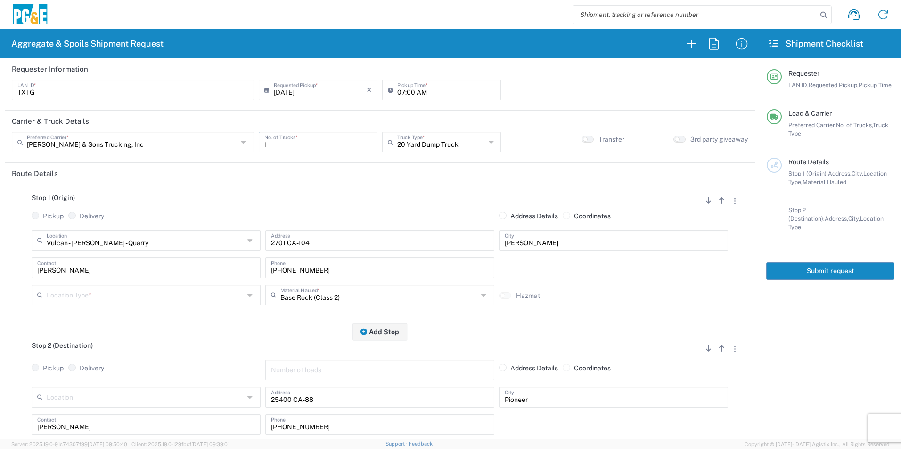
click at [68, 293] on input "text" at bounding box center [145, 294] width 197 height 16
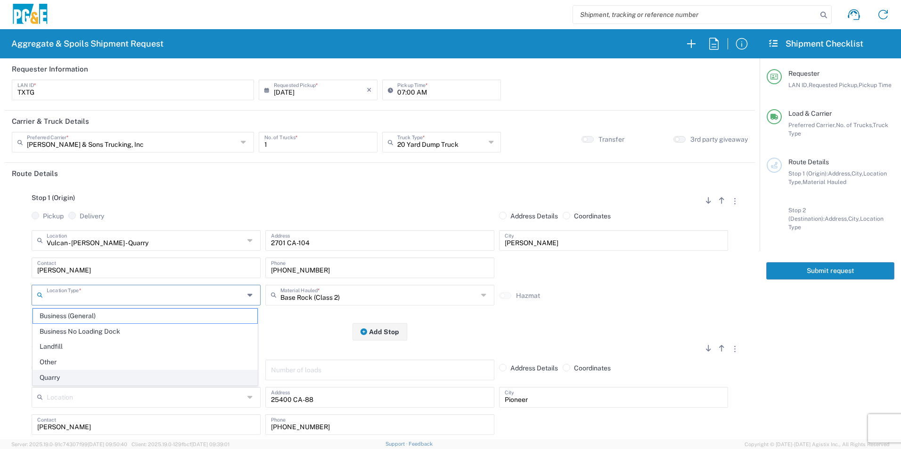
click at [79, 378] on span "Quarry" at bounding box center [145, 378] width 224 height 15
type input "Quarry"
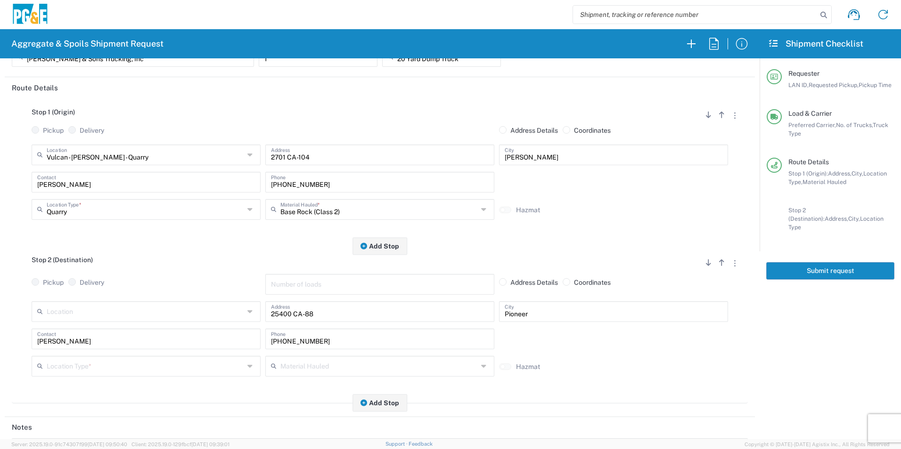
scroll to position [94, 0]
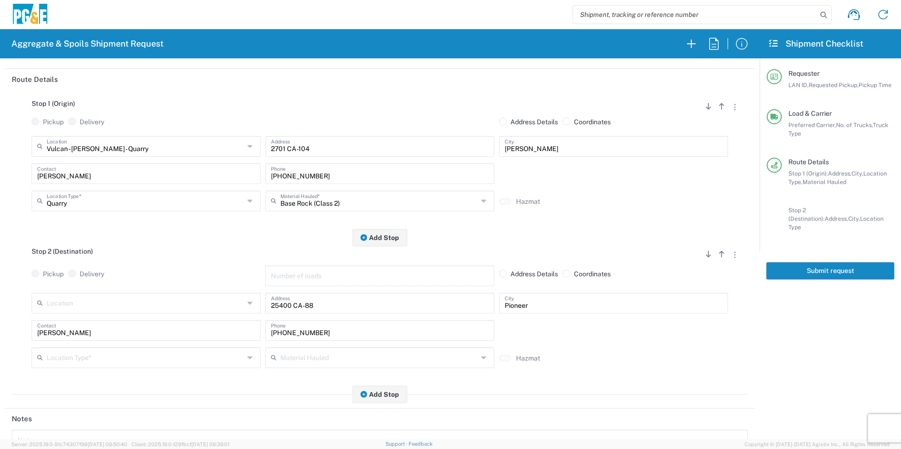
click at [94, 354] on input "text" at bounding box center [145, 357] width 197 height 16
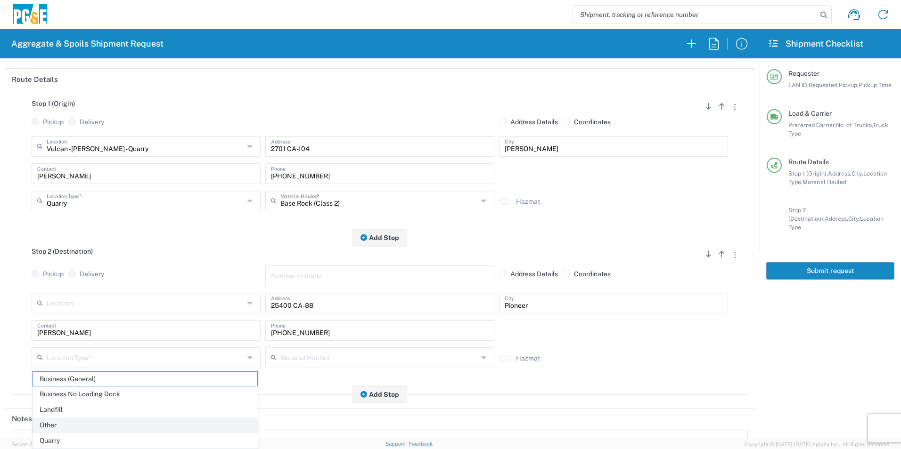
click at [67, 422] on span "Other" at bounding box center [145, 425] width 224 height 15
type input "Other"
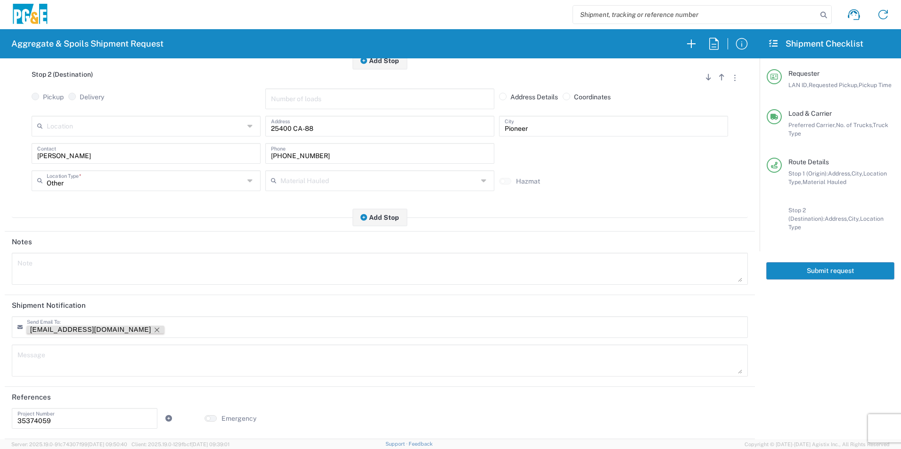
click at [153, 327] on icon "Remove tag" at bounding box center [157, 330] width 8 height 8
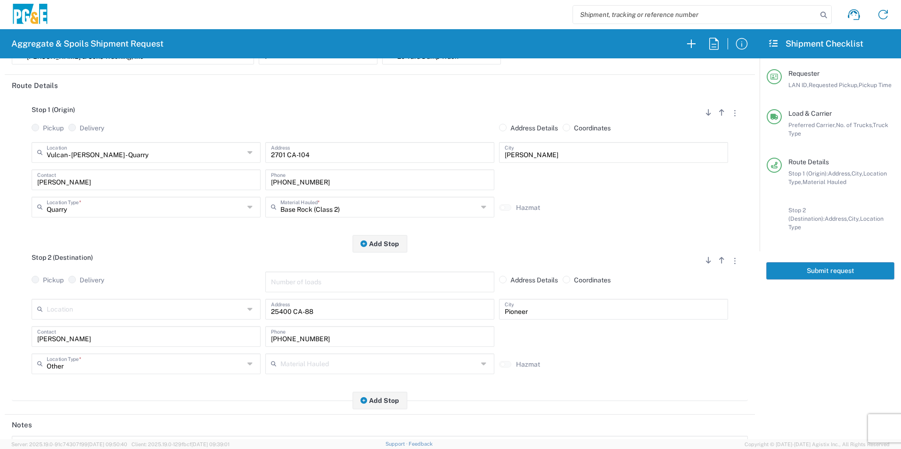
scroll to position [0, 0]
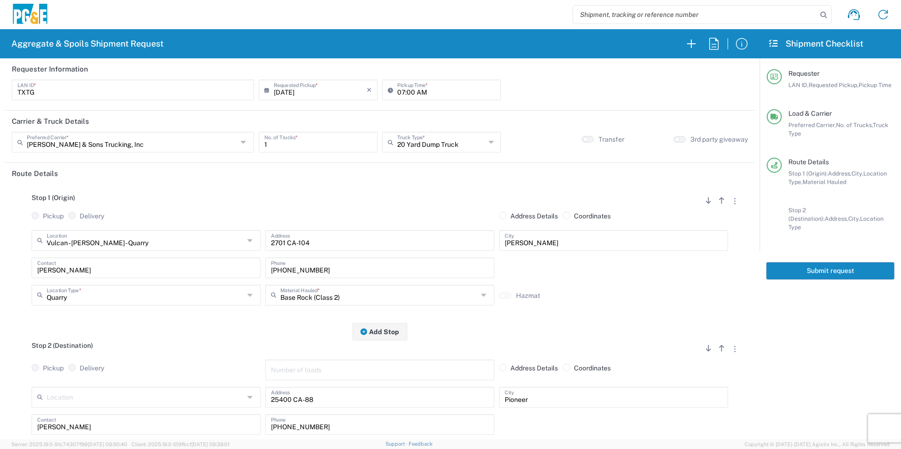
drag, startPoint x: 786, startPoint y: 257, endPoint x: 792, endPoint y: 260, distance: 6.3
click at [787, 262] on button "Submit request" at bounding box center [830, 270] width 128 height 17
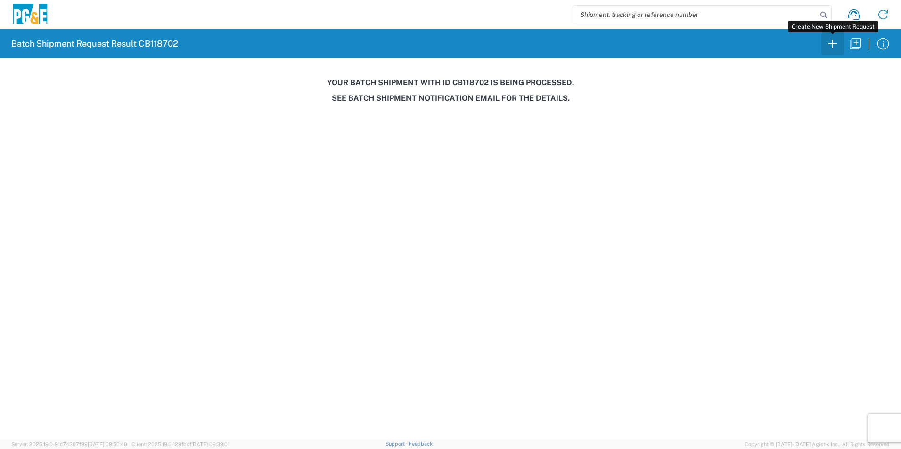
click at [835, 41] on icon "button" at bounding box center [832, 43] width 15 height 15
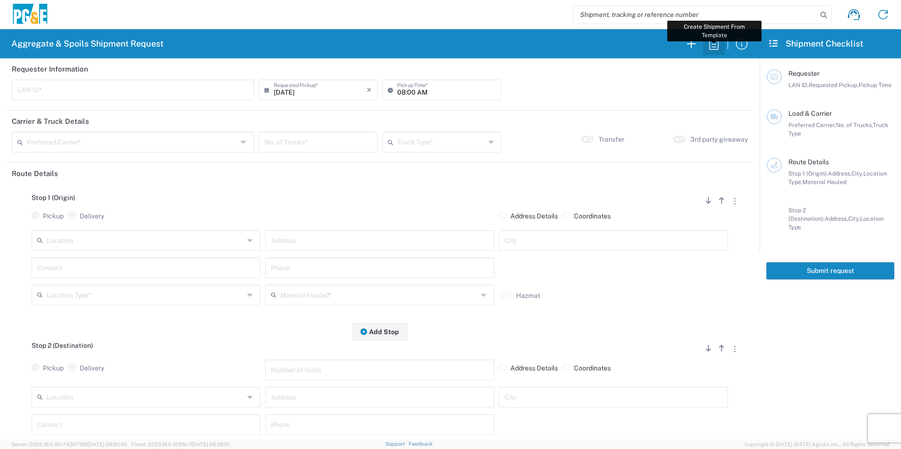
click at [712, 47] on icon "button" at bounding box center [713, 44] width 9 height 12
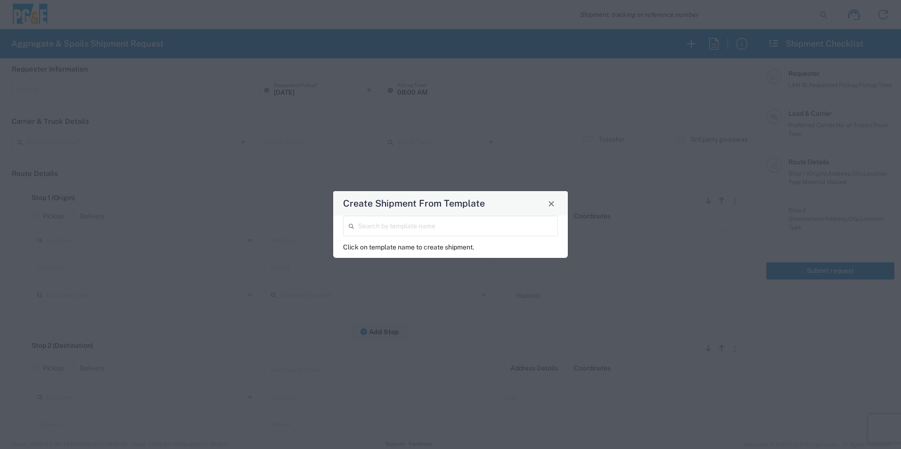
click at [367, 229] on input "search" at bounding box center [455, 225] width 194 height 16
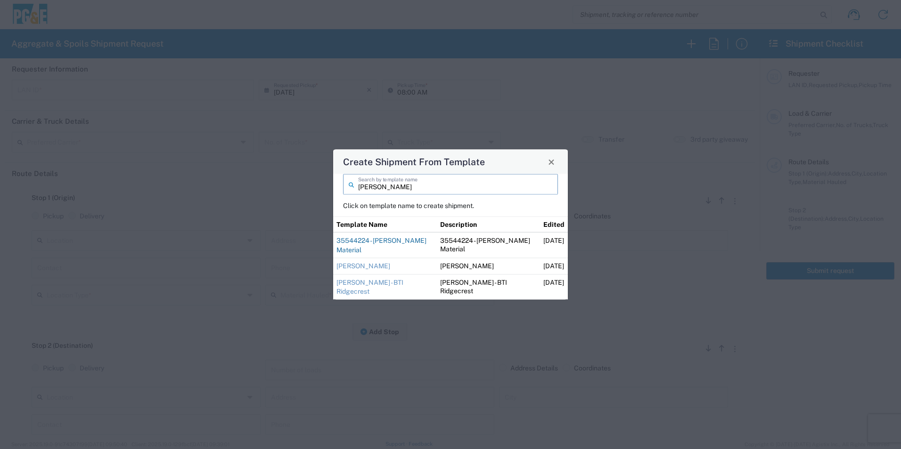
type input "tim"
click at [383, 245] on link "35544224 - Tim Keswick Material" at bounding box center [381, 245] width 90 height 17
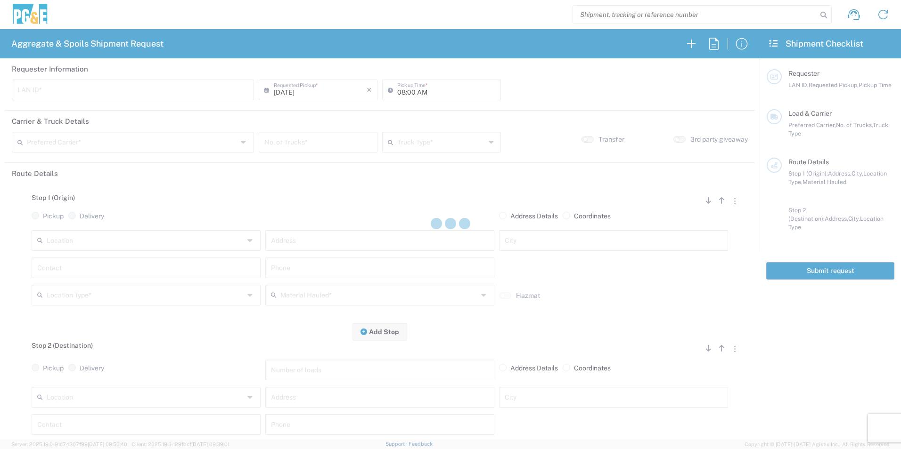
type input "T4M5"
type input "04:15 AM"
type input "[PERSON_NAME] & Sons Trucking, Inc"
type input "20 Yard Dump Truck"
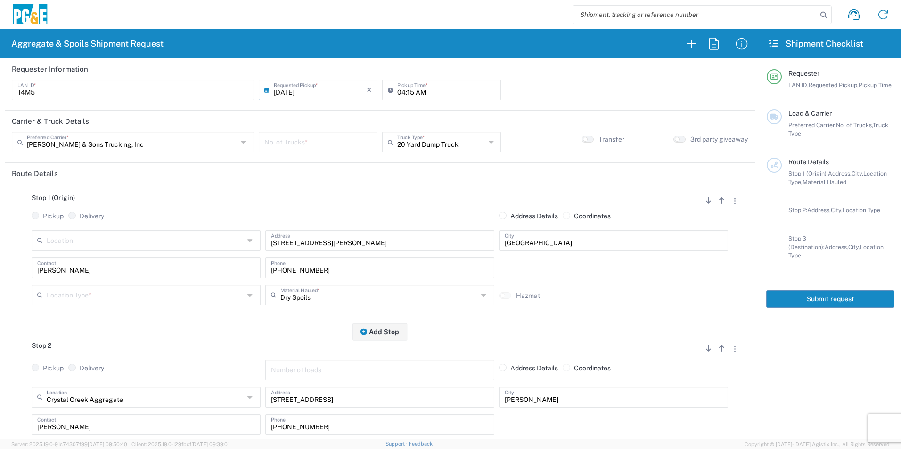
click at [305, 140] on input "number" at bounding box center [317, 141] width 107 height 16
type input "4"
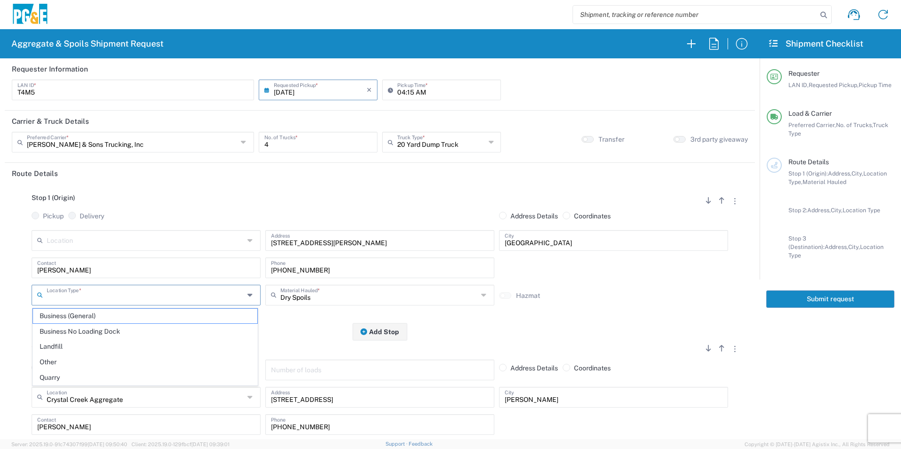
click at [134, 297] on input "text" at bounding box center [145, 294] width 197 height 16
click at [81, 315] on span "Business (General)" at bounding box center [145, 316] width 224 height 15
type input "Business (General)"
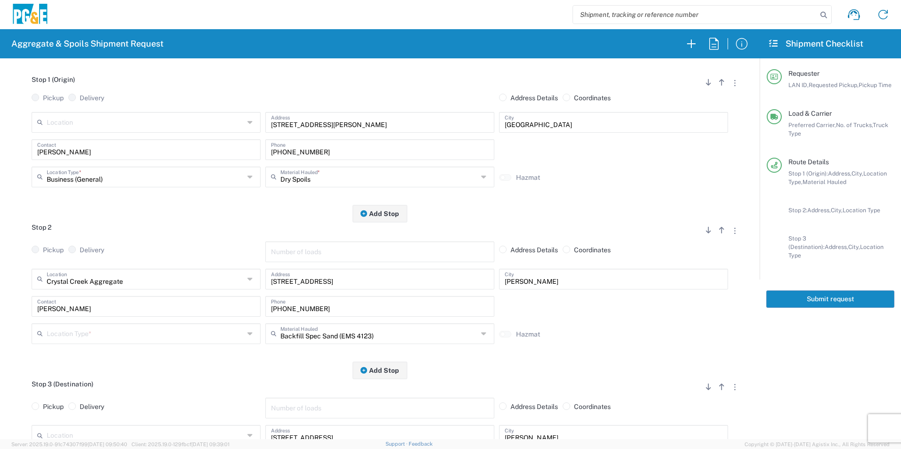
scroll to position [141, 0]
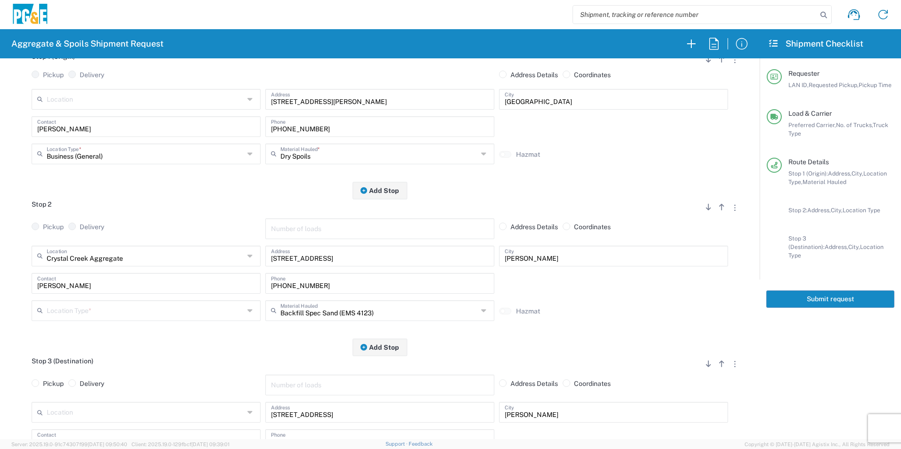
click at [89, 304] on input "text" at bounding box center [145, 310] width 197 height 16
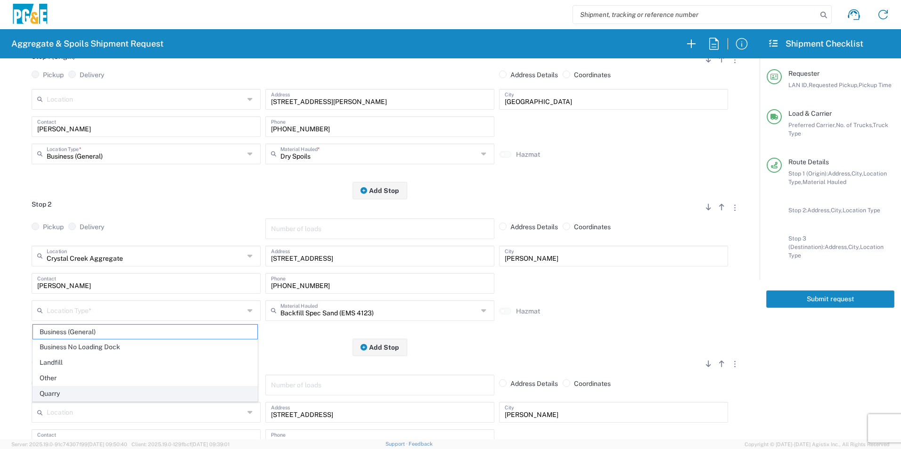
click at [69, 390] on span "Quarry" at bounding box center [145, 394] width 224 height 15
type input "Quarry"
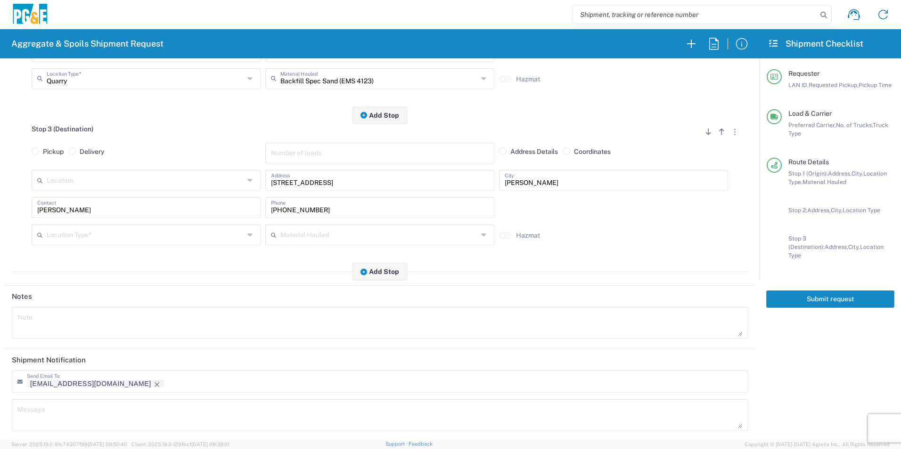
scroll to position [377, 0]
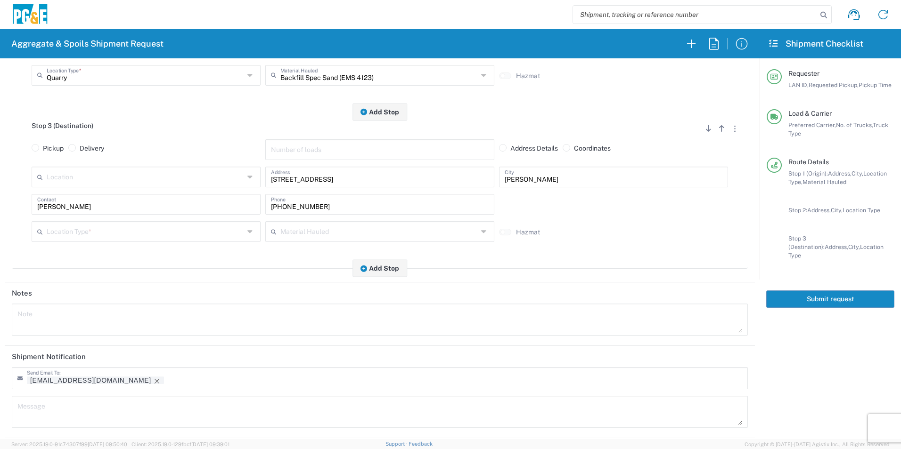
click at [76, 230] on input "text" at bounding box center [145, 231] width 197 height 16
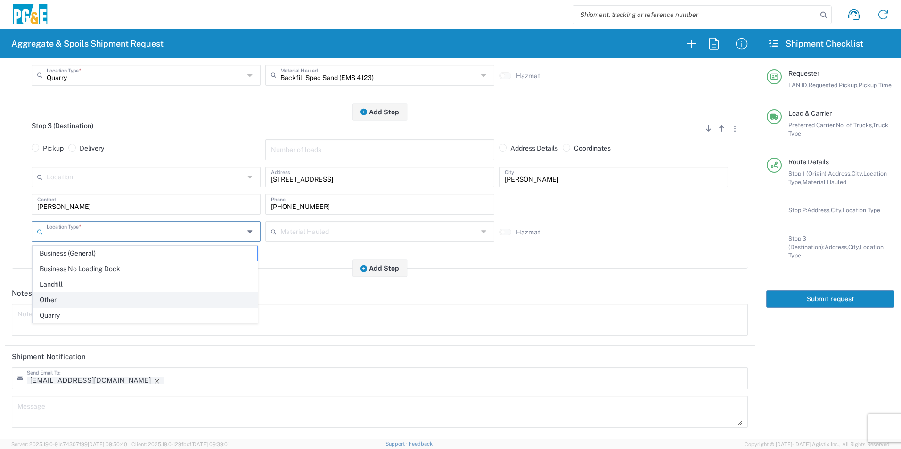
click at [53, 297] on span "Other" at bounding box center [145, 300] width 224 height 15
type input "Other"
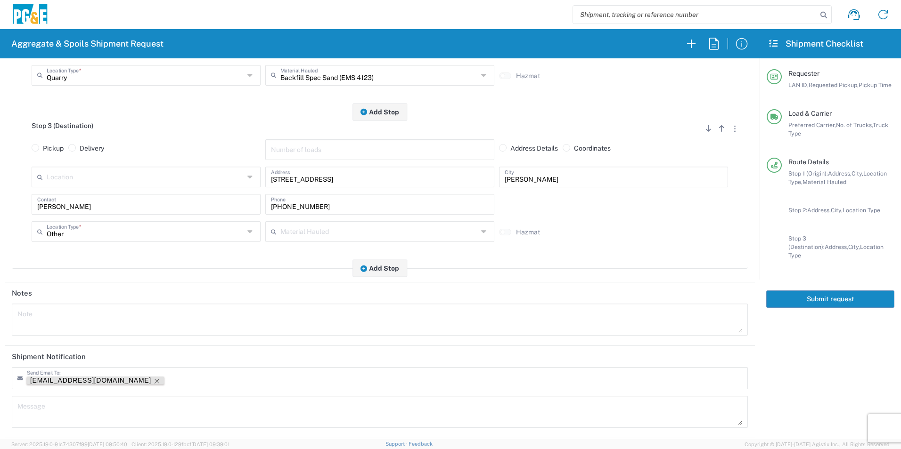
click at [153, 381] on icon "Remove tag" at bounding box center [157, 382] width 8 height 8
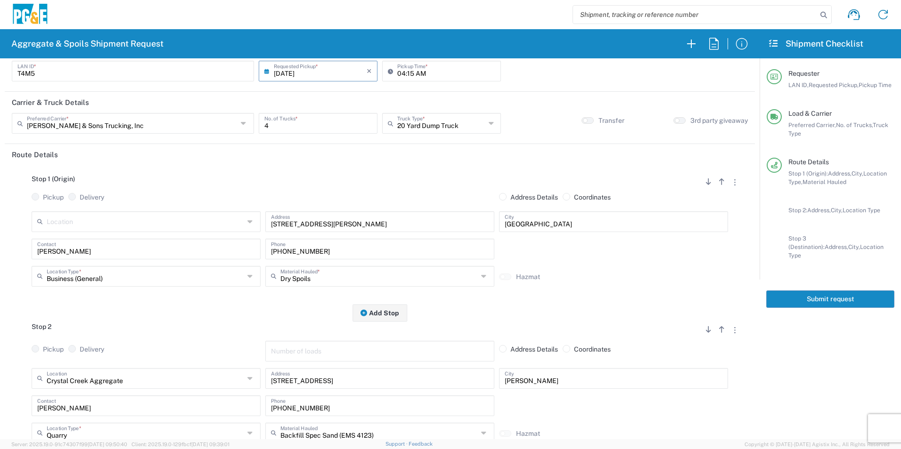
scroll to position [0, 0]
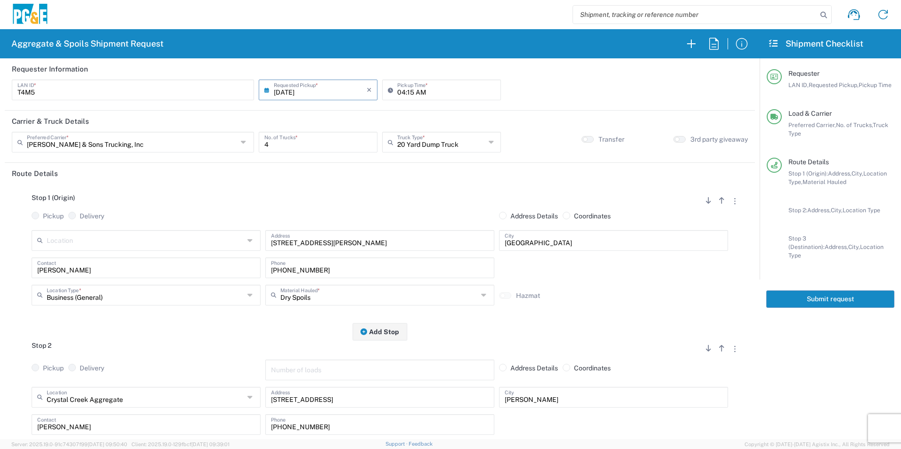
drag, startPoint x: 829, startPoint y: 286, endPoint x: 900, endPoint y: 303, distance: 73.6
click at [828, 291] on button "Submit request" at bounding box center [830, 299] width 128 height 17
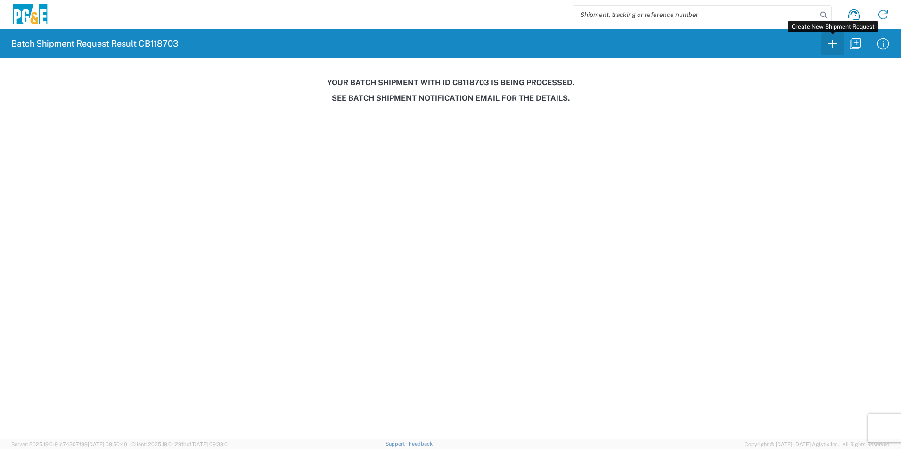
click at [835, 46] on icon "button" at bounding box center [832, 43] width 15 height 15
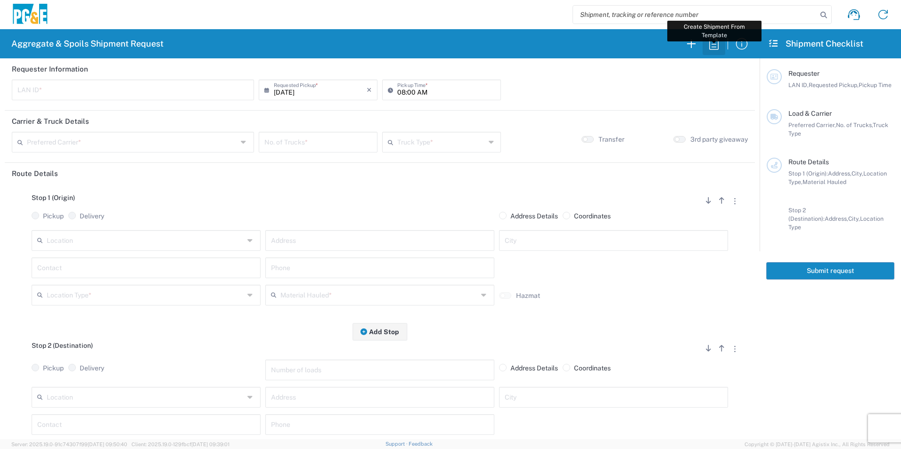
click at [717, 48] on icon "button" at bounding box center [713, 43] width 15 height 15
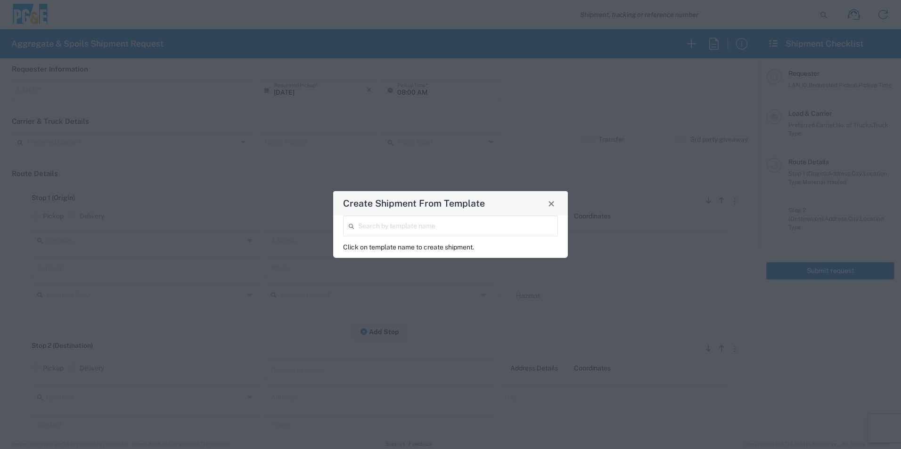
click at [481, 224] on input "search" at bounding box center [455, 225] width 194 height 16
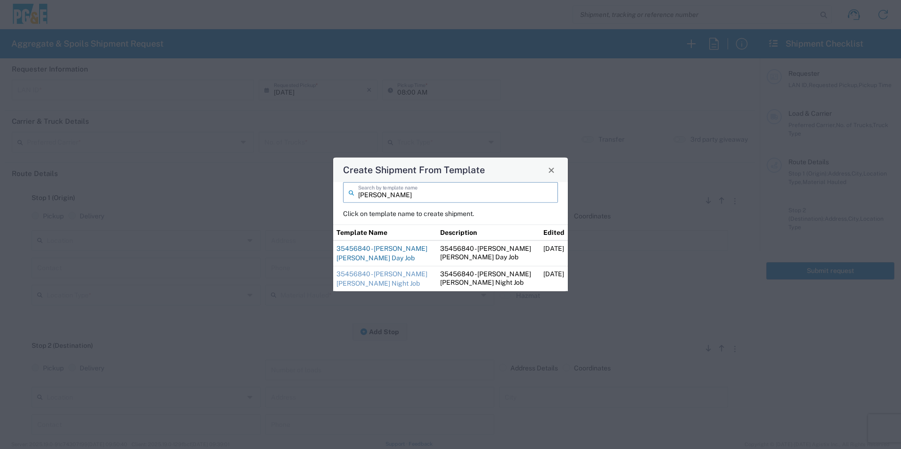
type input "jim"
click at [361, 248] on link "35456840 - Jim San Rafael Day Job" at bounding box center [381, 253] width 91 height 17
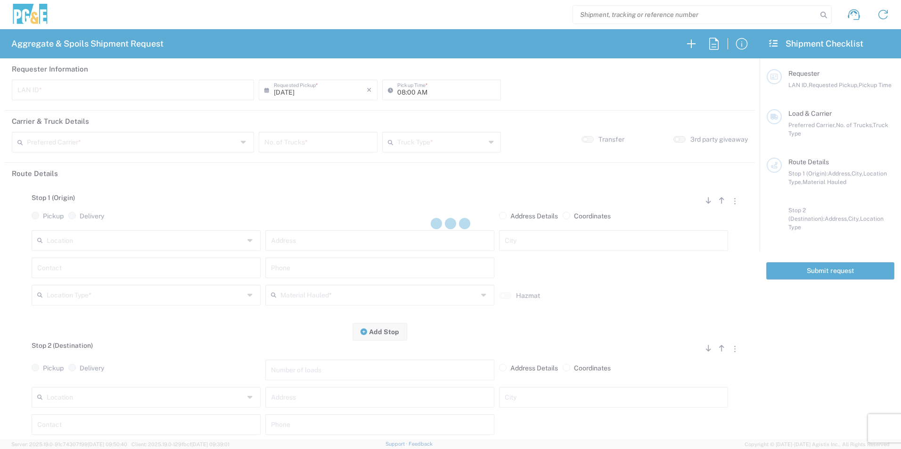
type input "CUSC"
type input "08:30 AM"
type input "[PERSON_NAME] Trucking"
type input "Super Dump"
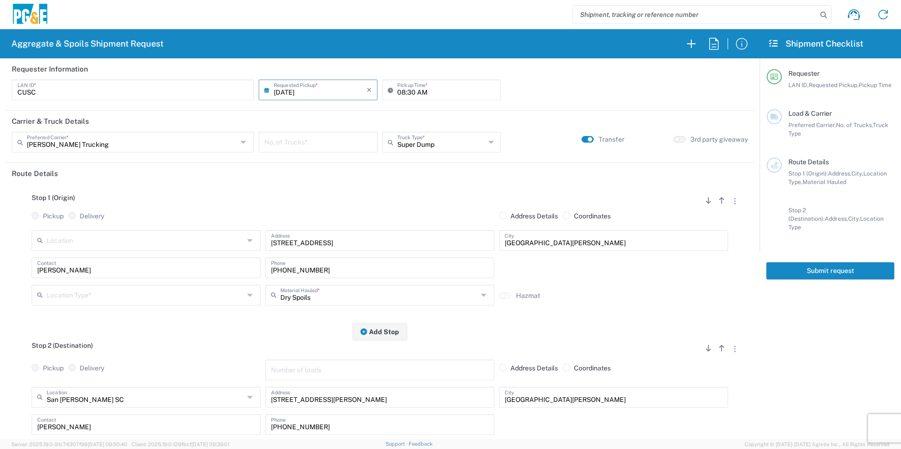
click at [334, 146] on input "number" at bounding box center [317, 141] width 107 height 16
type input "2"
click at [283, 91] on input "09/18/2025" at bounding box center [320, 89] width 93 height 16
click at [342, 161] on span "19" at bounding box center [345, 161] width 13 height 13
type input "[DATE]"
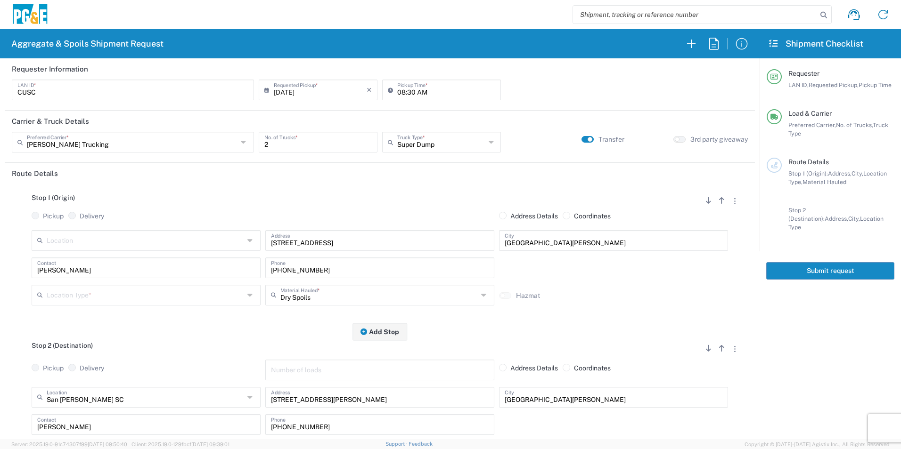
click at [114, 302] on input "text" at bounding box center [145, 294] width 197 height 16
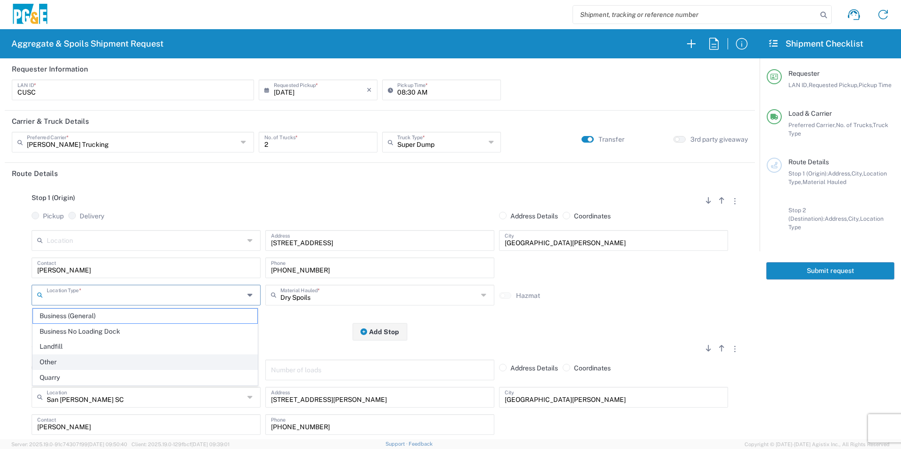
click at [52, 361] on span "Other" at bounding box center [145, 362] width 224 height 15
type input "Other"
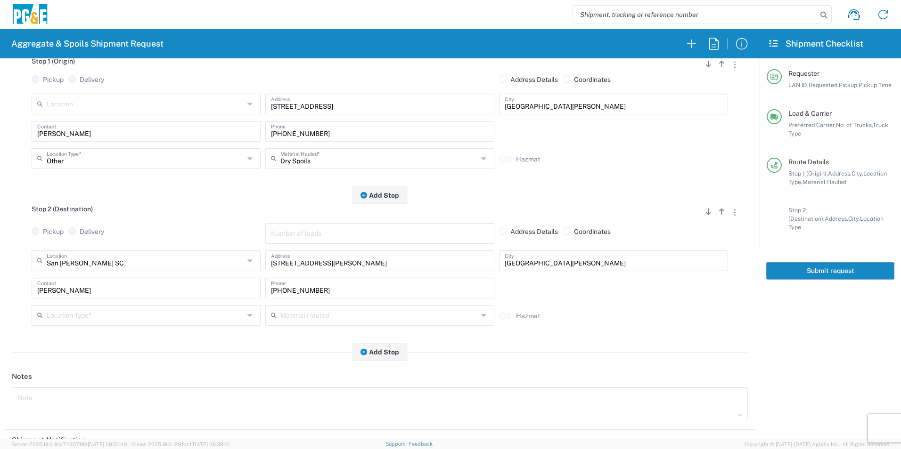
scroll to position [141, 0]
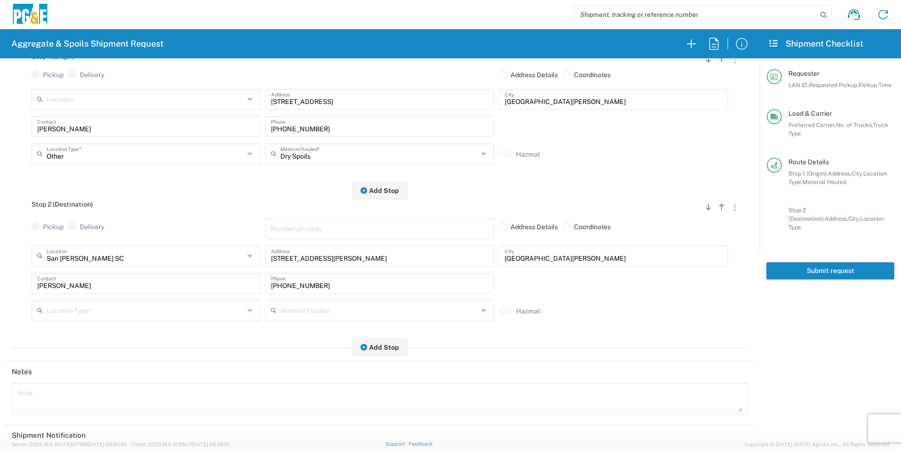
click at [80, 309] on input "text" at bounding box center [145, 310] width 197 height 16
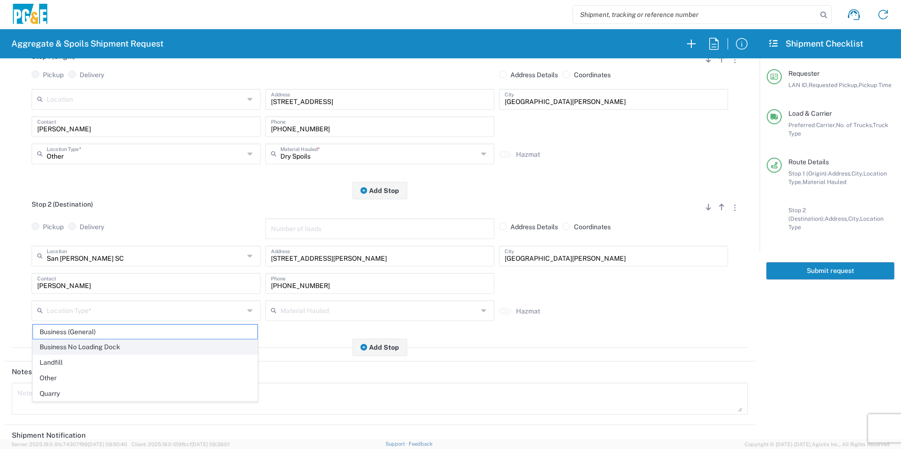
click at [91, 345] on span "Business No Loading Dock" at bounding box center [145, 347] width 224 height 15
type input "Business No Loading Dock"
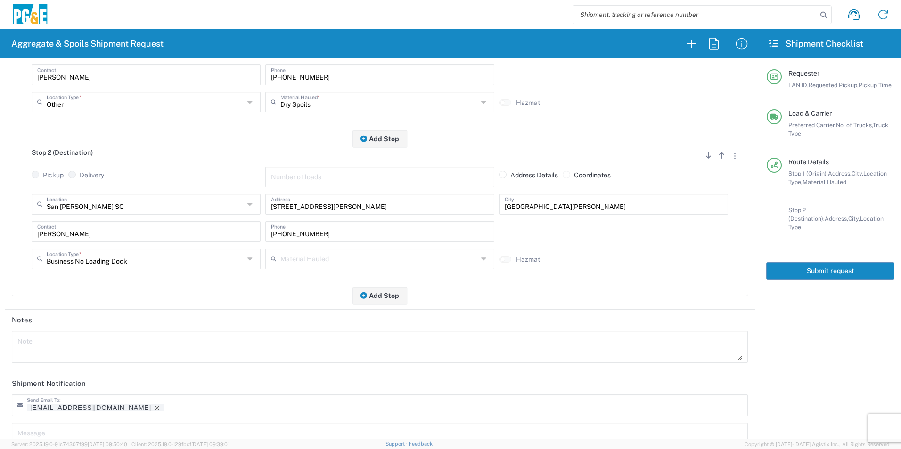
scroll to position [272, 0]
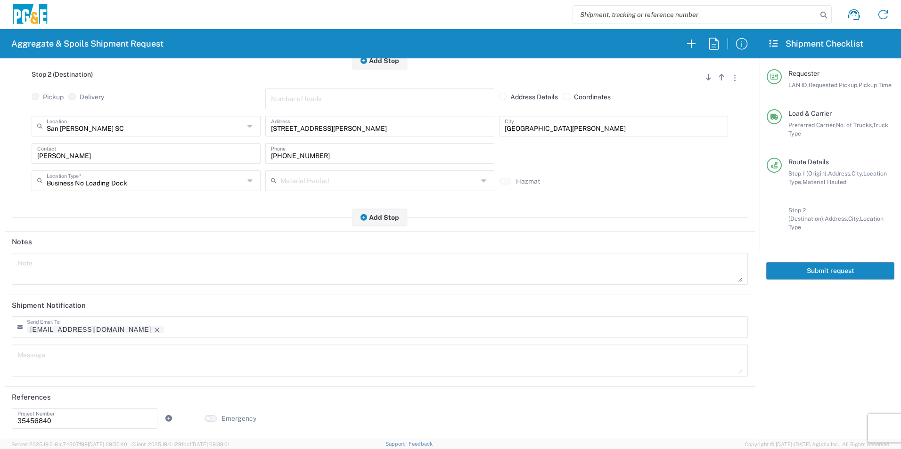
drag, startPoint x: 88, startPoint y: 330, endPoint x: 164, endPoint y: 342, distance: 77.3
click at [153, 329] on icon "Remove tag" at bounding box center [157, 330] width 8 height 8
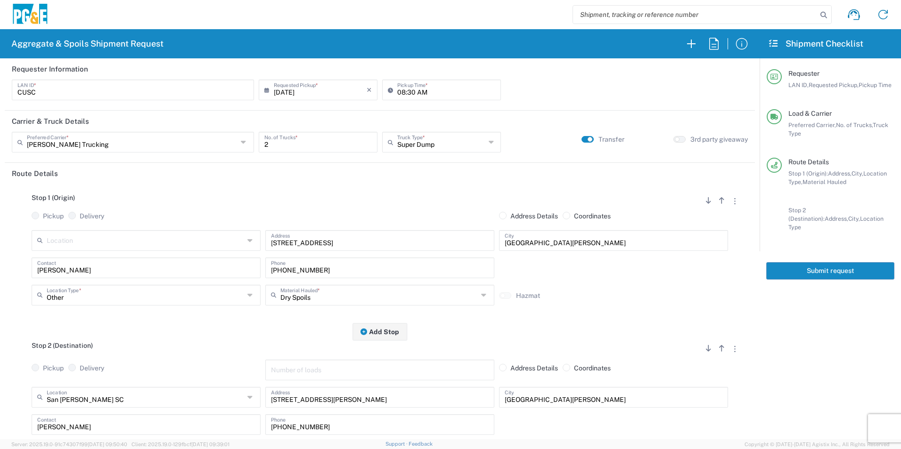
click at [827, 265] on button "Submit request" at bounding box center [830, 270] width 128 height 17
